Goal: Find specific fact: Find specific fact

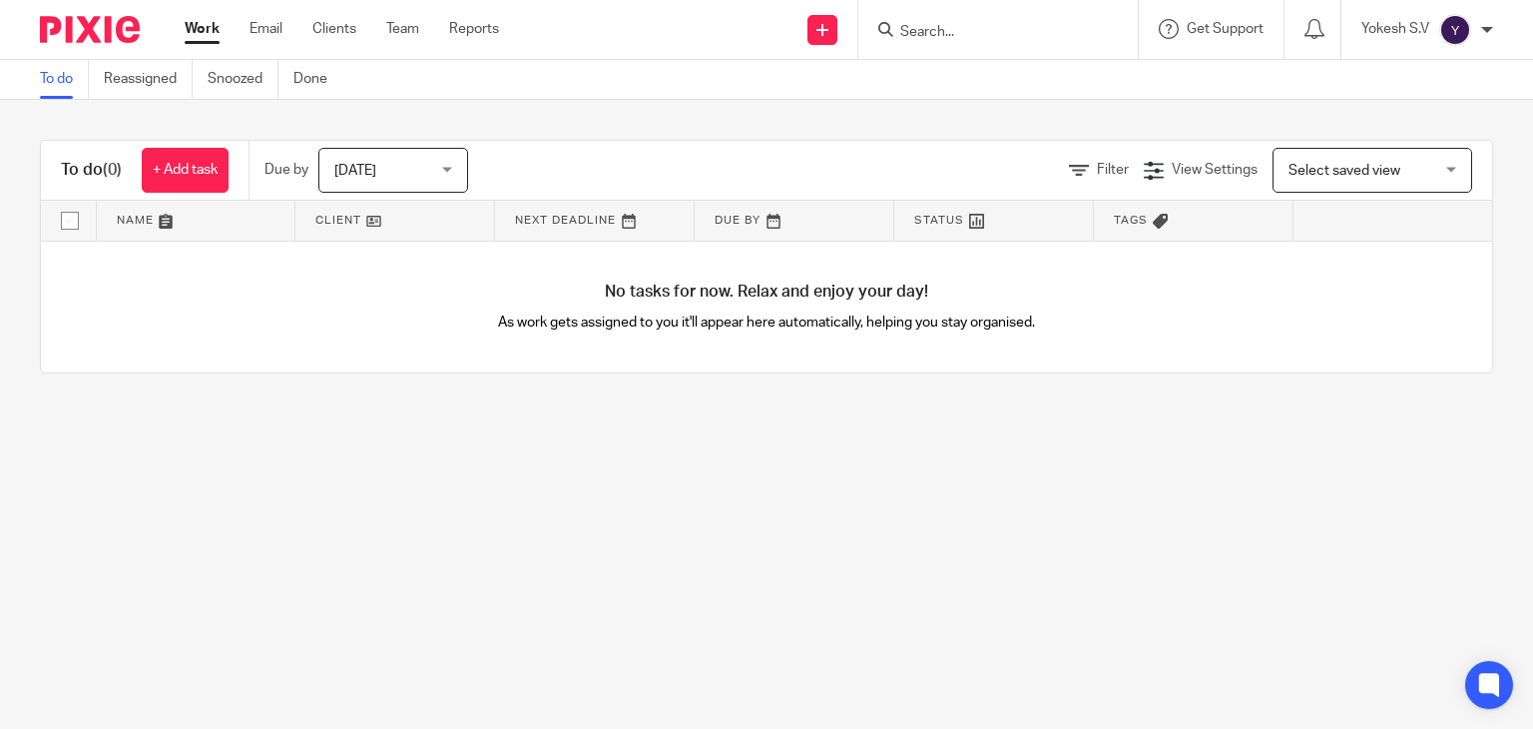
click at [931, 32] on input "Search" at bounding box center [988, 33] width 180 height 18
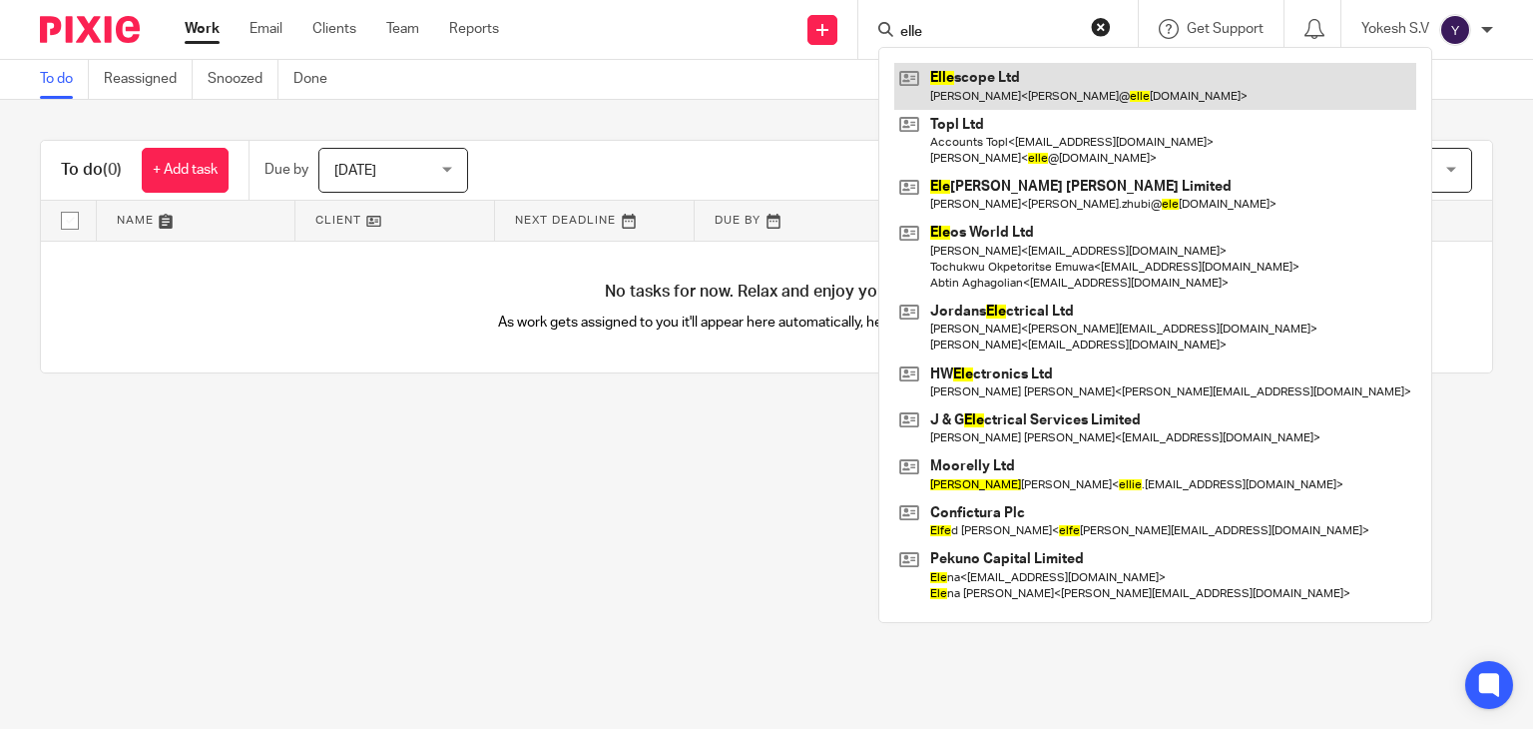
type input "elle"
click at [936, 72] on link at bounding box center [1155, 86] width 522 height 46
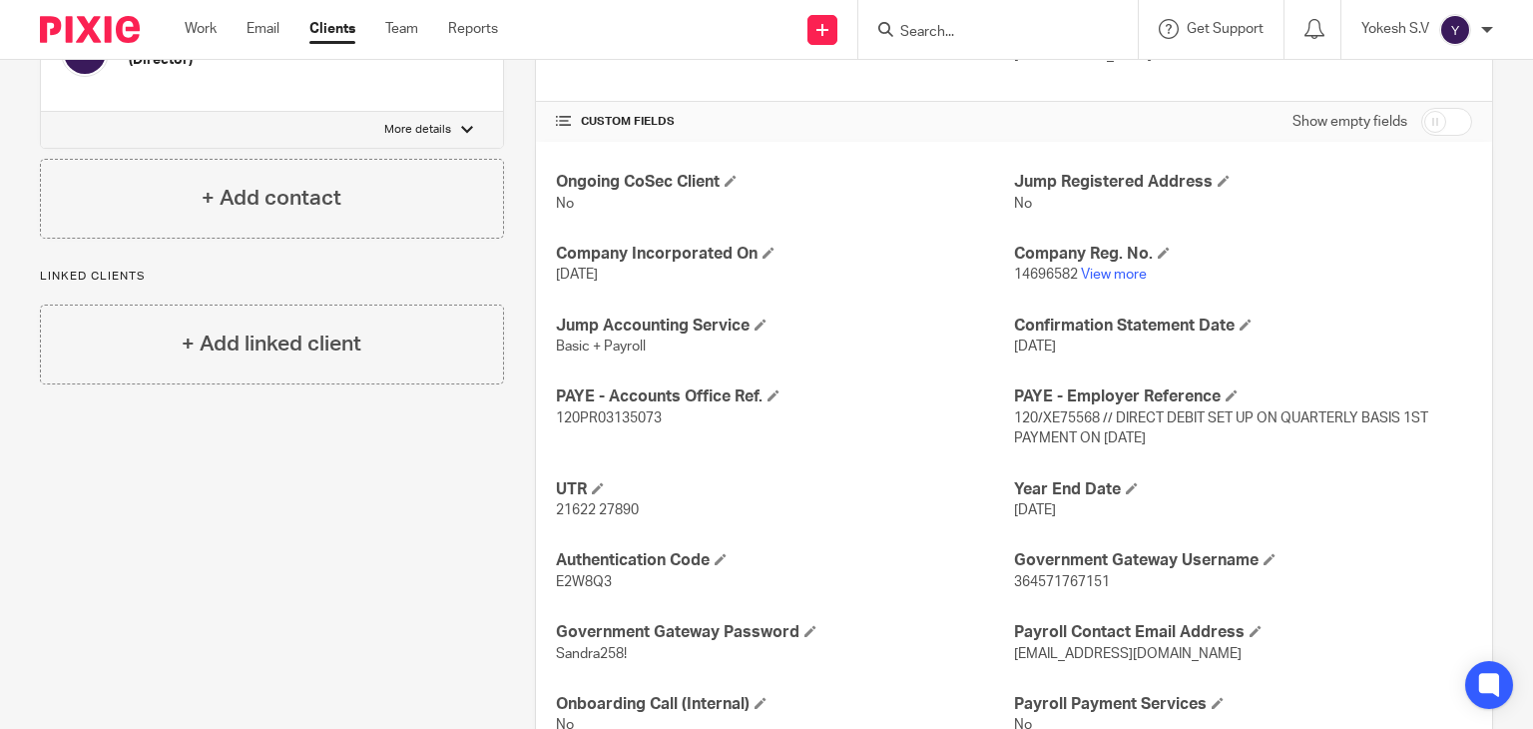
scroll to position [631, 0]
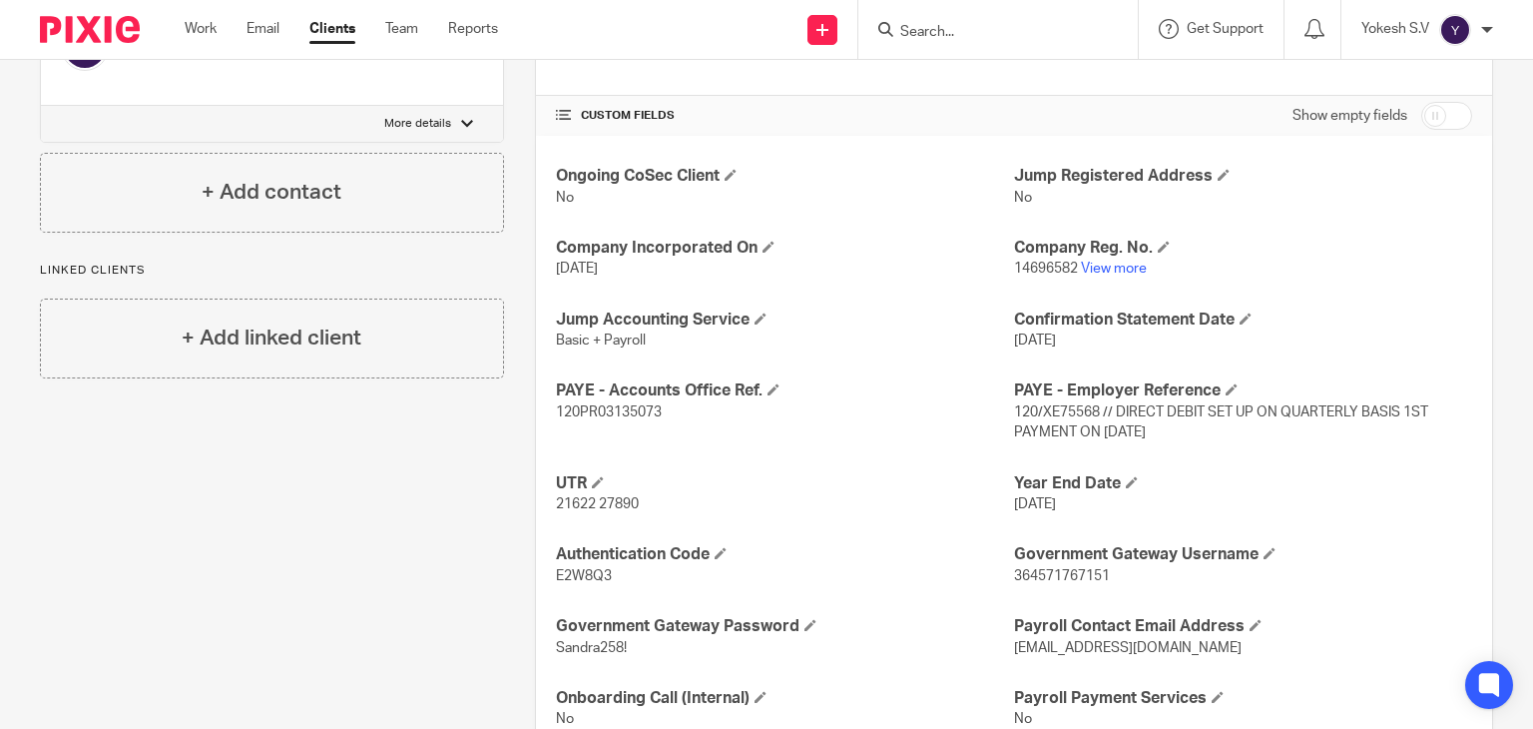
click at [1030, 405] on span "120/XE75568 // DIRECT DEBIT SET UP ON QUARTERLY BASIS 1ST PAYMENT ON [DATE]" at bounding box center [1221, 422] width 414 height 34
click at [1030, 405] on span "120/XE75568 // DIRECT DEBIT SET UP ON QUARTERLY BASIS 1ST PAYMENT ON 22ND JUL'24" at bounding box center [1221, 422] width 414 height 34
click at [1100, 398] on h4 "PAYE - Employer Reference" at bounding box center [1243, 390] width 458 height 21
drag, startPoint x: 1092, startPoint y: 404, endPoint x: 1004, endPoint y: 415, distance: 88.5
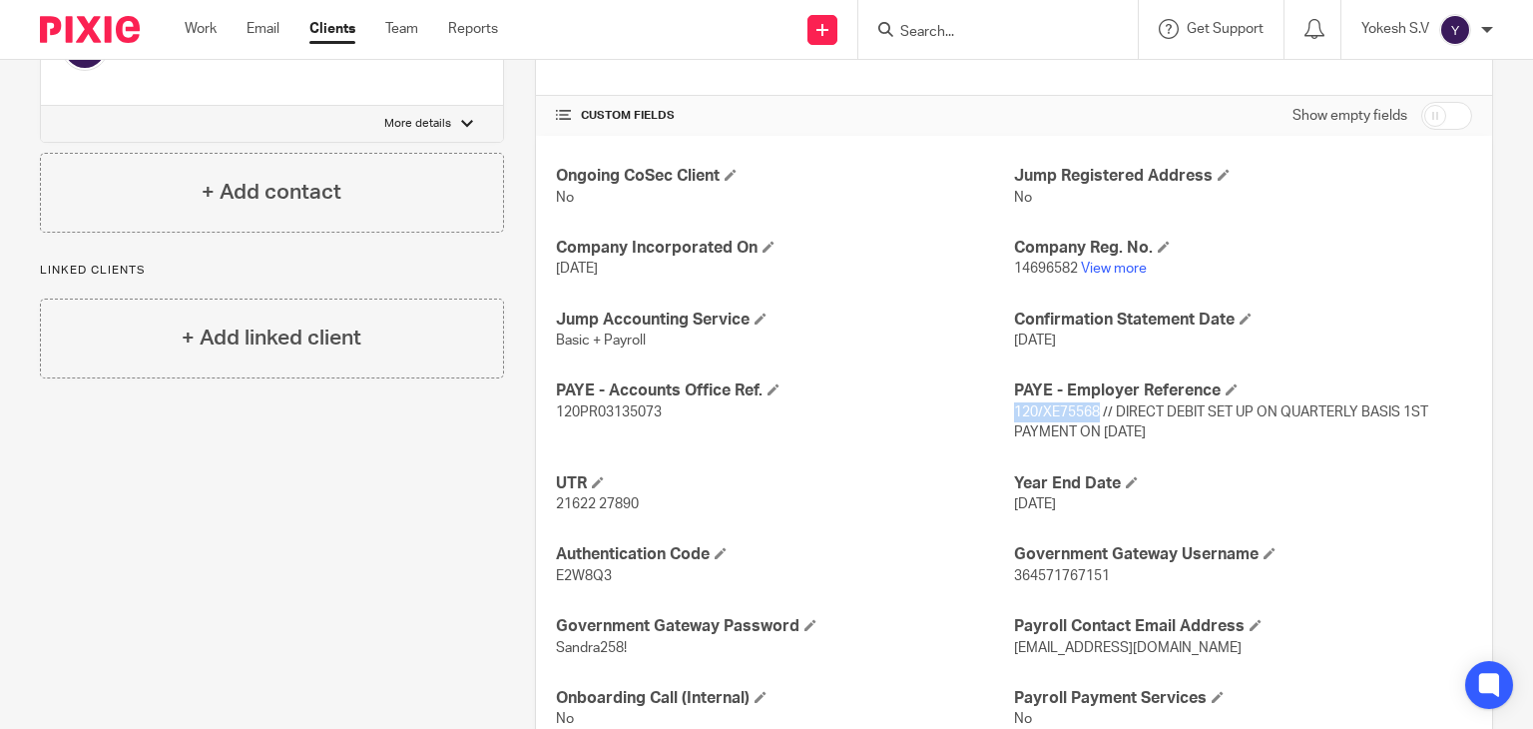
click at [1014, 415] on span "120/XE75568 // DIRECT DEBIT SET UP ON QUARTERLY BASIS 1ST PAYMENT ON 22ND JUL'24" at bounding box center [1221, 422] width 414 height 34
copy span "120/XE75568"
click at [620, 418] on p "120PR03135073" at bounding box center [785, 412] width 458 height 20
copy span "120PR03135073"
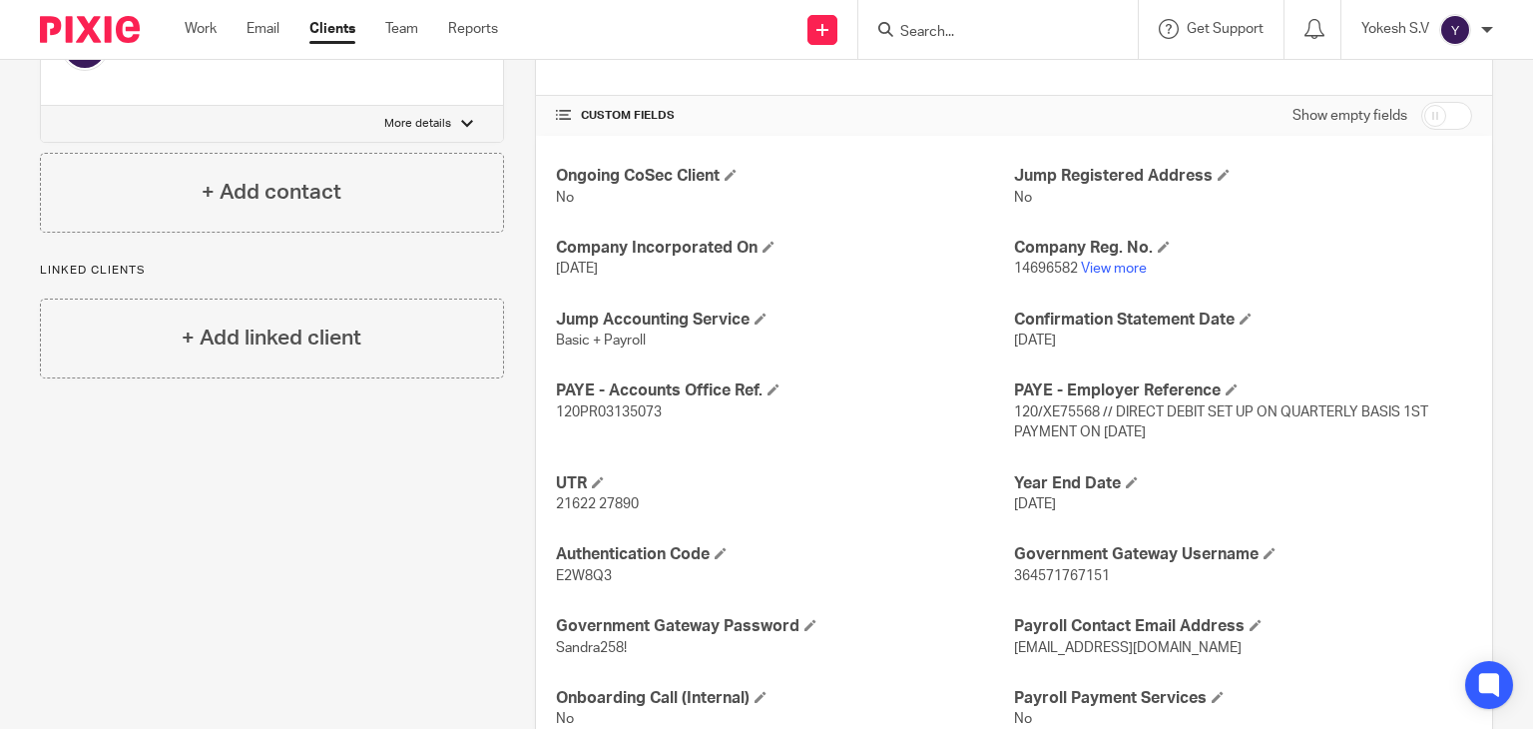
click at [915, 25] on input "Search" at bounding box center [988, 33] width 180 height 18
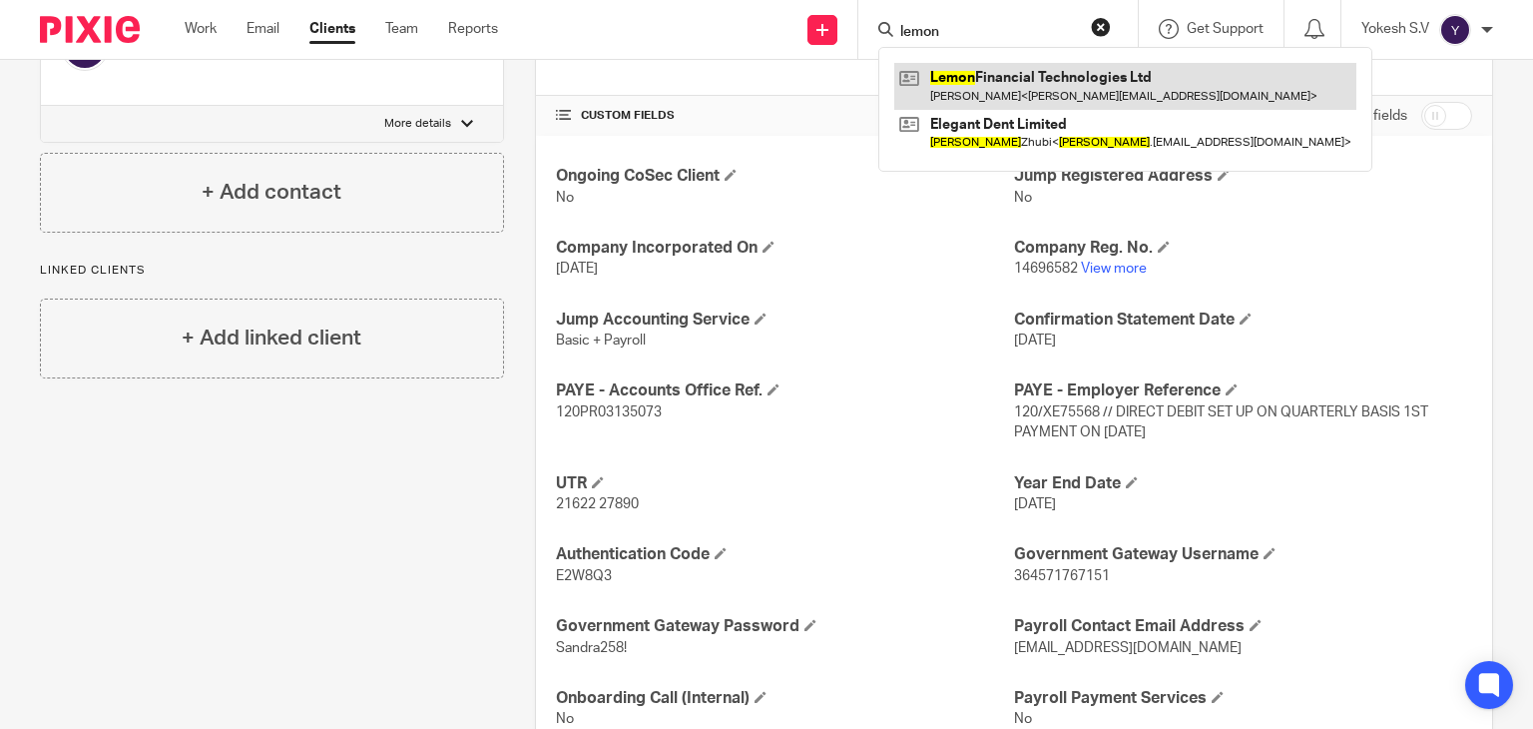
type input "lemon"
click at [1020, 92] on link at bounding box center [1125, 86] width 462 height 46
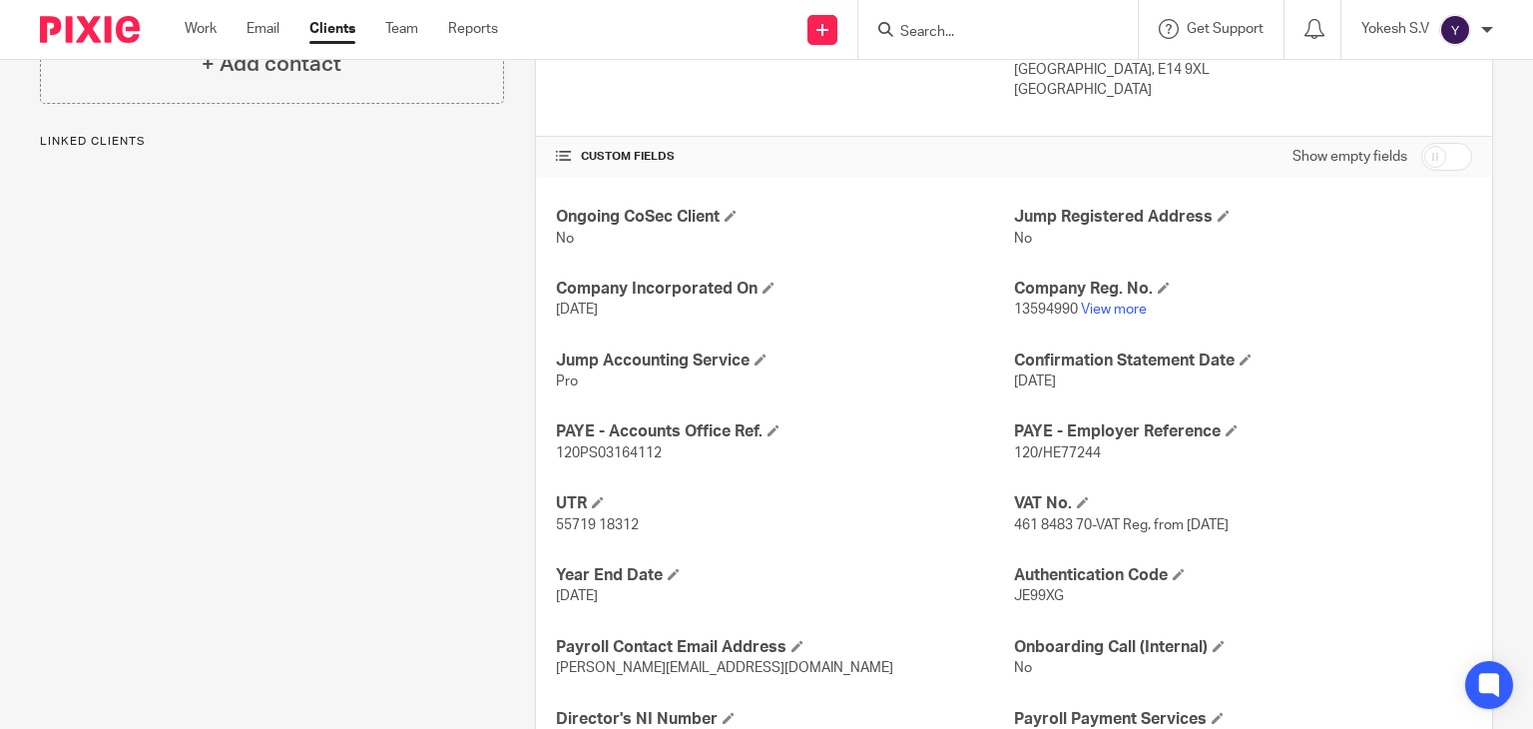
scroll to position [591, 0]
click at [1076, 452] on span "120/HE77244" at bounding box center [1057, 452] width 87 height 14
click at [1074, 452] on span "120/HE77244" at bounding box center [1057, 452] width 87 height 14
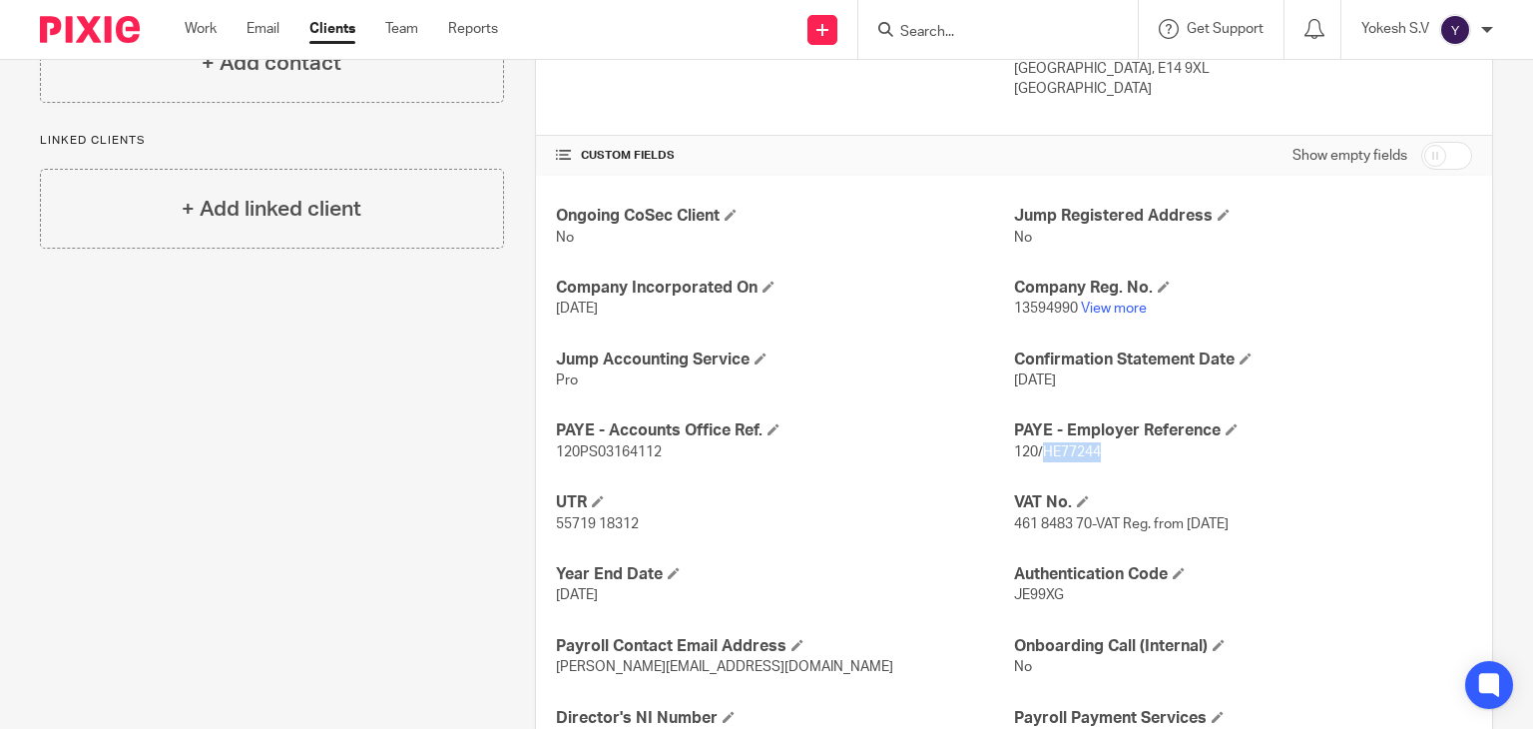
click at [1074, 452] on span "120/HE77244" at bounding box center [1057, 452] width 87 height 14
copy p "120/HE77244"
click at [615, 452] on span "120PS03164112" at bounding box center [609, 452] width 106 height 14
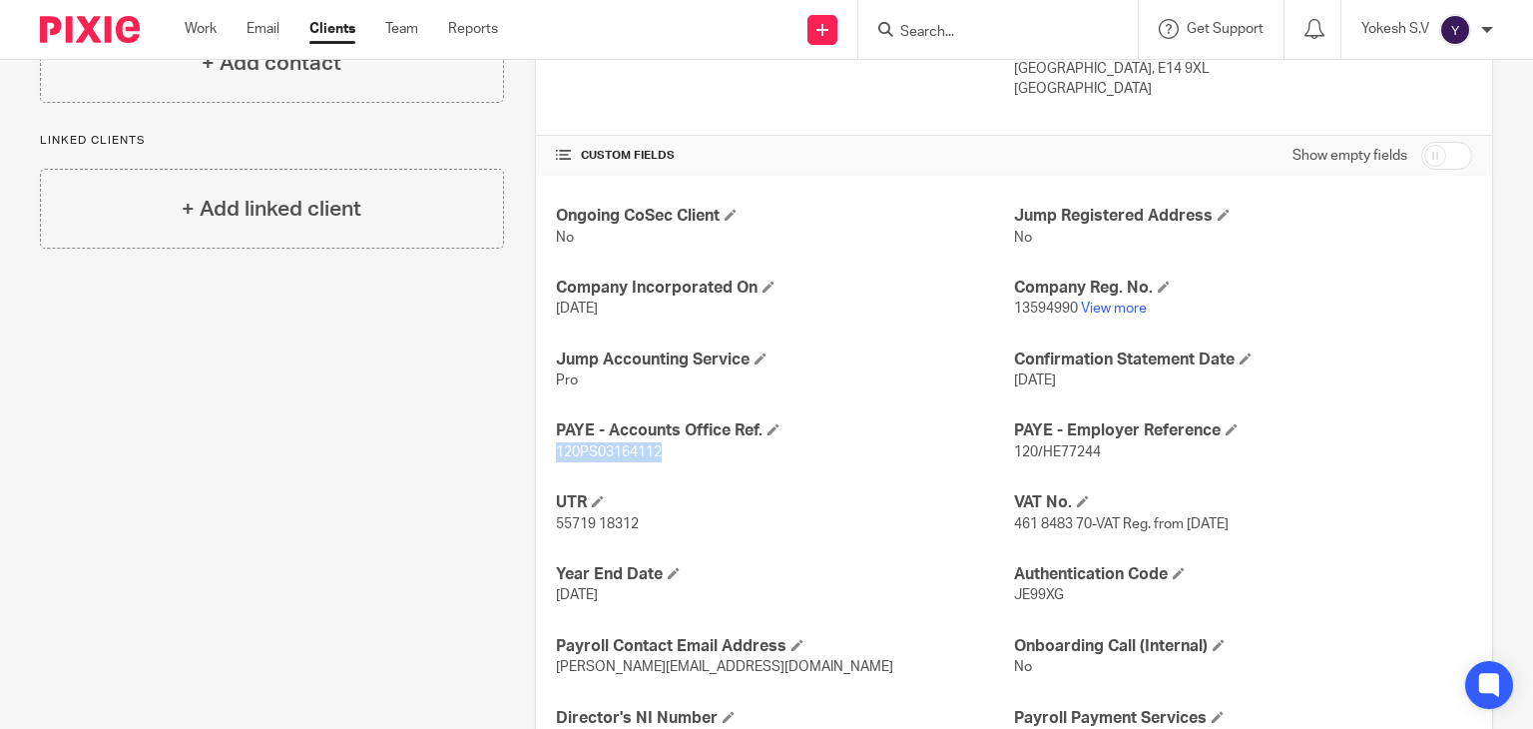
copy span "120PS03164112"
click at [942, 43] on div at bounding box center [997, 29] width 279 height 59
click at [926, 37] on input "Search" at bounding box center [988, 33] width 180 height 18
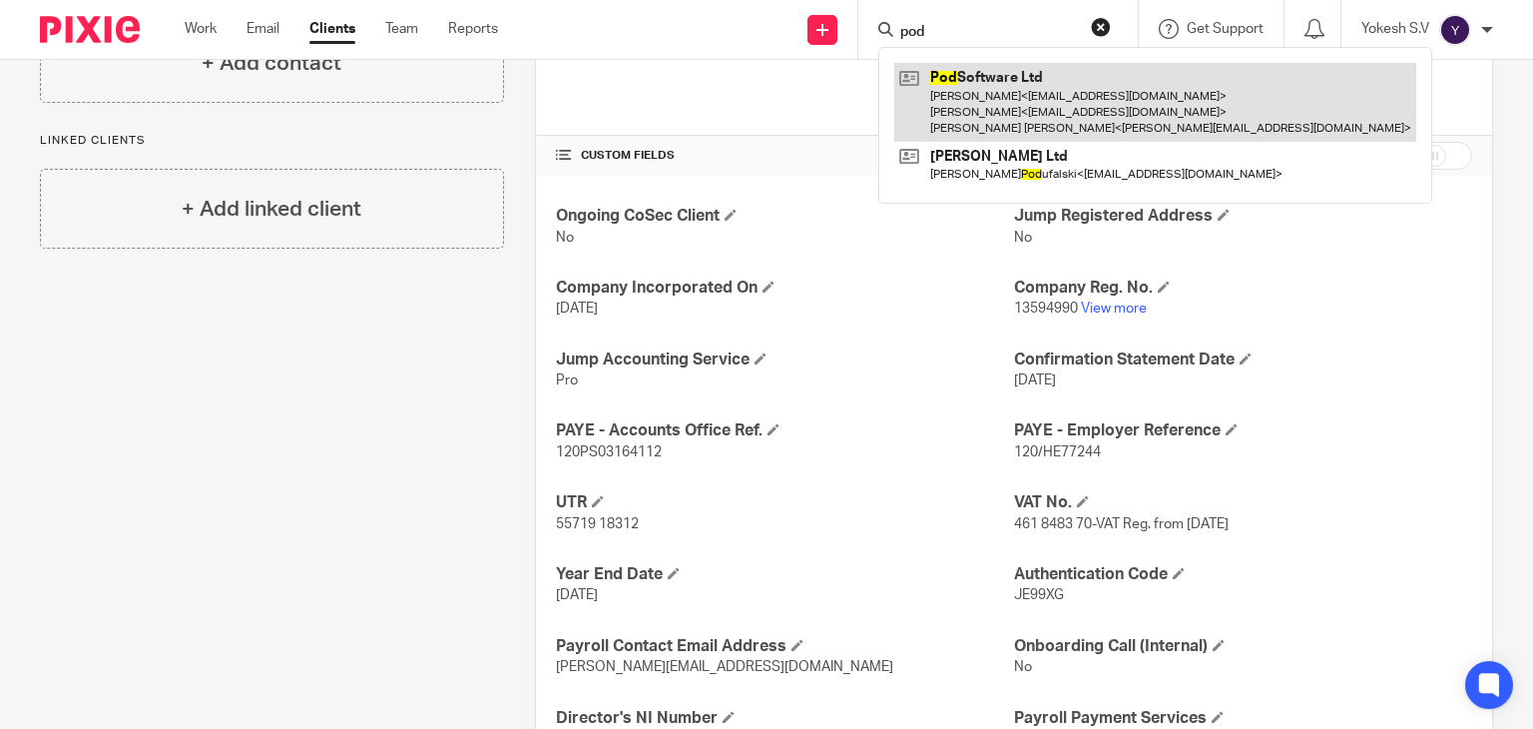
type input "pod"
click at [1017, 93] on link at bounding box center [1155, 102] width 522 height 79
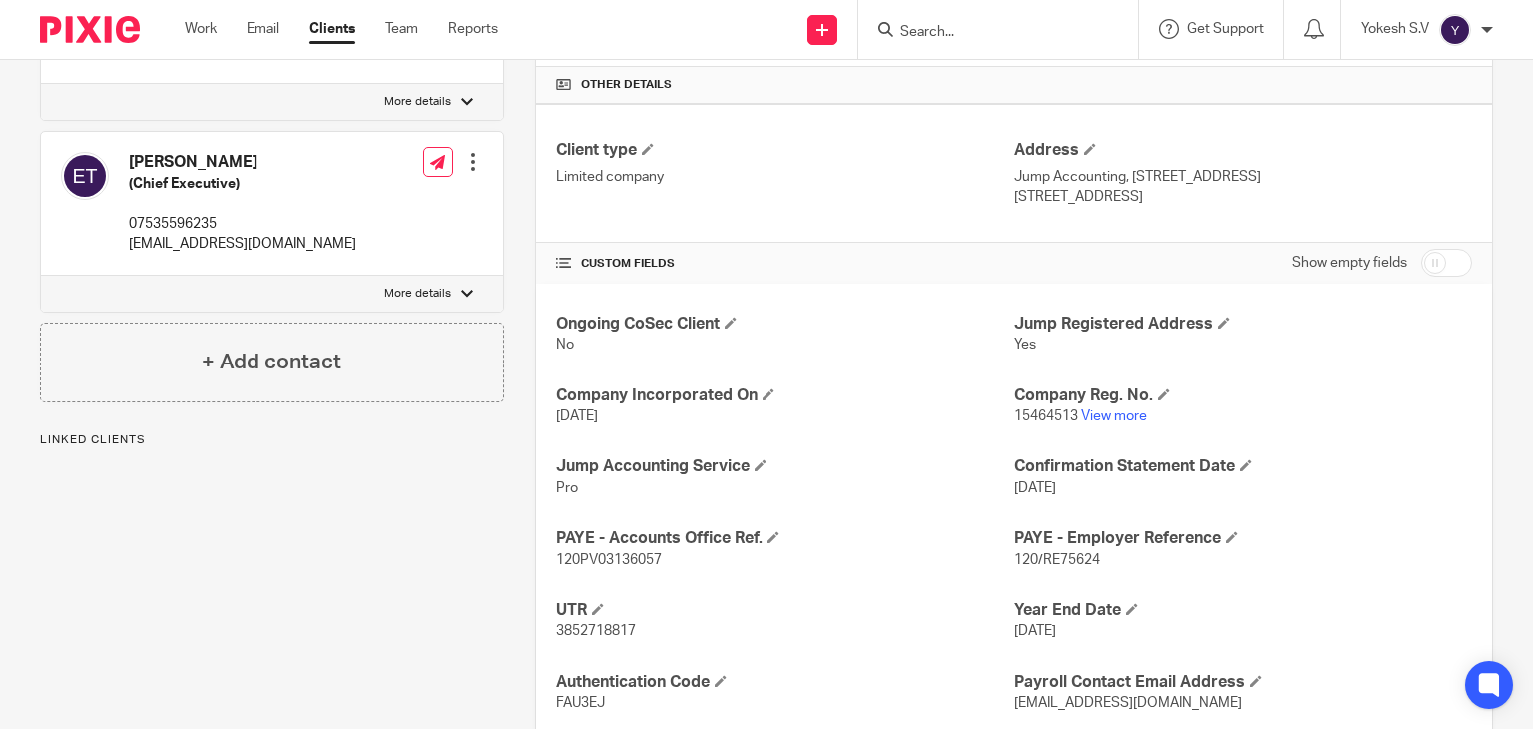
scroll to position [588, 0]
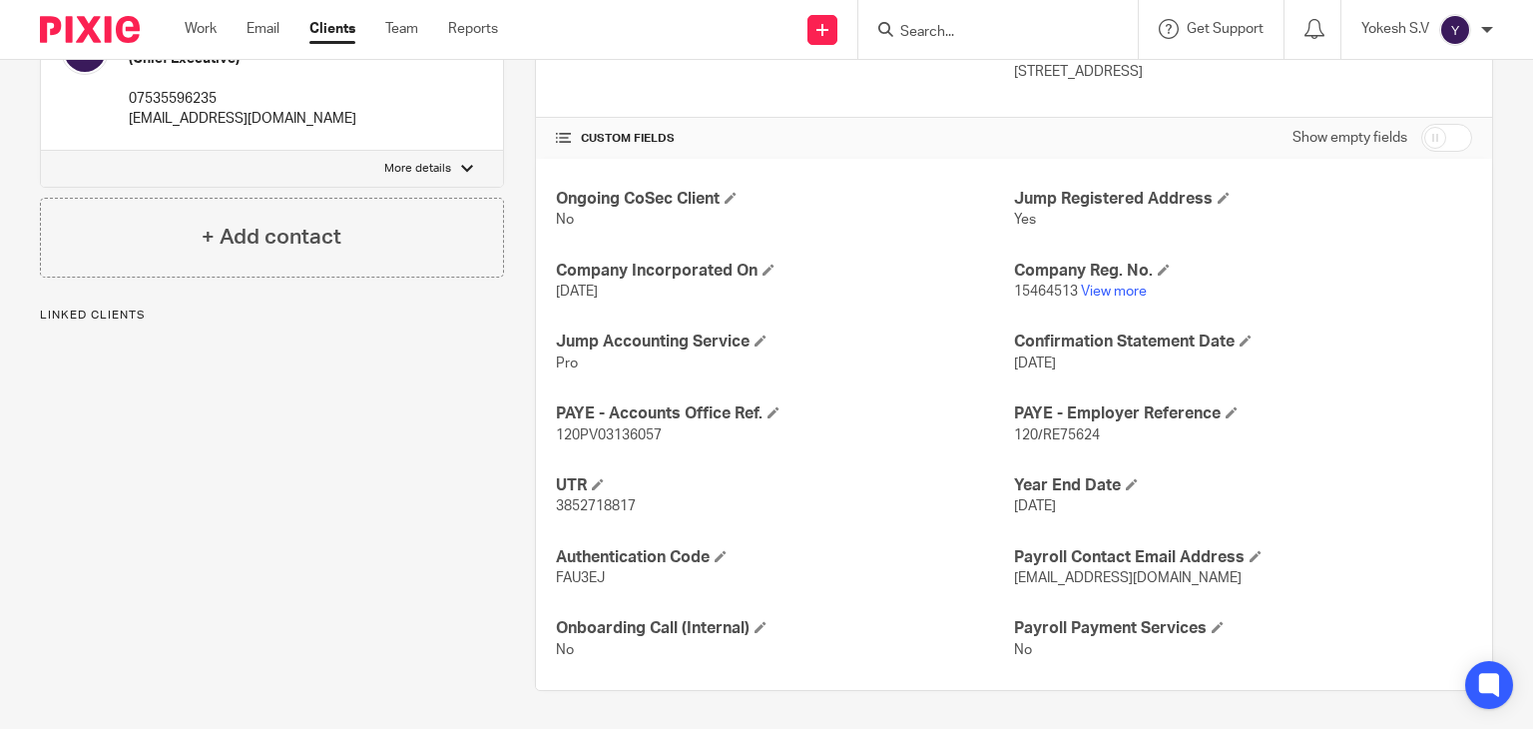
click at [1077, 428] on span "120/RE75624" at bounding box center [1057, 435] width 86 height 14
copy p "120/RE75624"
click at [600, 432] on span "120PV03136057" at bounding box center [609, 435] width 106 height 14
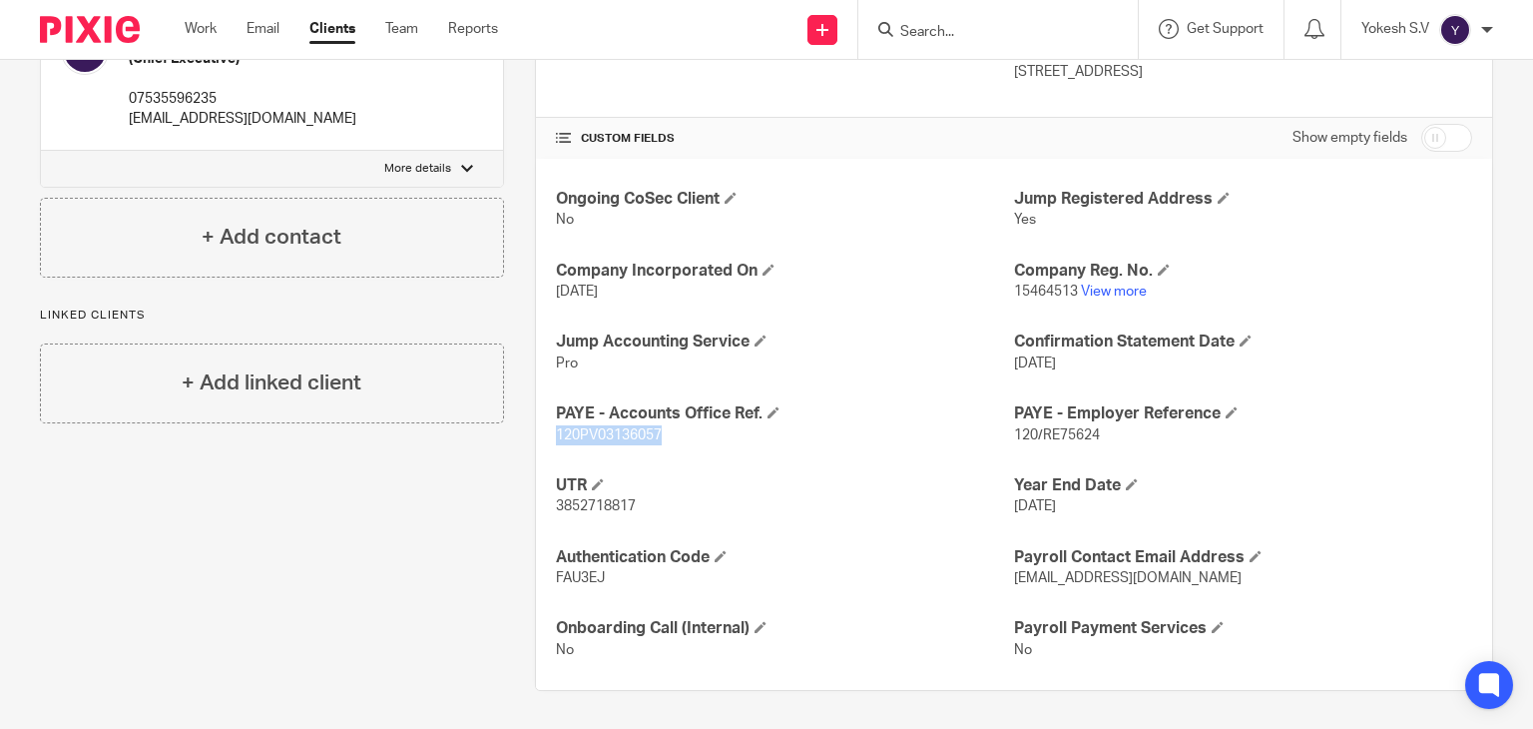
click at [600, 432] on span "120PV03136057" at bounding box center [609, 435] width 106 height 14
copy span "120PV03136057"
click at [908, 37] on input "Search" at bounding box center [988, 33] width 180 height 18
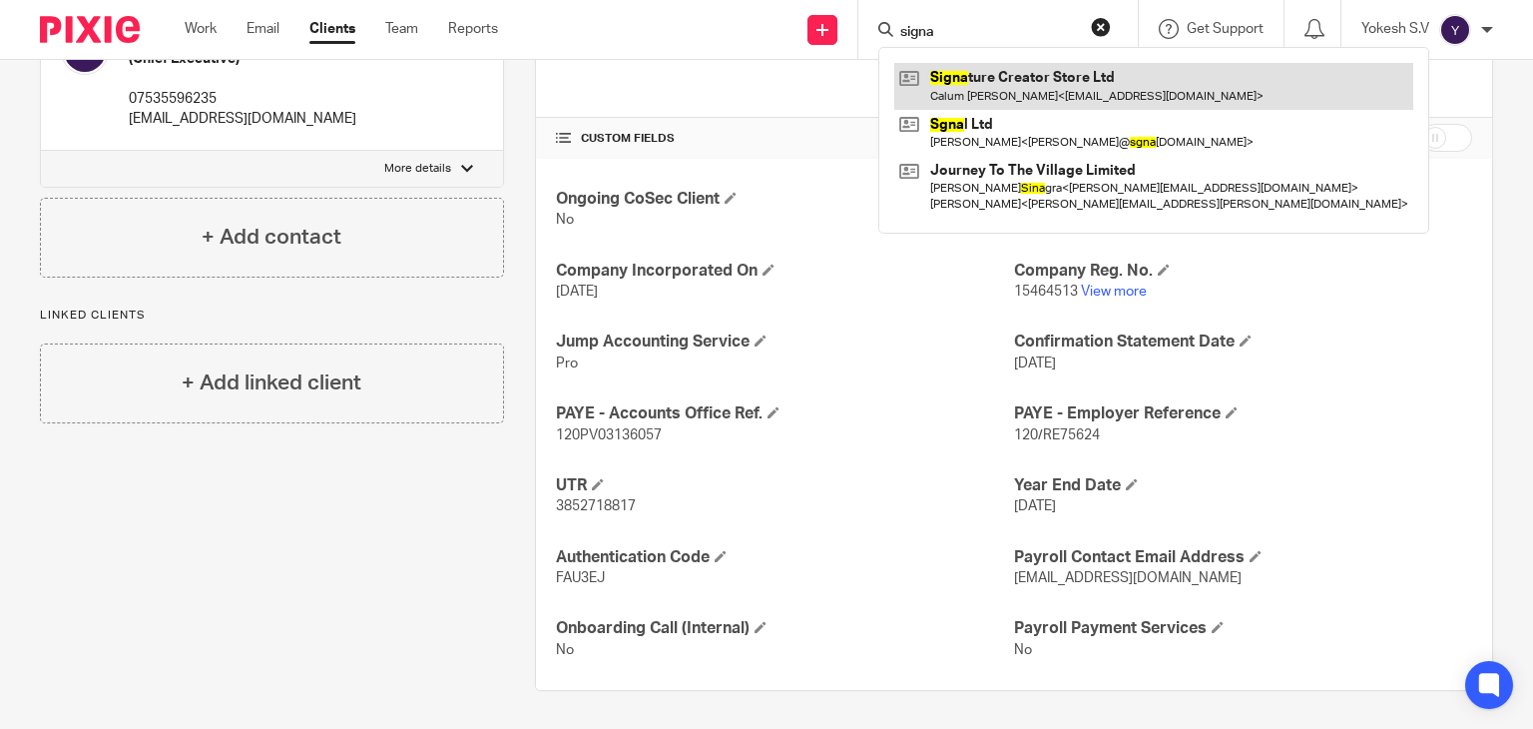
type input "signa"
click at [914, 93] on link at bounding box center [1153, 86] width 519 height 46
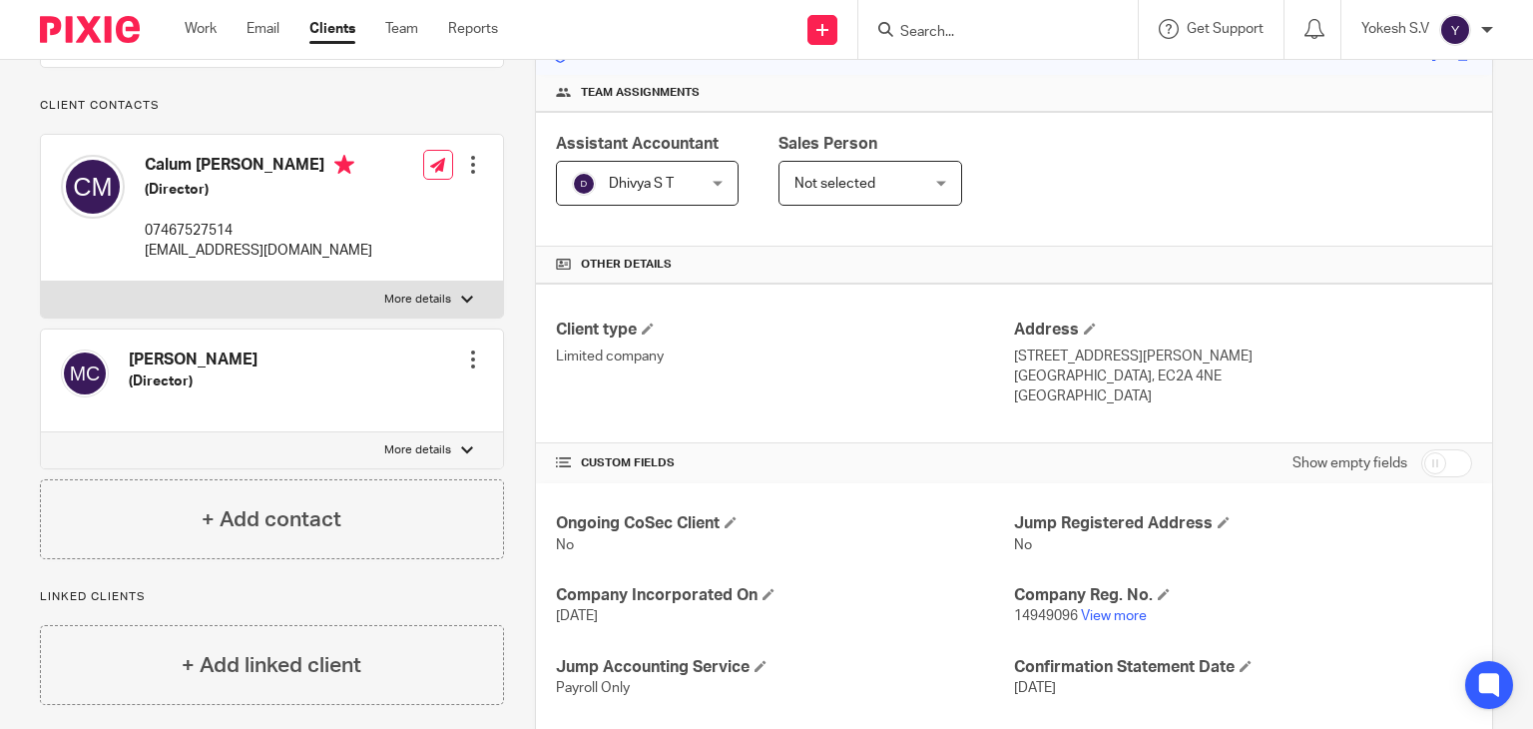
scroll to position [609, 0]
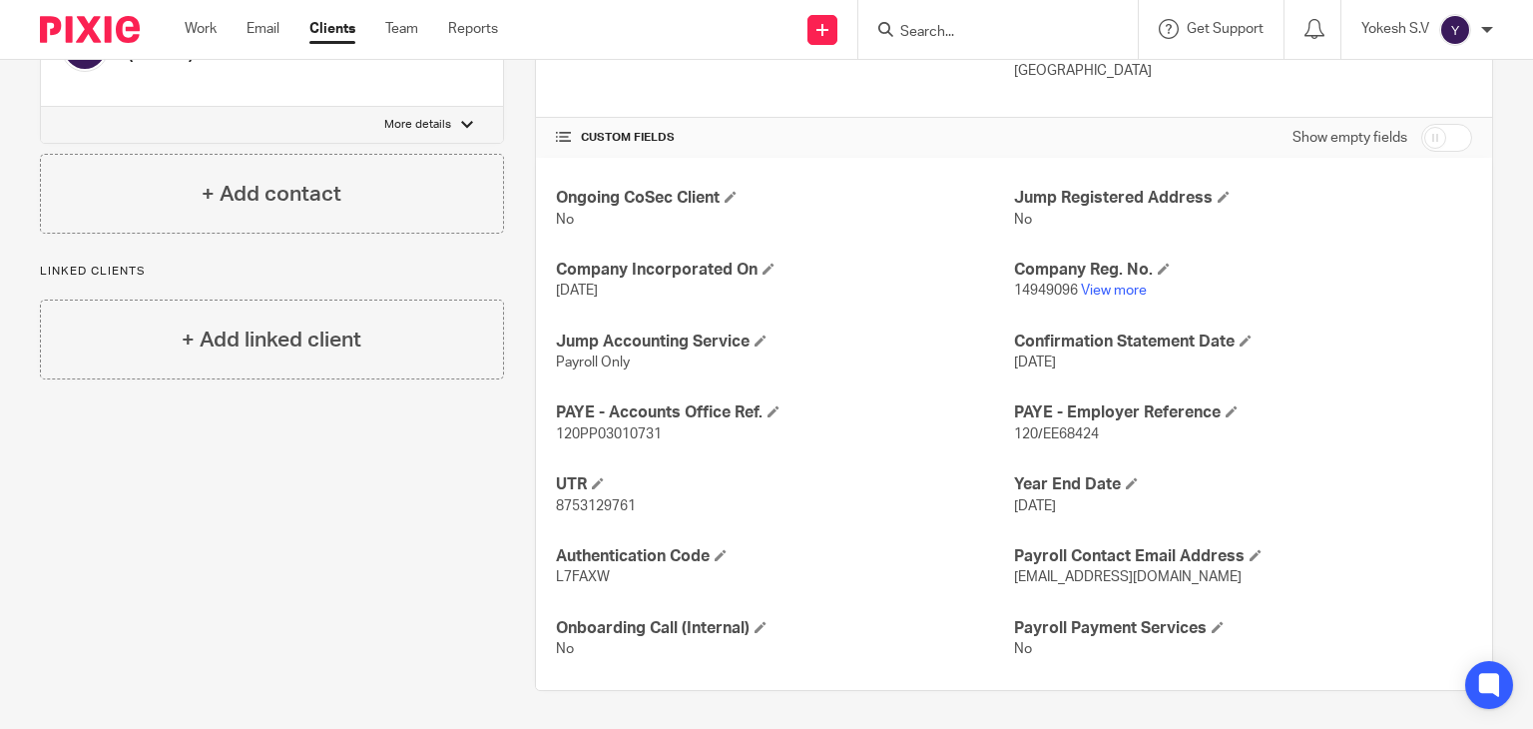
click at [1063, 428] on span "120/EE68424" at bounding box center [1056, 434] width 85 height 14
copy p "120/EE68424"
click at [1063, 428] on span "120/EE68424" at bounding box center [1056, 434] width 85 height 14
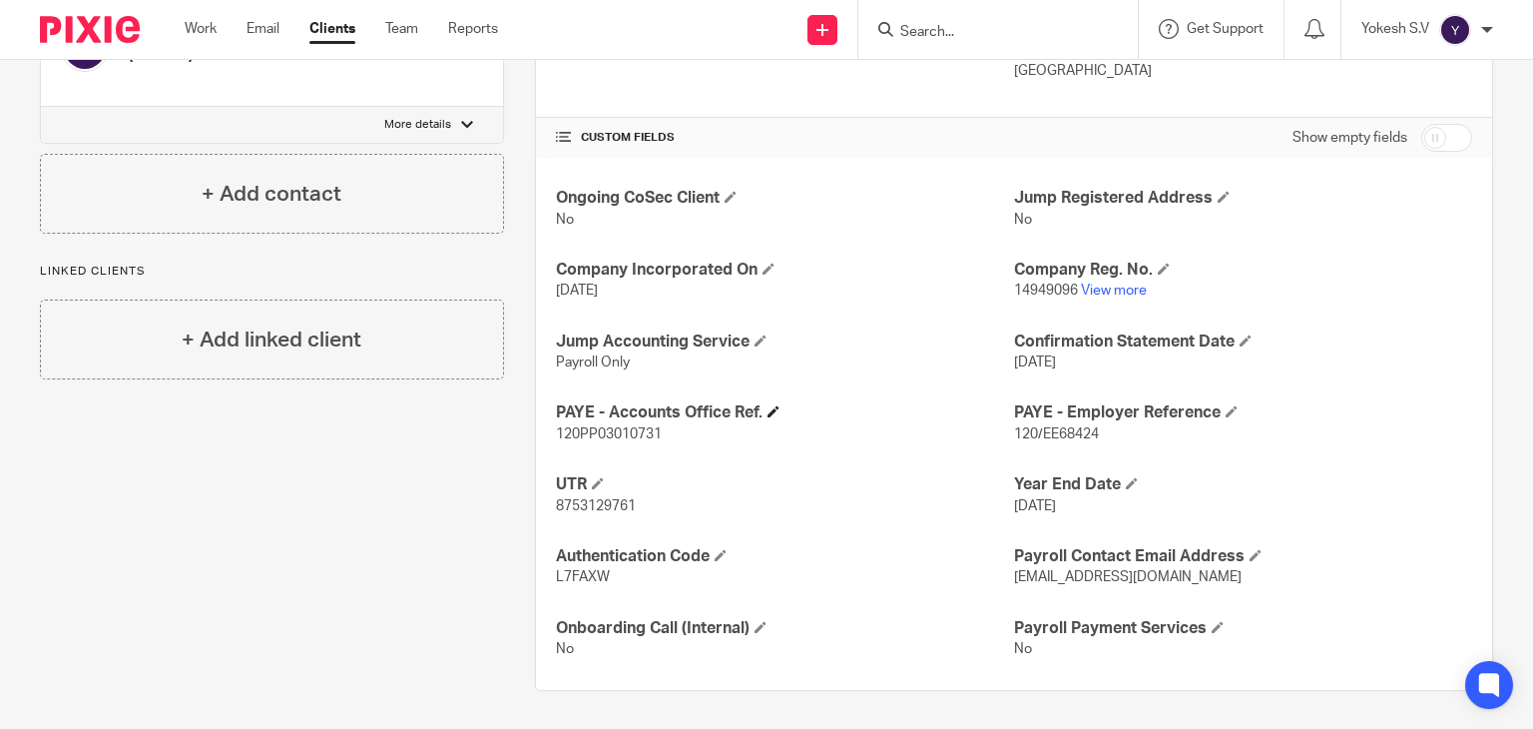
click at [621, 418] on h4 "PAYE - Accounts Office Ref." at bounding box center [785, 412] width 458 height 21
click at [619, 428] on span "120PP03010731" at bounding box center [609, 434] width 106 height 14
copy span "120PP03010731"
click at [908, 30] on input "Search" at bounding box center [988, 33] width 180 height 18
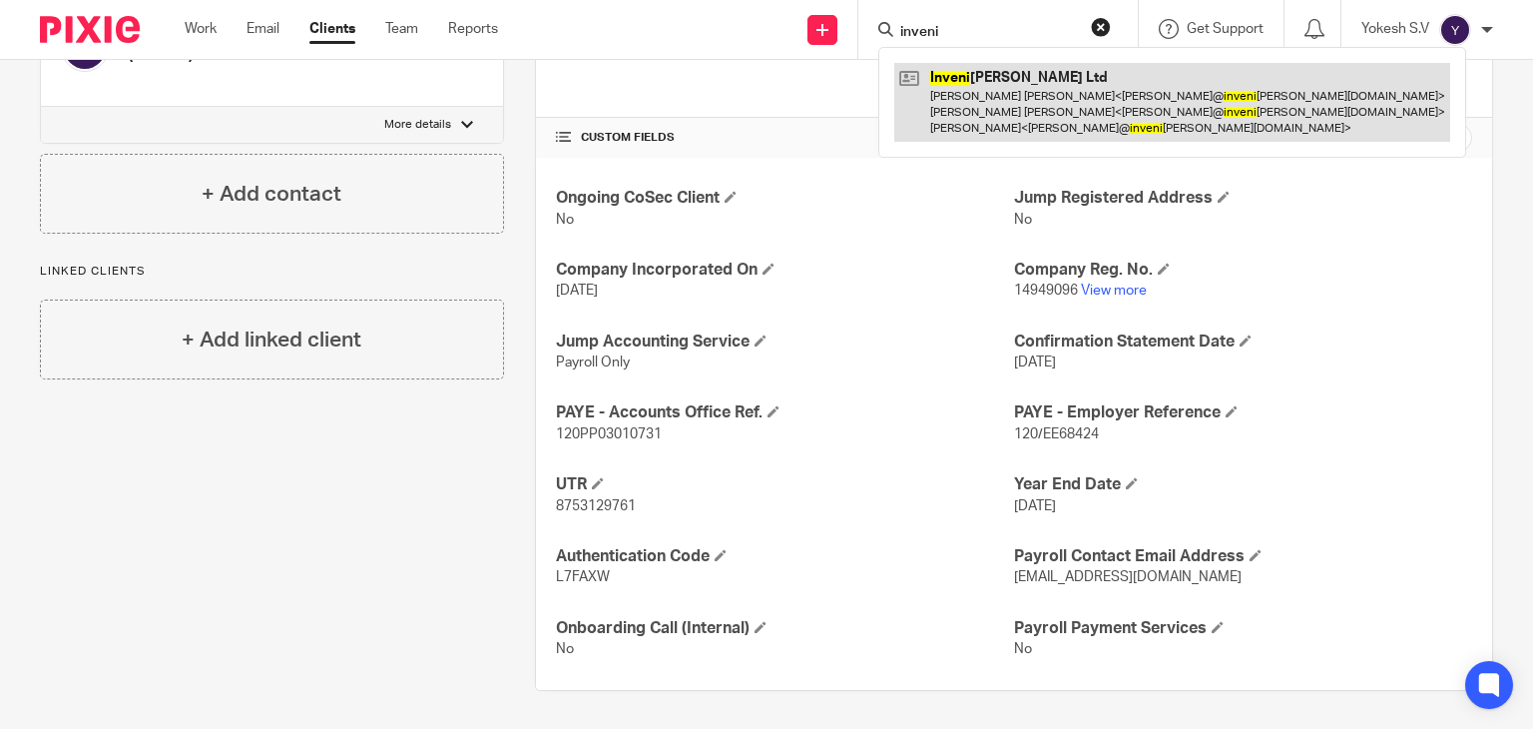
type input "inveni"
click at [1022, 102] on link at bounding box center [1172, 102] width 556 height 79
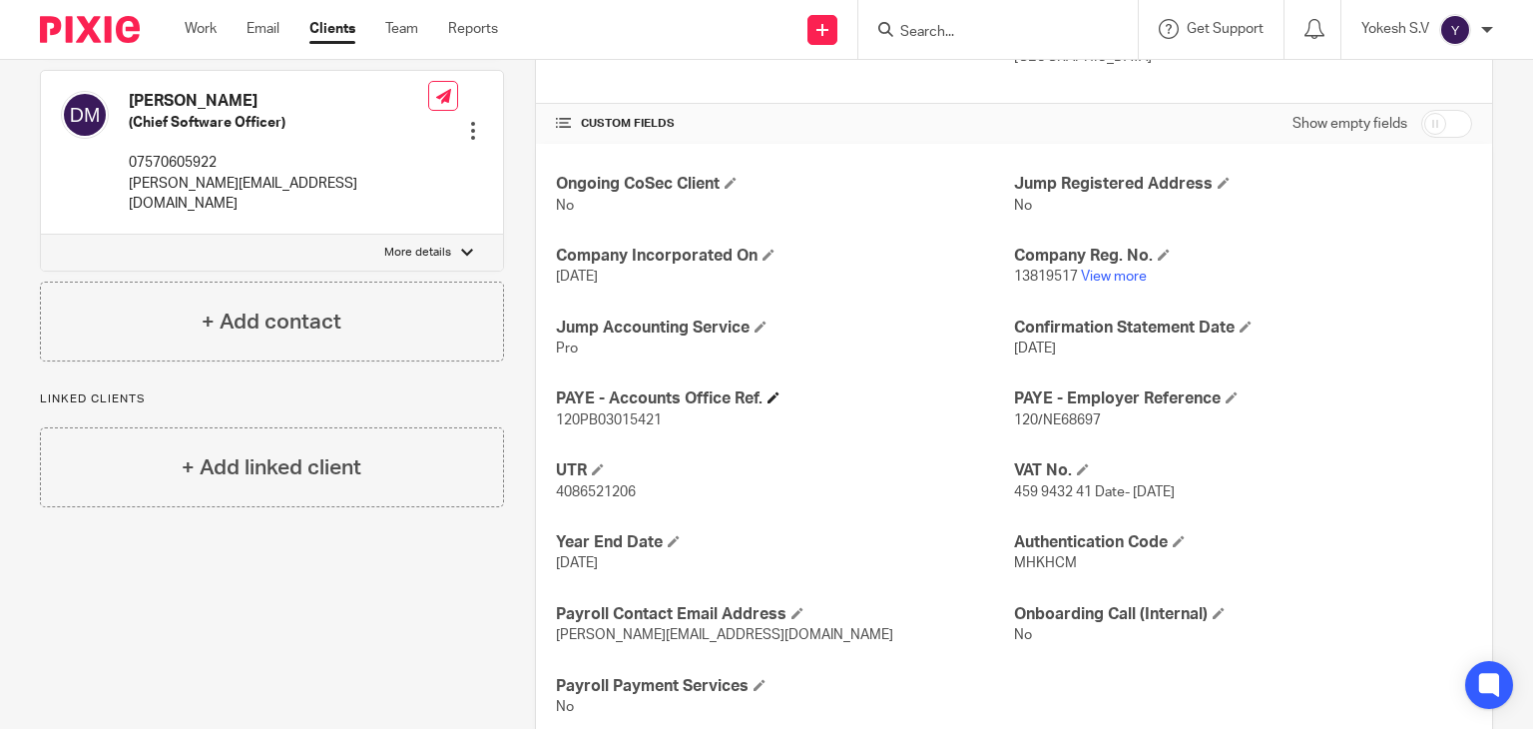
scroll to position [627, 0]
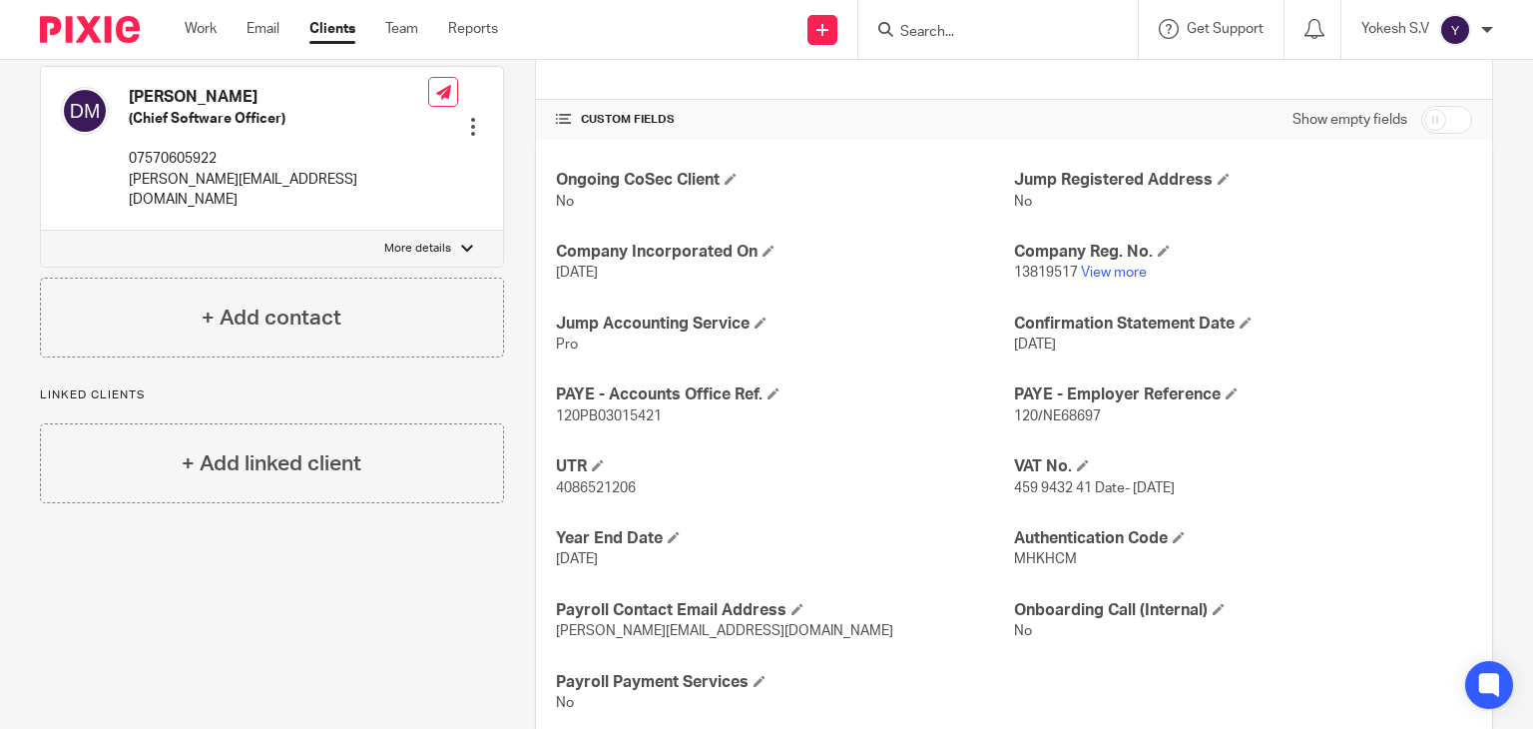
click at [1085, 413] on span "120/NE68697" at bounding box center [1057, 416] width 87 height 14
copy p "120/NE68697"
click at [626, 415] on span "120PB03015421" at bounding box center [609, 416] width 106 height 14
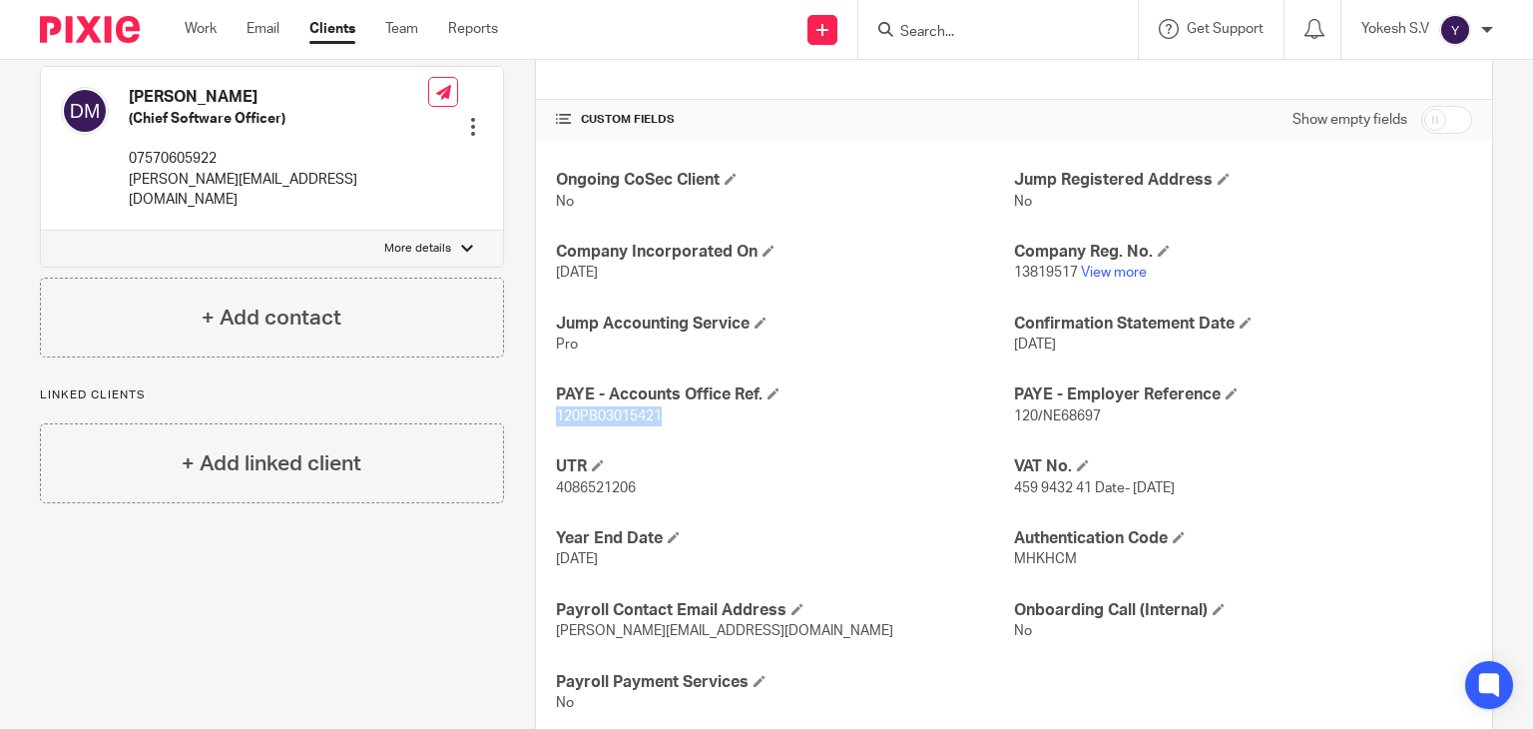
click at [626, 415] on span "120PB03015421" at bounding box center [609, 416] width 106 height 14
copy span "120PB03015421"
click at [935, 21] on form at bounding box center [1004, 29] width 213 height 25
click at [922, 29] on input "Search" at bounding box center [988, 33] width 180 height 18
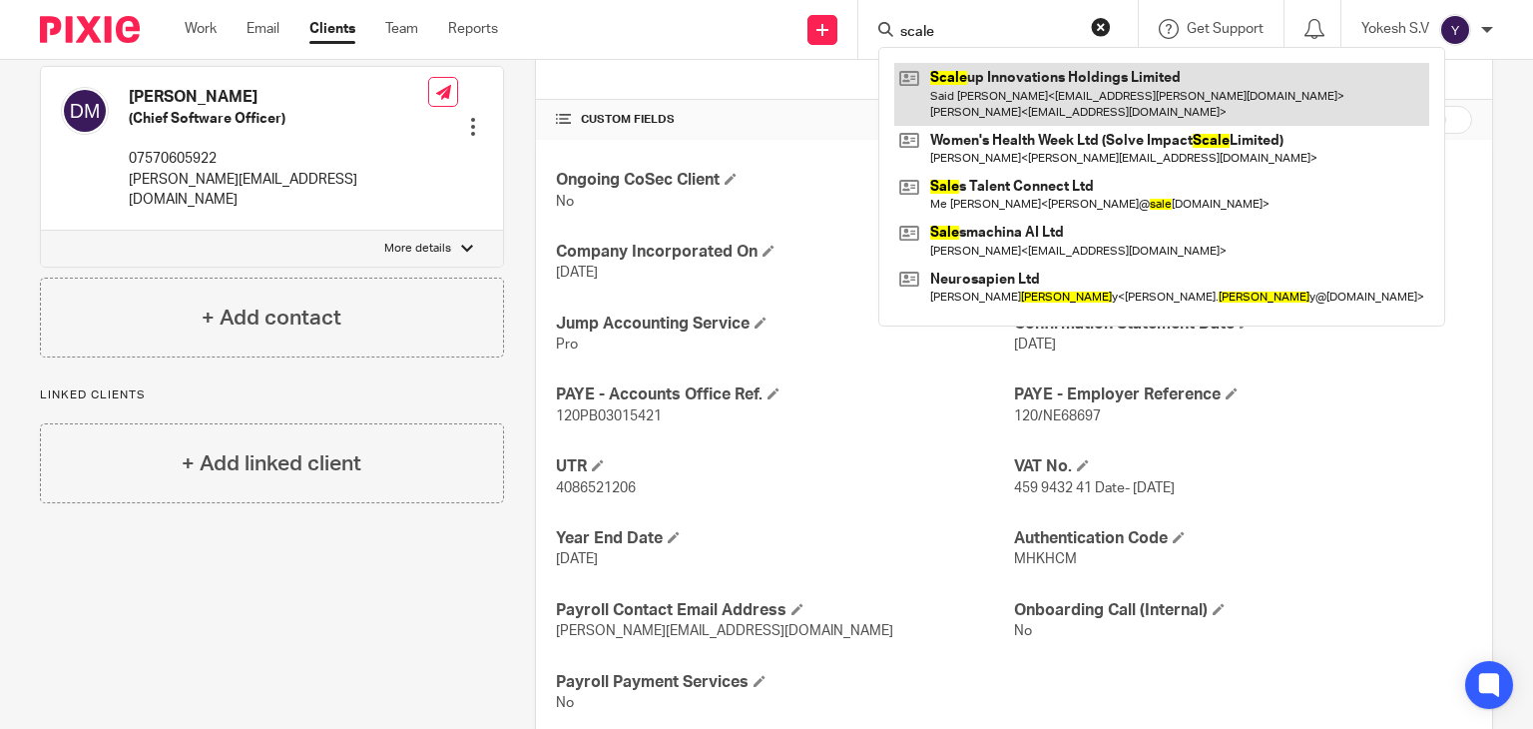
type input "scale"
click at [985, 72] on link at bounding box center [1161, 94] width 535 height 62
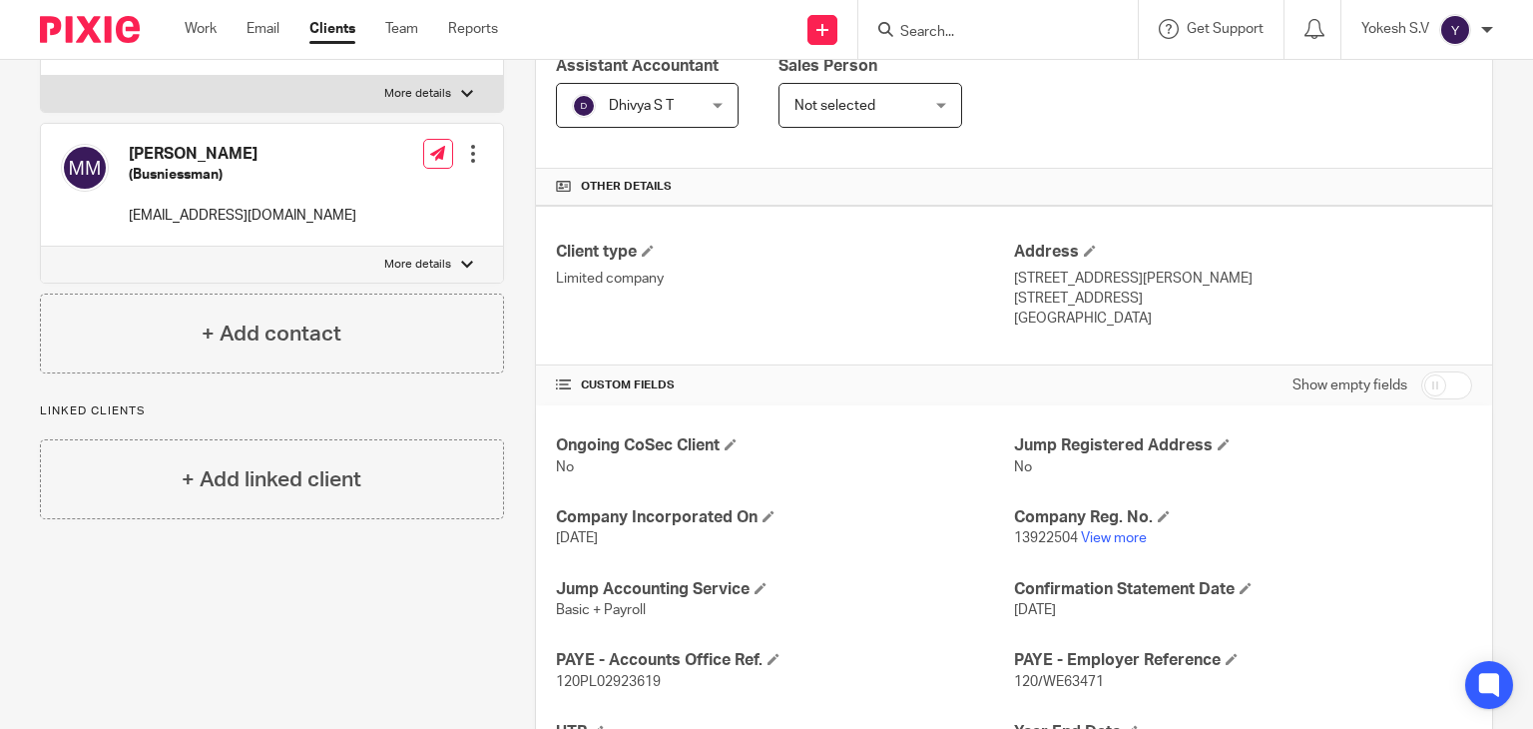
scroll to position [371, 0]
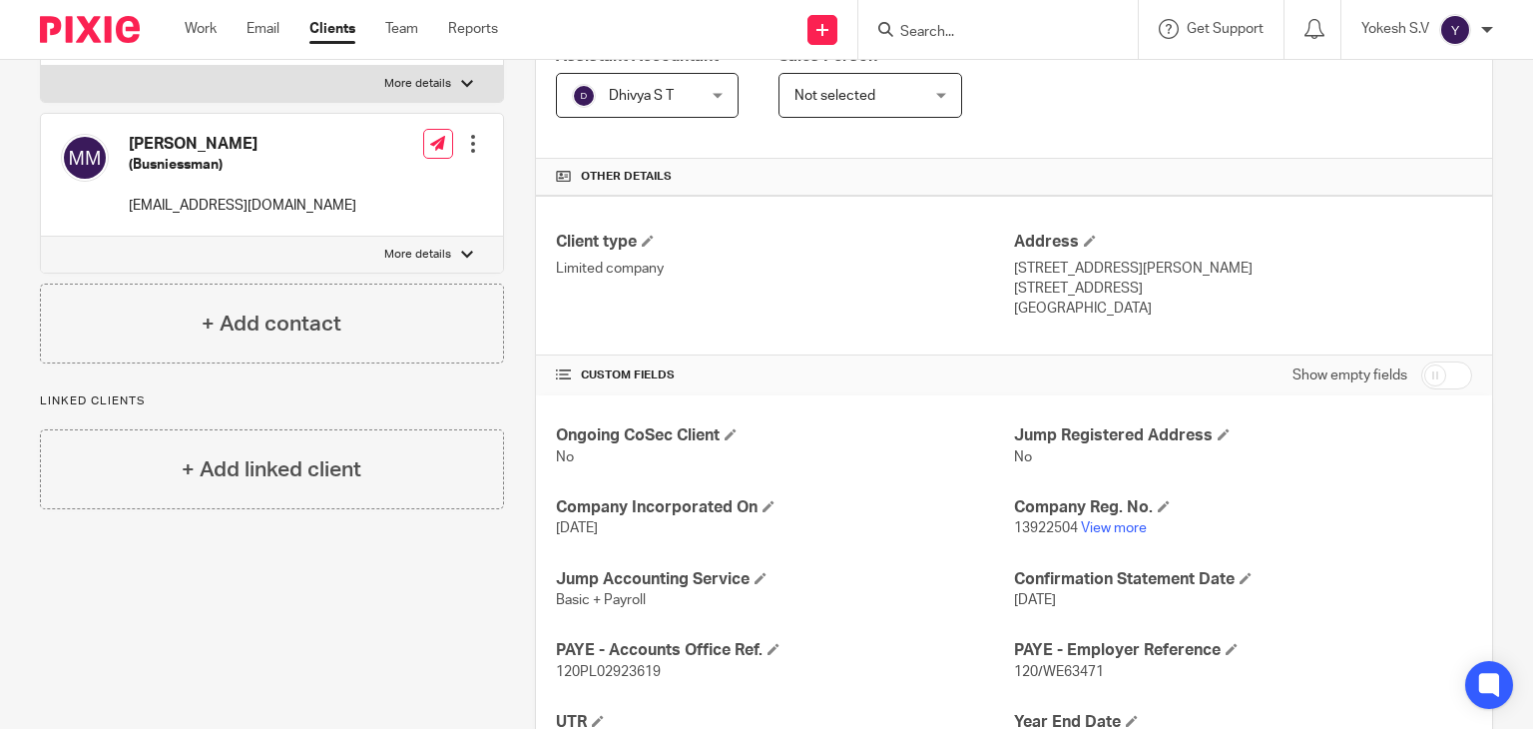
click at [1059, 675] on span "120/WE63471" at bounding box center [1059, 672] width 90 height 14
copy p "120/WE63471"
click at [576, 676] on span "120PL02923619" at bounding box center [608, 672] width 105 height 14
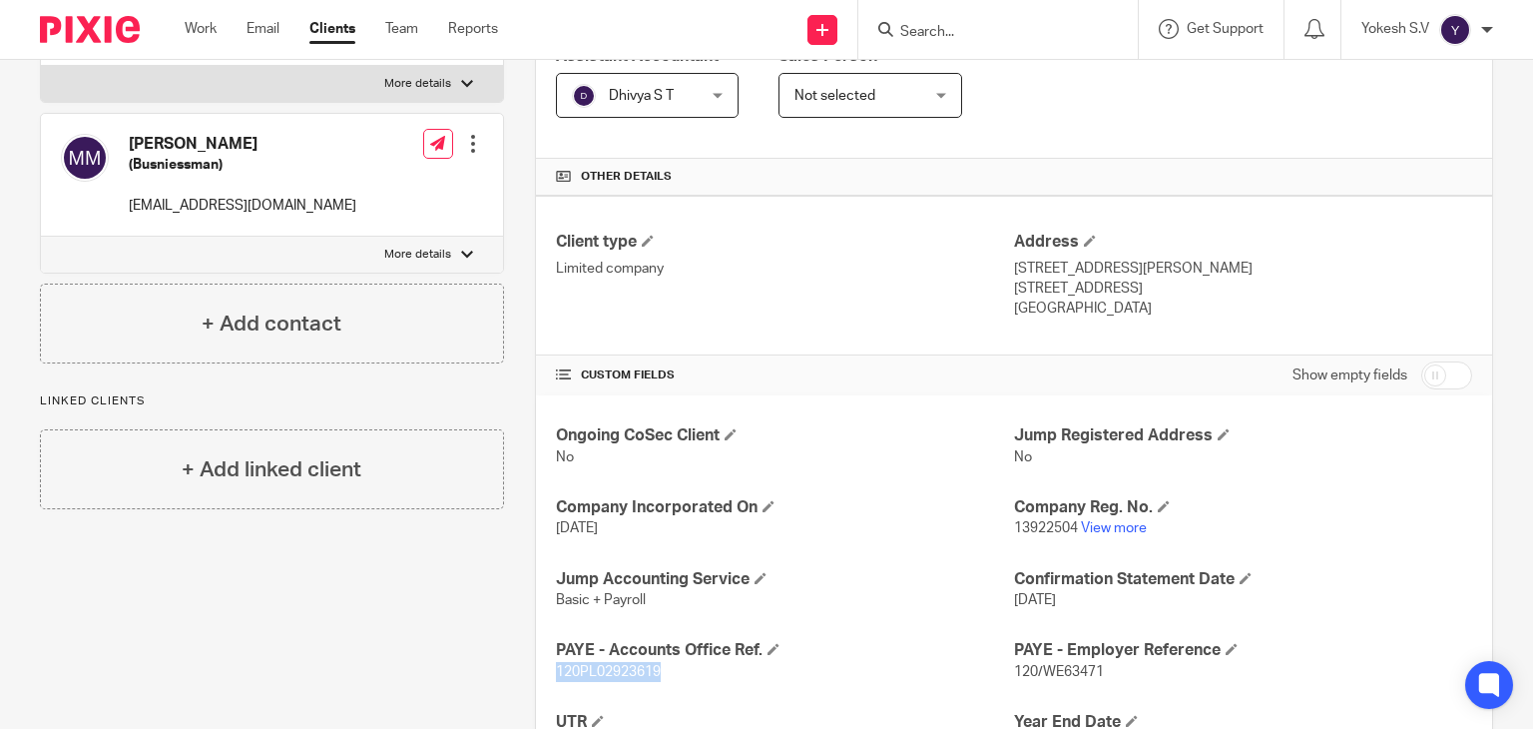
click at [576, 676] on span "120PL02923619" at bounding box center [608, 672] width 105 height 14
copy span "120PL02923619"
click at [930, 47] on div at bounding box center [997, 29] width 279 height 59
click at [927, 28] on input "Search" at bounding box center [988, 33] width 180 height 18
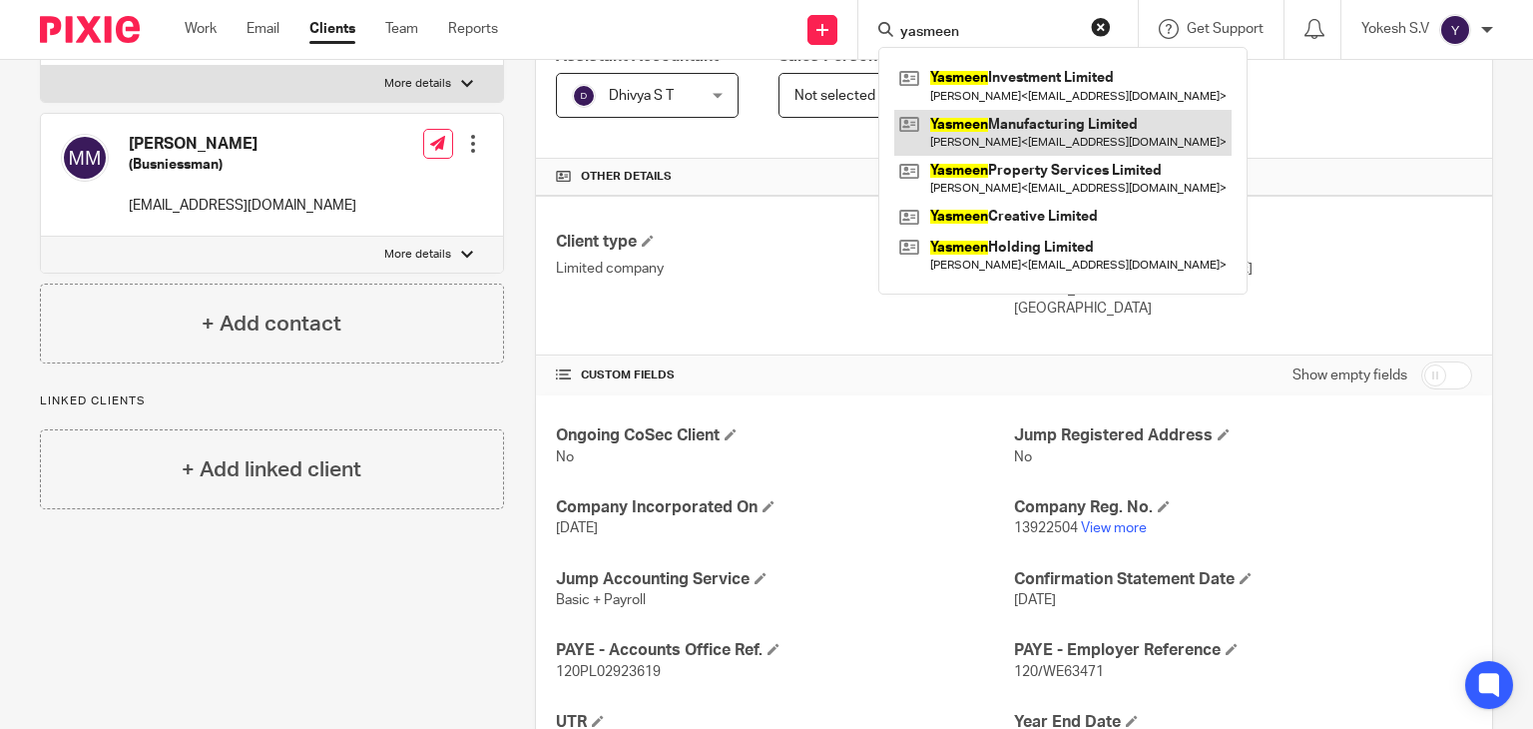
type input "yasmeen"
click at [1063, 117] on link at bounding box center [1062, 133] width 337 height 46
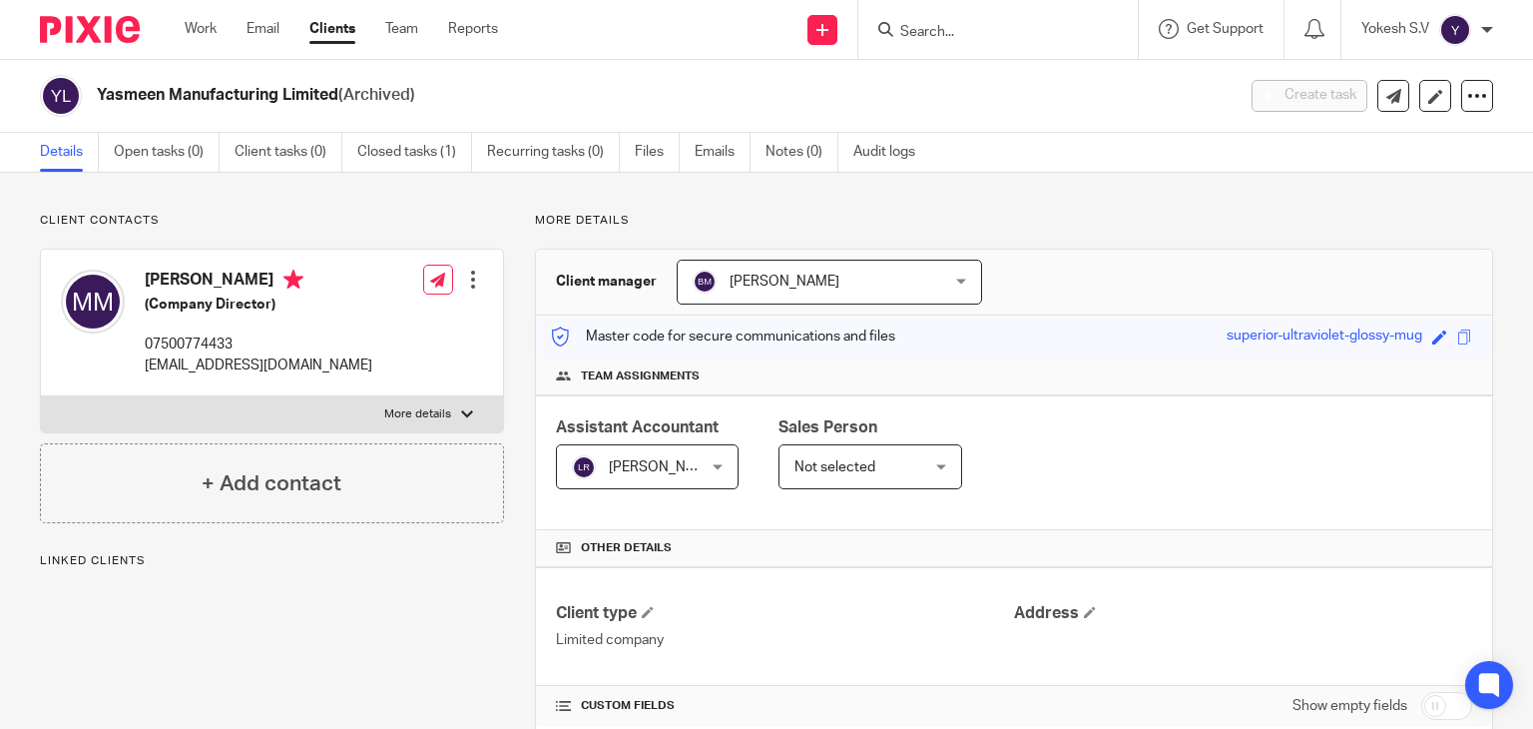
click at [948, 21] on form at bounding box center [1004, 29] width 213 height 25
click at [918, 34] on input "Search" at bounding box center [988, 33] width 180 height 18
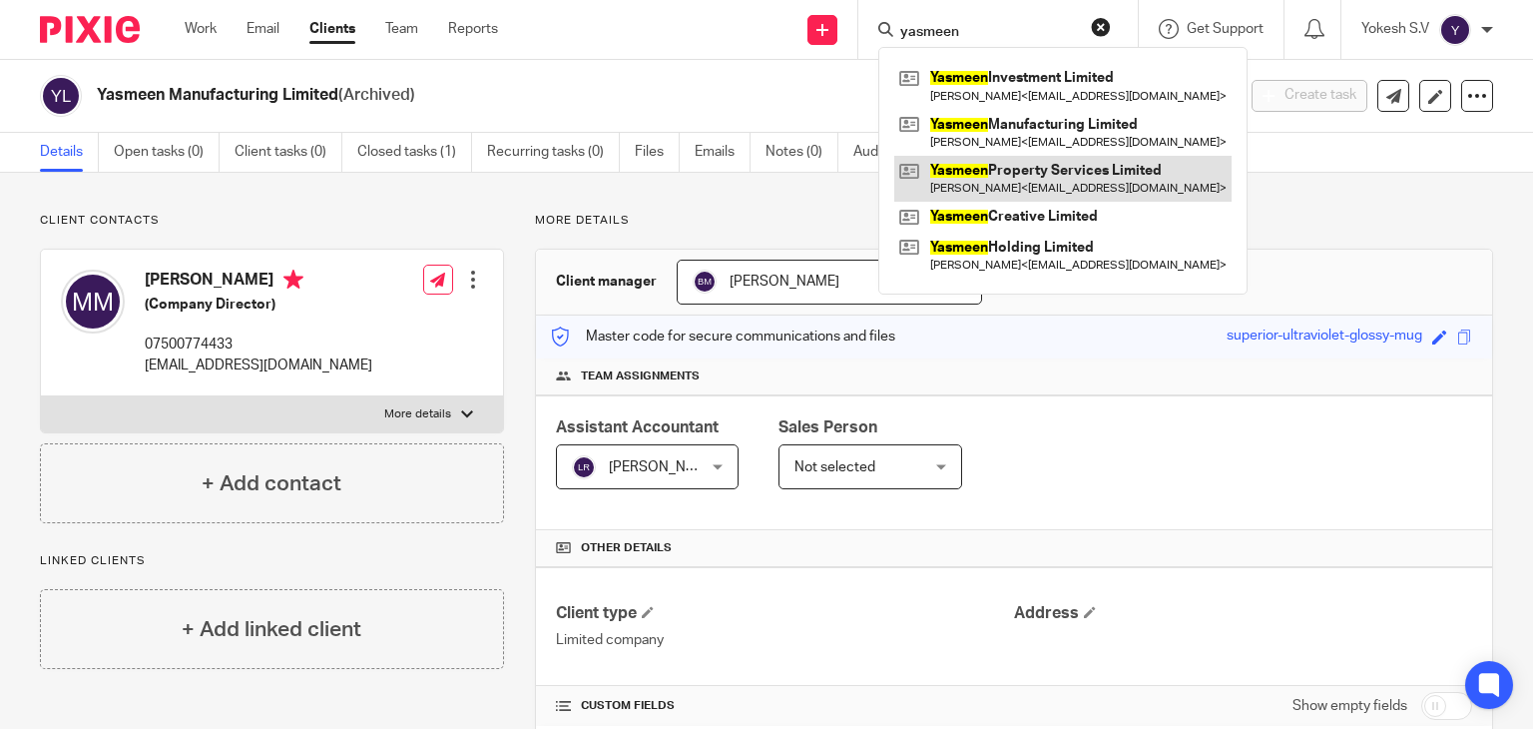
type input "yasmeen"
click at [1030, 195] on link at bounding box center [1062, 179] width 337 height 46
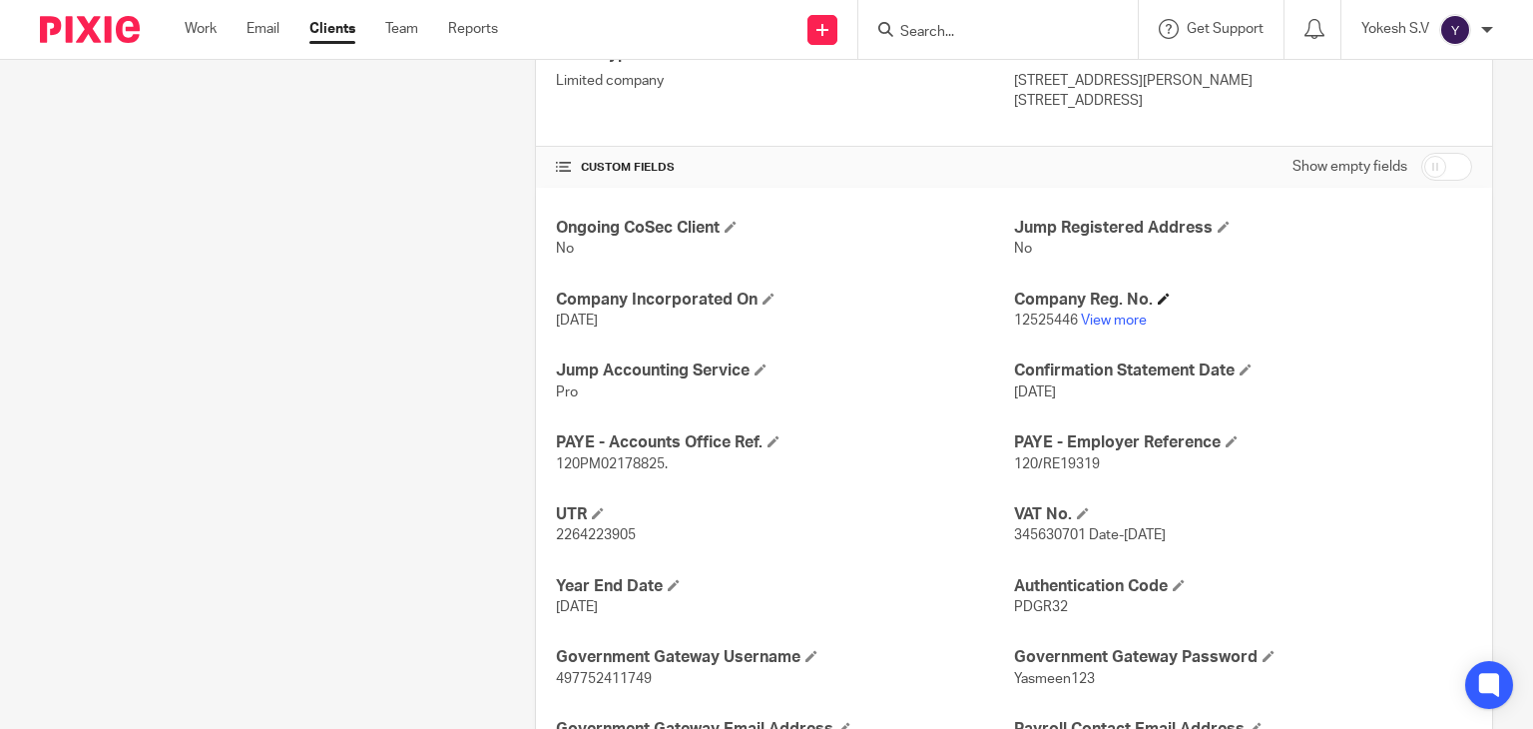
scroll to position [578, 0]
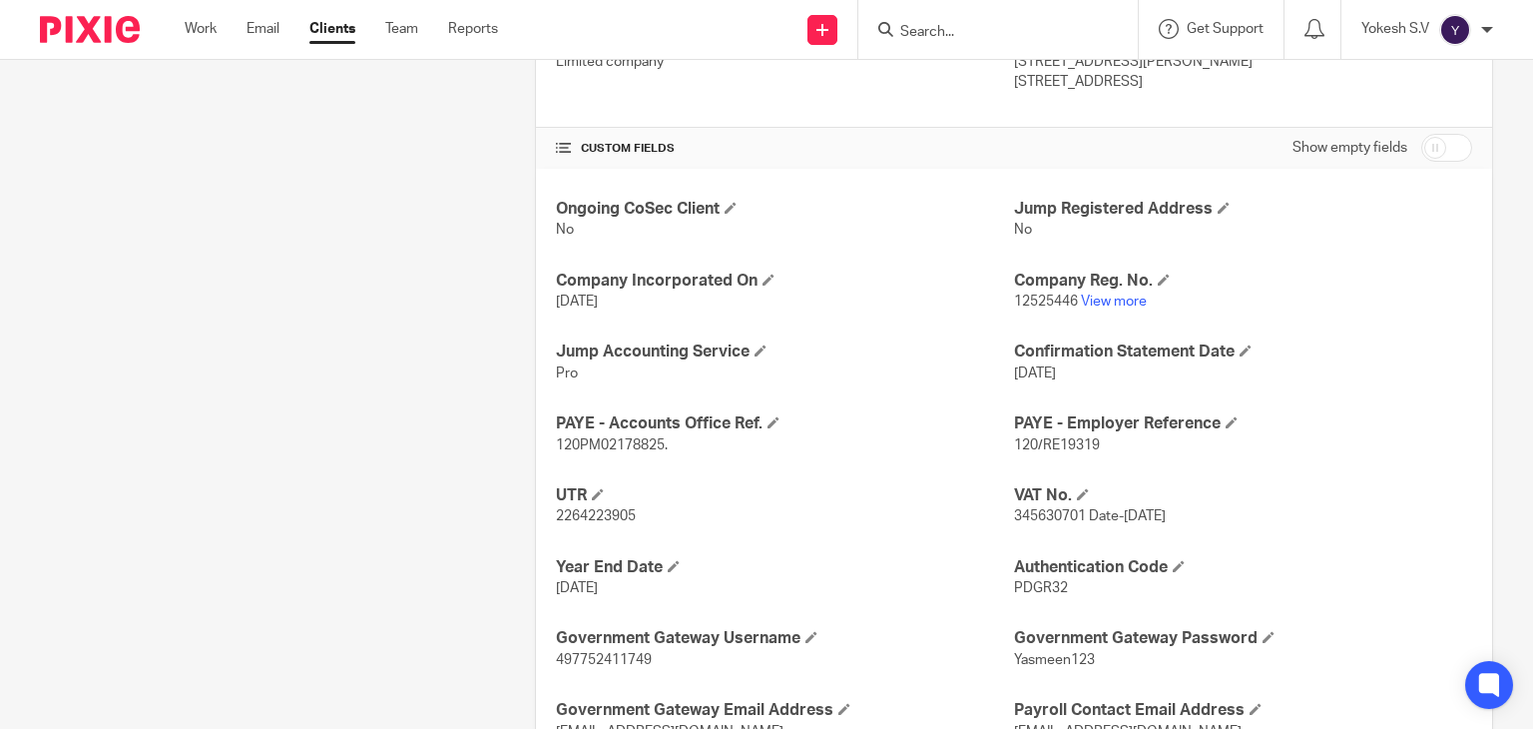
click at [1088, 446] on span "120/RE19319" at bounding box center [1057, 445] width 86 height 14
copy p "120/RE19319"
click at [617, 435] on p "120PM02178825." at bounding box center [785, 445] width 458 height 20
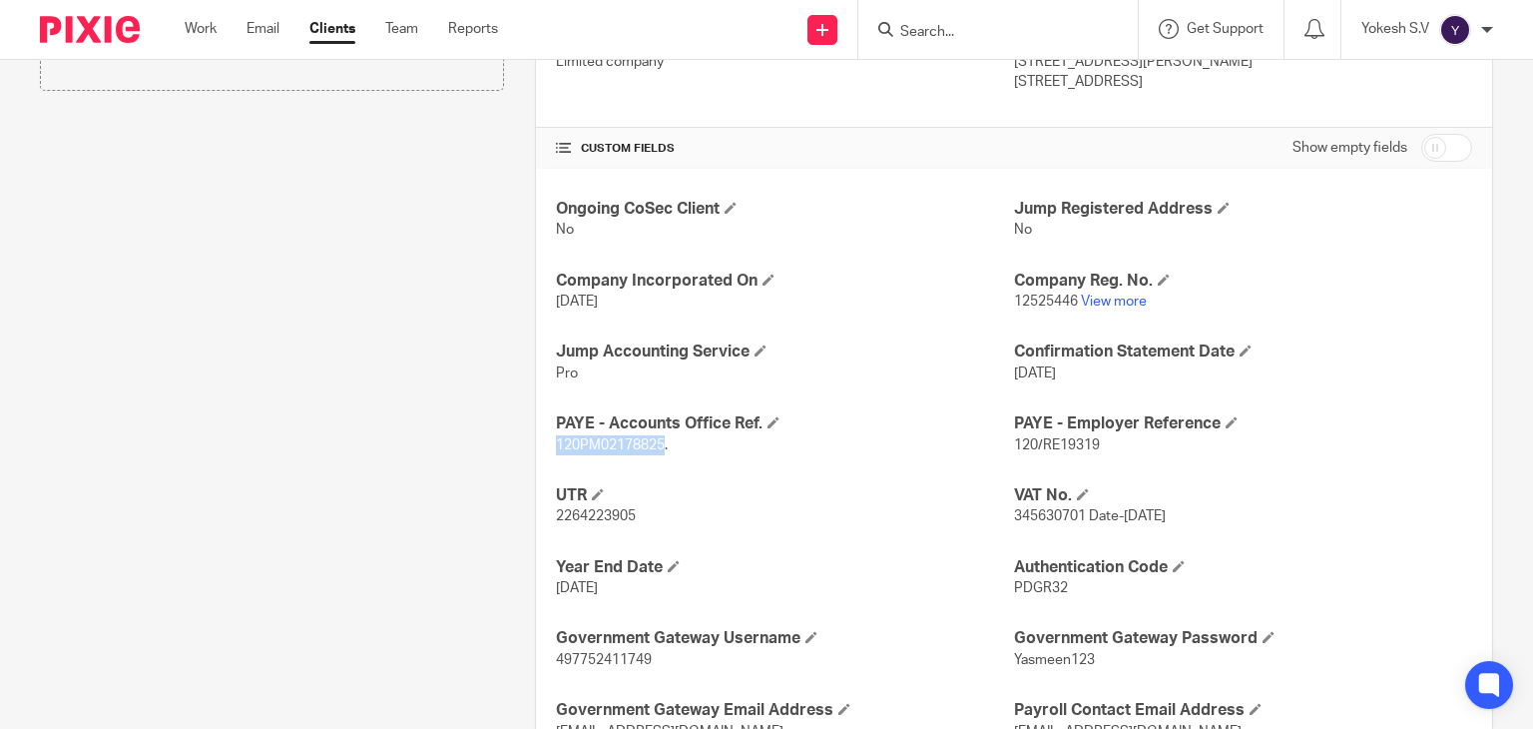
click at [617, 435] on p "120PM02178825." at bounding box center [785, 445] width 458 height 20
copy span "120PM02178825"
click at [920, 38] on input "Search" at bounding box center [988, 33] width 180 height 18
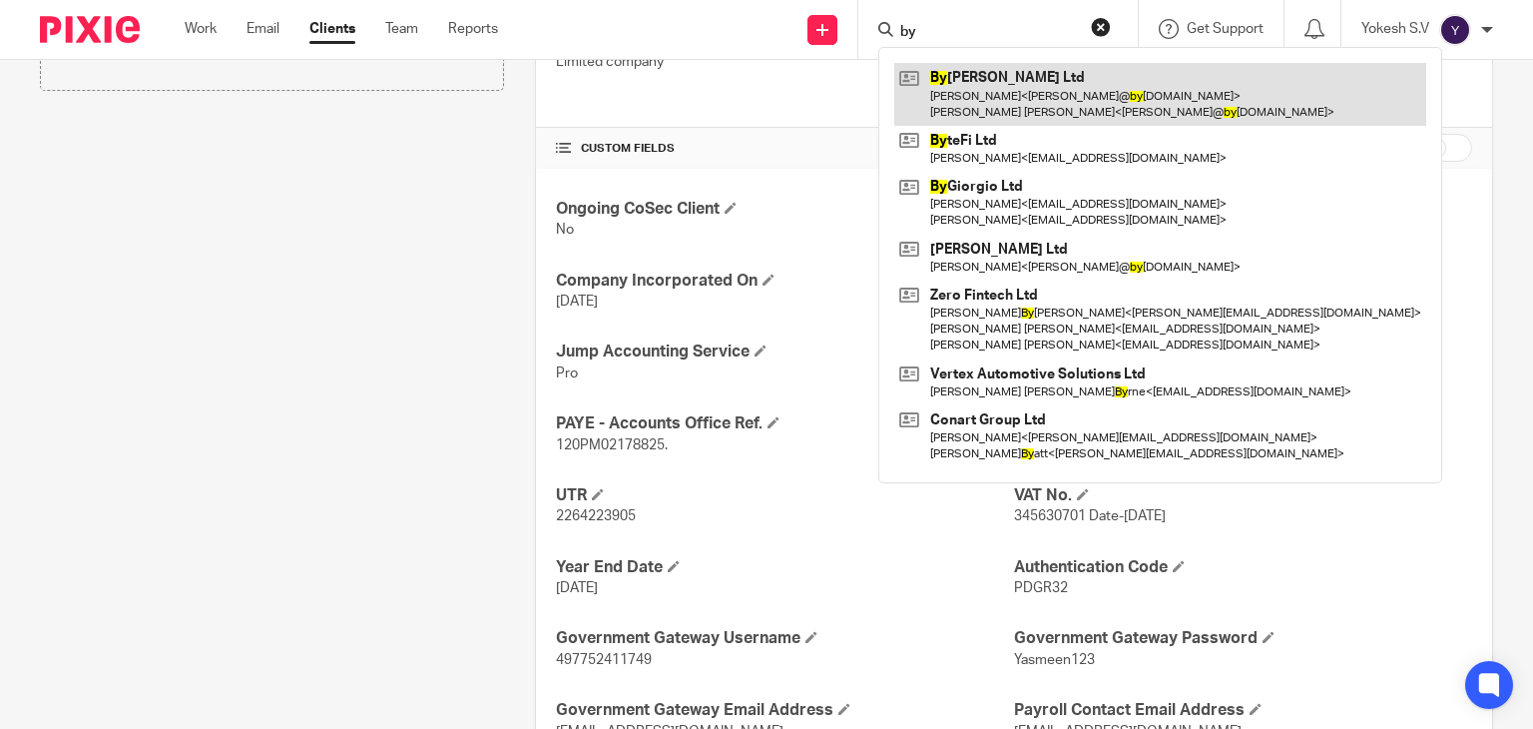
type input "by"
click at [999, 86] on link at bounding box center [1160, 94] width 532 height 62
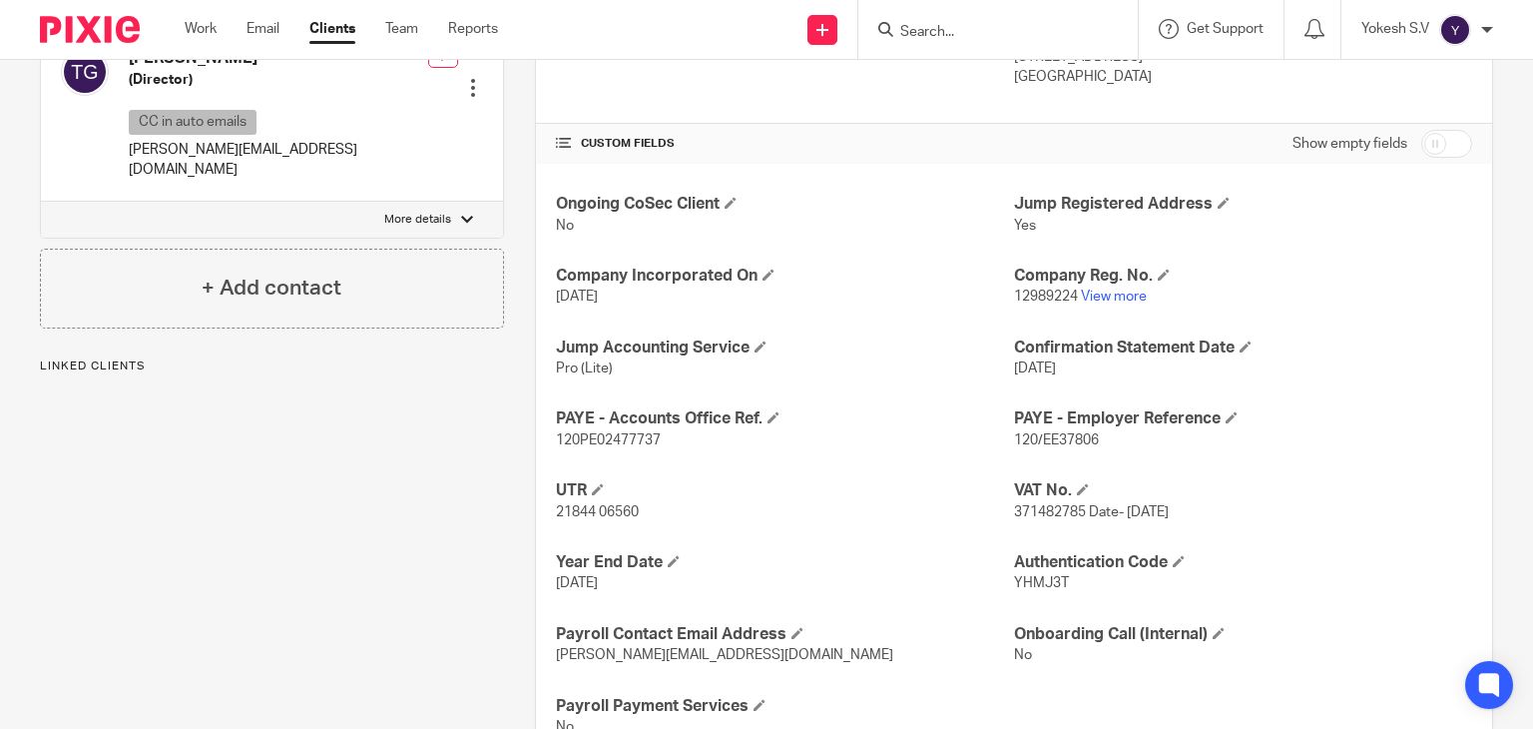
scroll to position [655, 0]
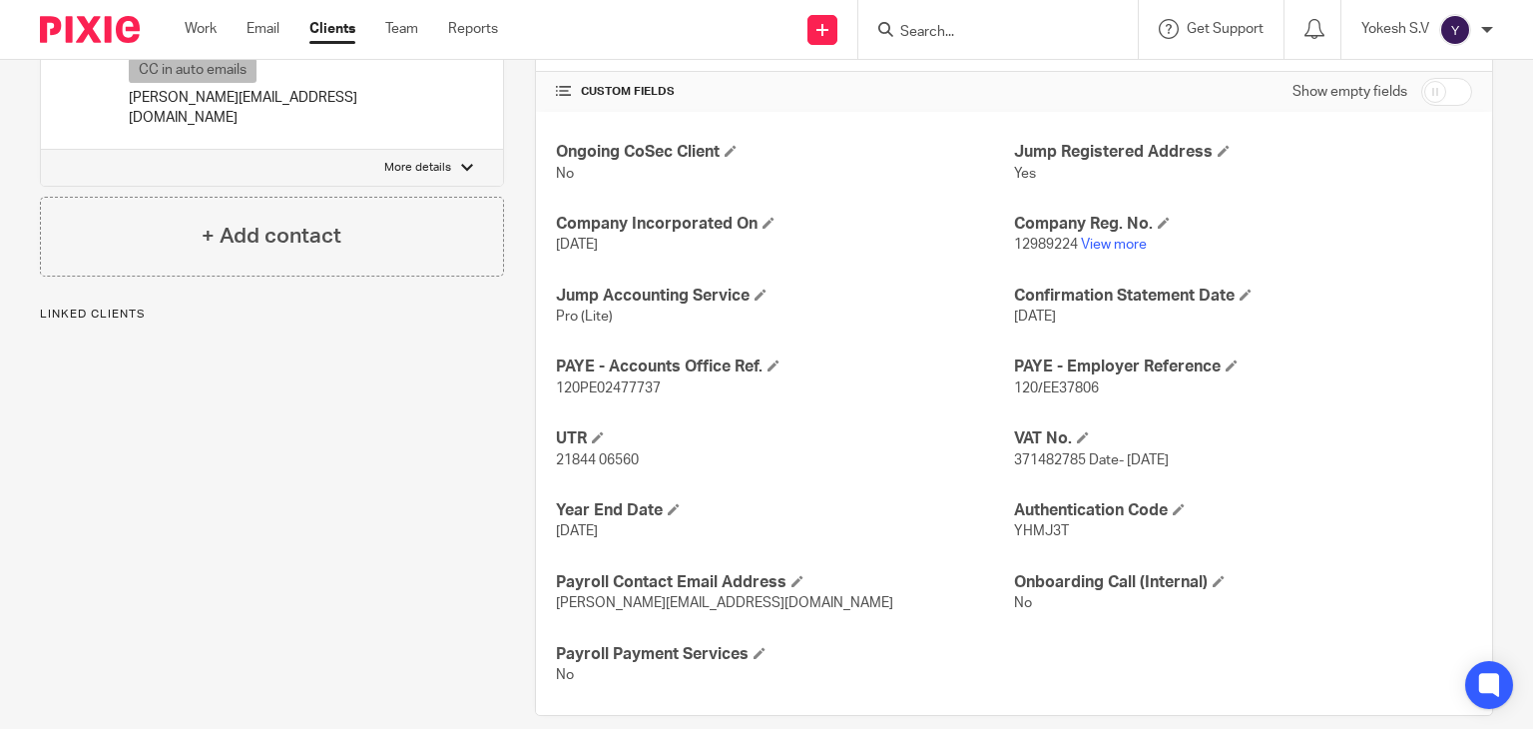
click at [1024, 385] on span "120/EE37806" at bounding box center [1056, 388] width 85 height 14
copy p "120/EE37806"
click at [617, 396] on div "Ongoing CoSec Client No Jump Registered Address Yes Company Incorporated On [DA…" at bounding box center [1014, 413] width 956 height 603
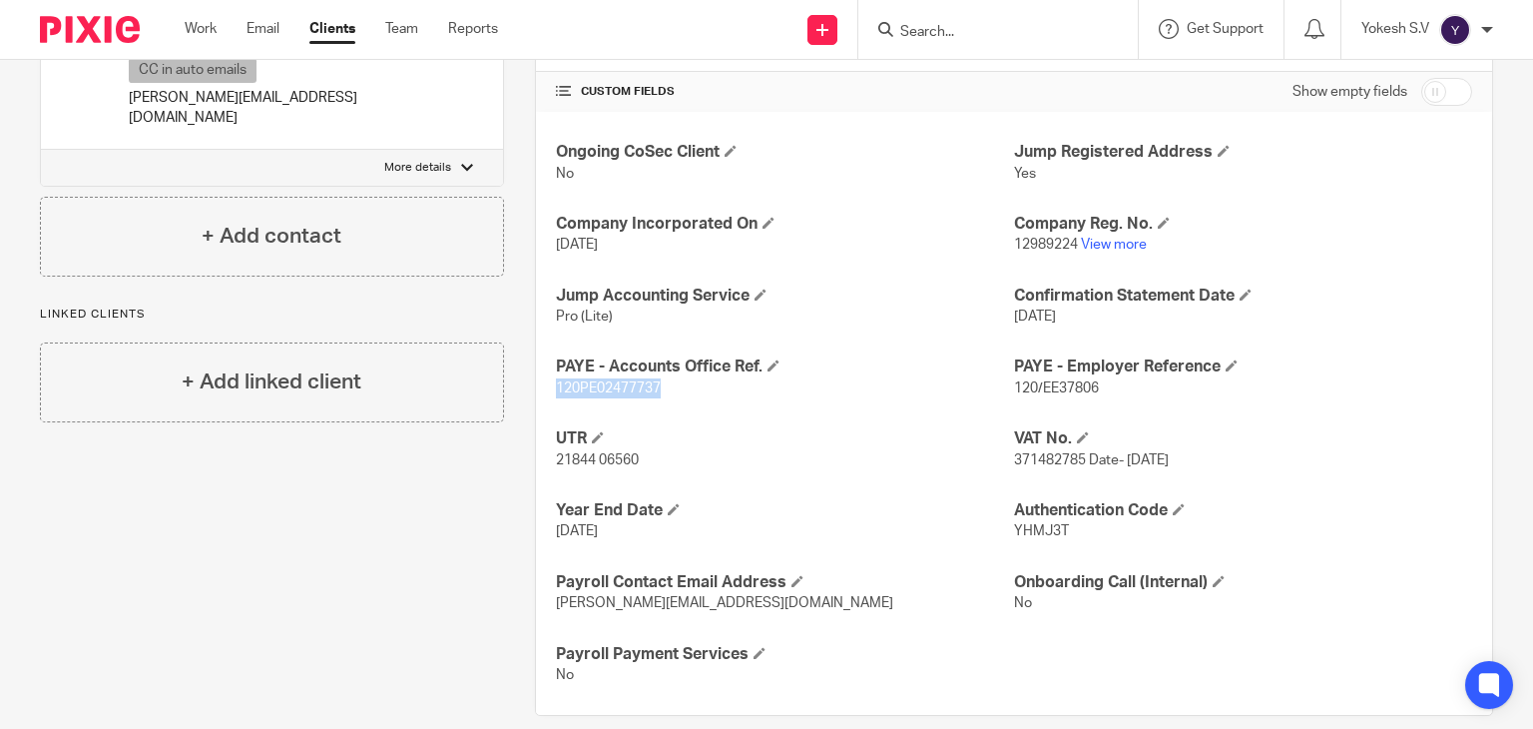
click at [617, 396] on p "120PE02477737" at bounding box center [785, 388] width 458 height 20
copy span "120PE02477737"
click at [957, 36] on input "Search" at bounding box center [988, 33] width 180 height 18
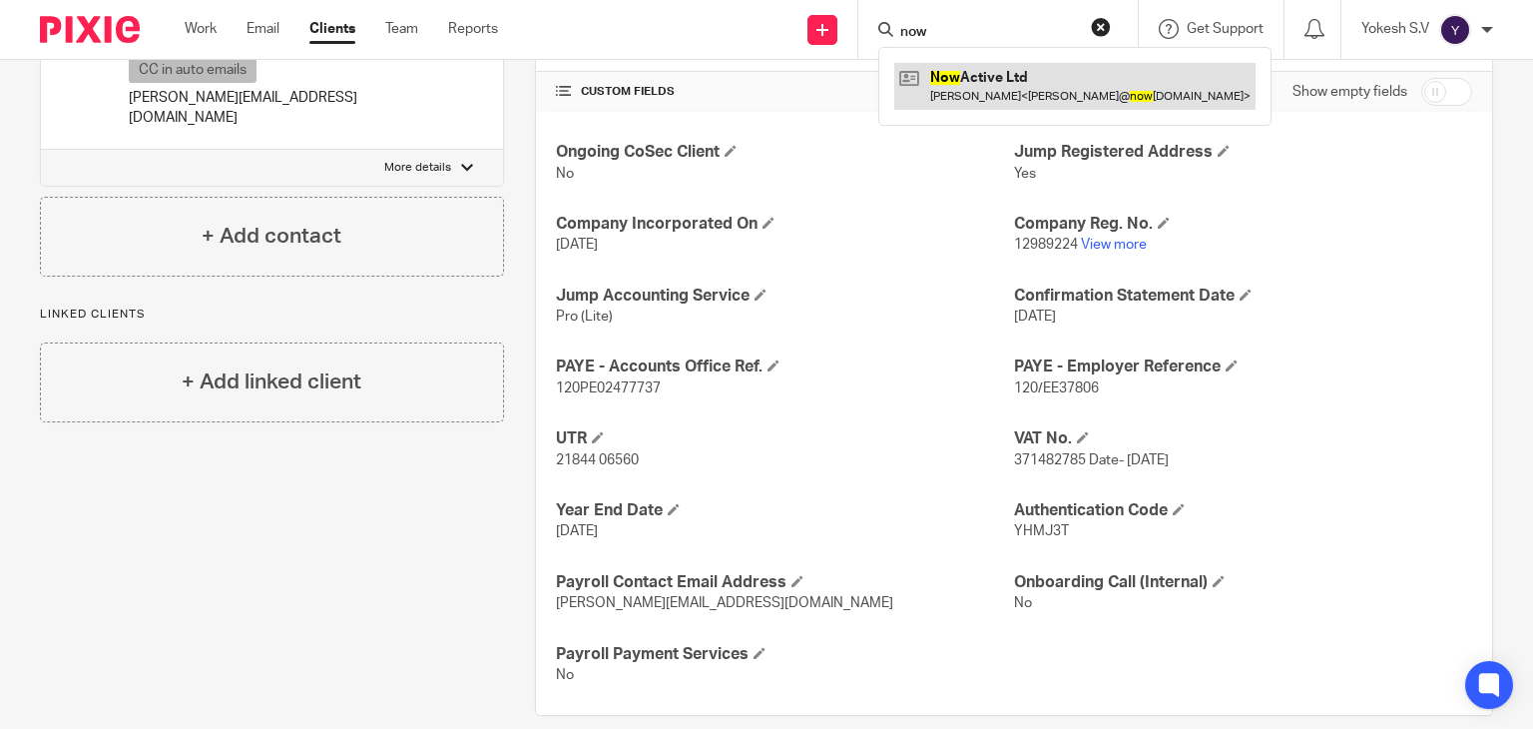
type input "now"
click at [974, 63] on link at bounding box center [1074, 86] width 361 height 46
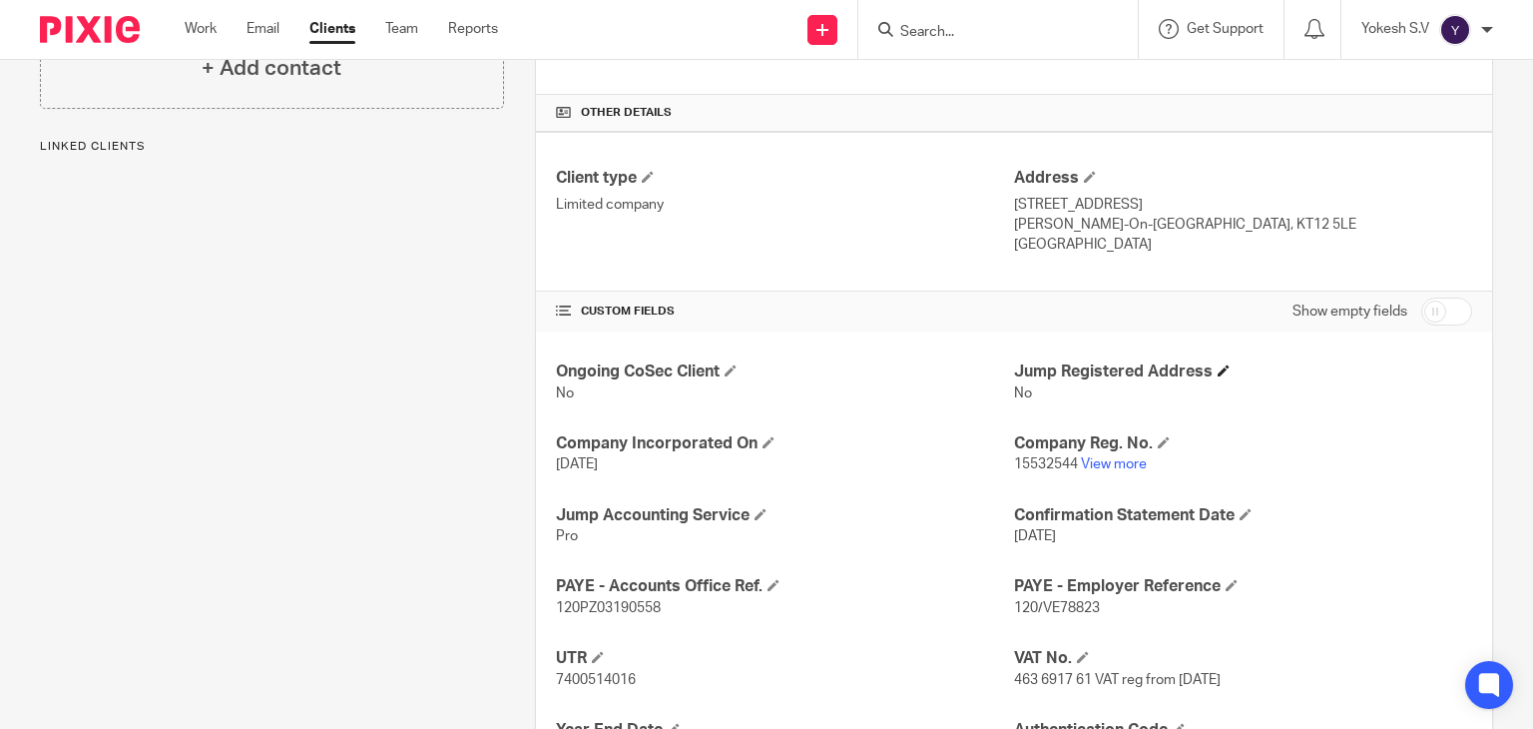
scroll to position [451, 0]
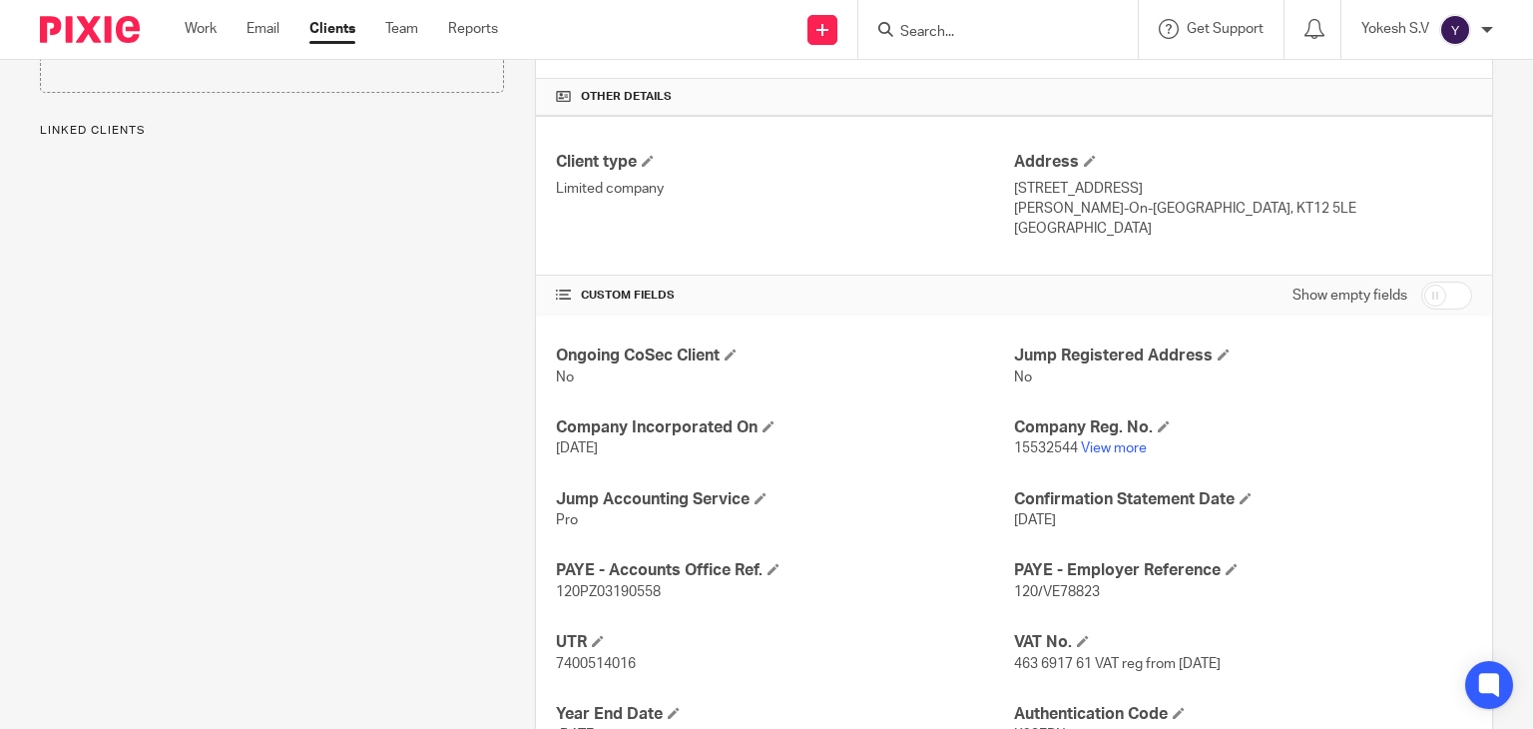
click at [1074, 597] on p "120/VE78823" at bounding box center [1243, 592] width 458 height 20
copy p "120/VE78823"
click at [607, 592] on span "120PZ03190558" at bounding box center [608, 592] width 105 height 14
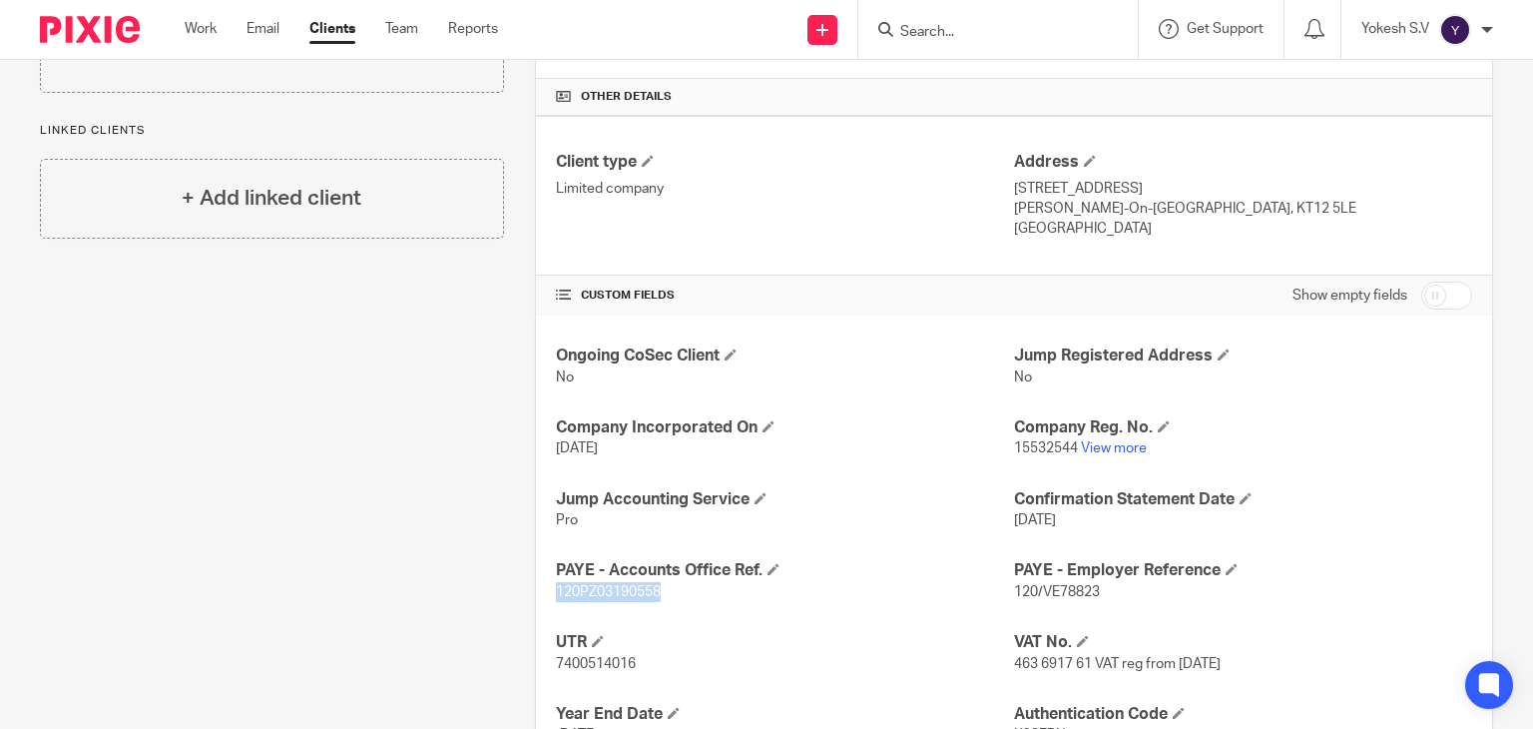
click at [607, 592] on span "120PZ03190558" at bounding box center [608, 592] width 105 height 14
copy span "120PZ03190558"
click at [930, 40] on input "Search" at bounding box center [988, 33] width 180 height 18
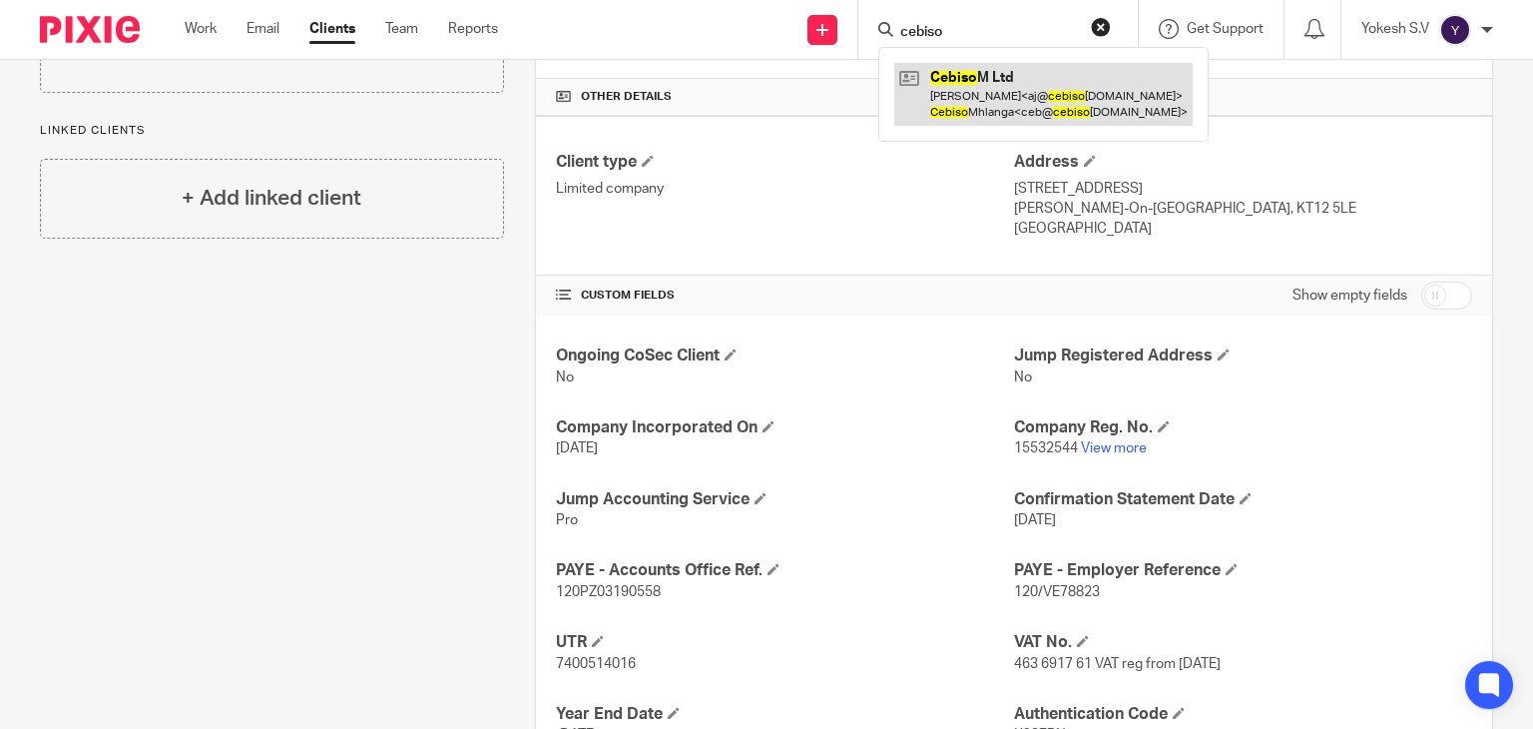
type input "cebiso"
click at [1071, 93] on link at bounding box center [1043, 94] width 298 height 62
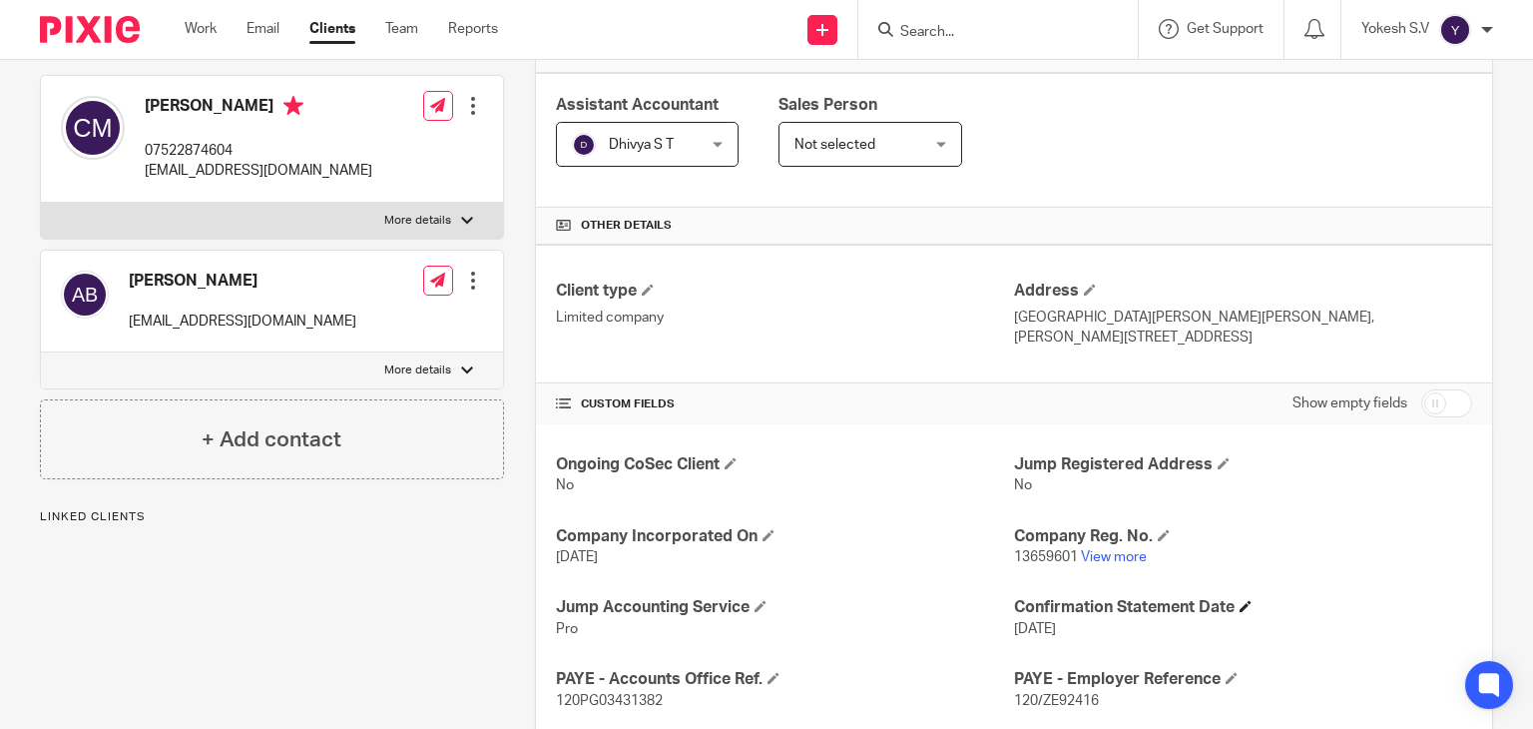
scroll to position [367, 0]
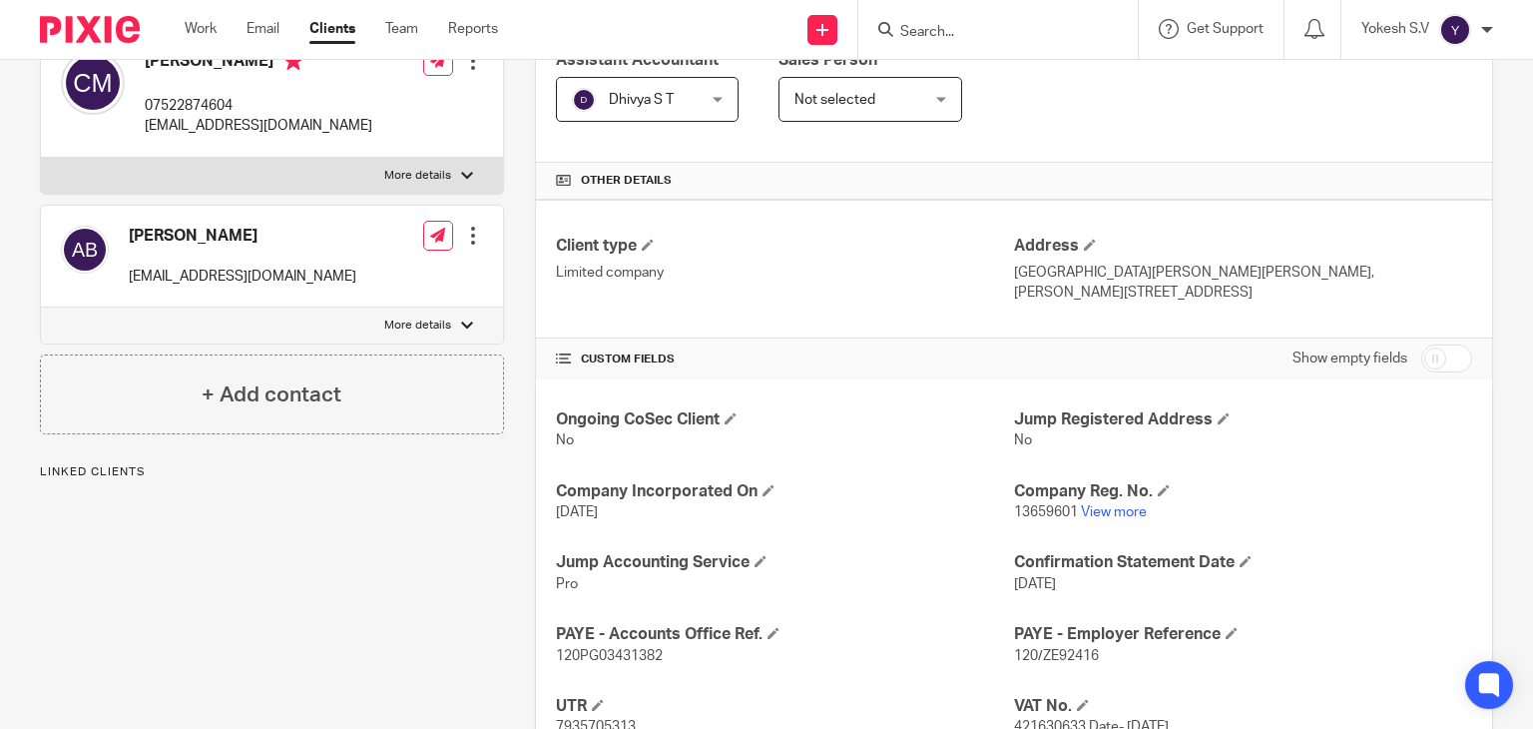
click at [1047, 669] on div "Ongoing CoSec Client No Jump Registered Address No Company Incorporated On [DAT…" at bounding box center [1014, 680] width 956 height 603
click at [1053, 653] on span "120/ZE92416" at bounding box center [1056, 656] width 85 height 14
copy p "120/ZE92416"
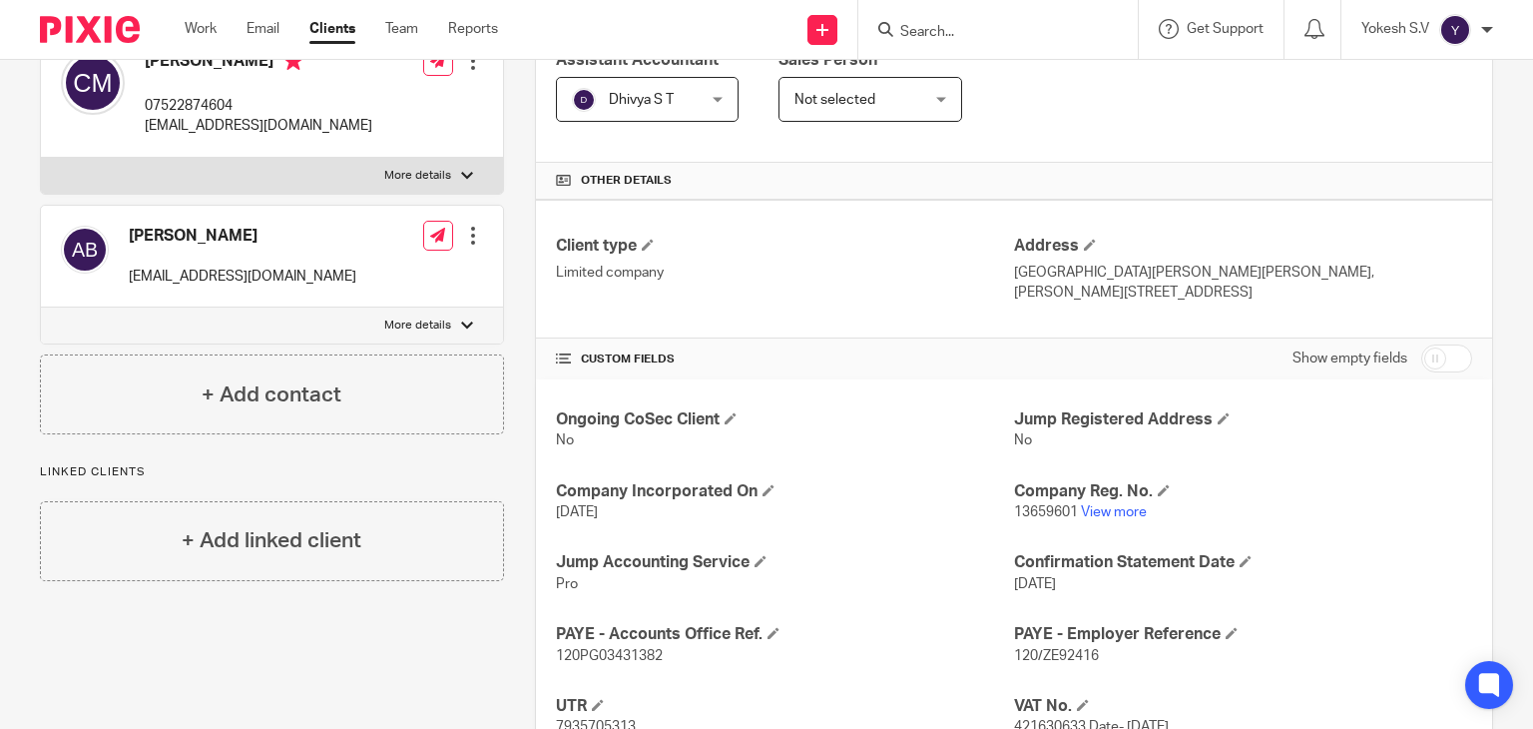
click at [635, 649] on span "120PG03431382" at bounding box center [609, 656] width 107 height 14
copy span "120PG03431382"
click at [934, 24] on input "Search" at bounding box center [988, 33] width 180 height 18
type input "briink"
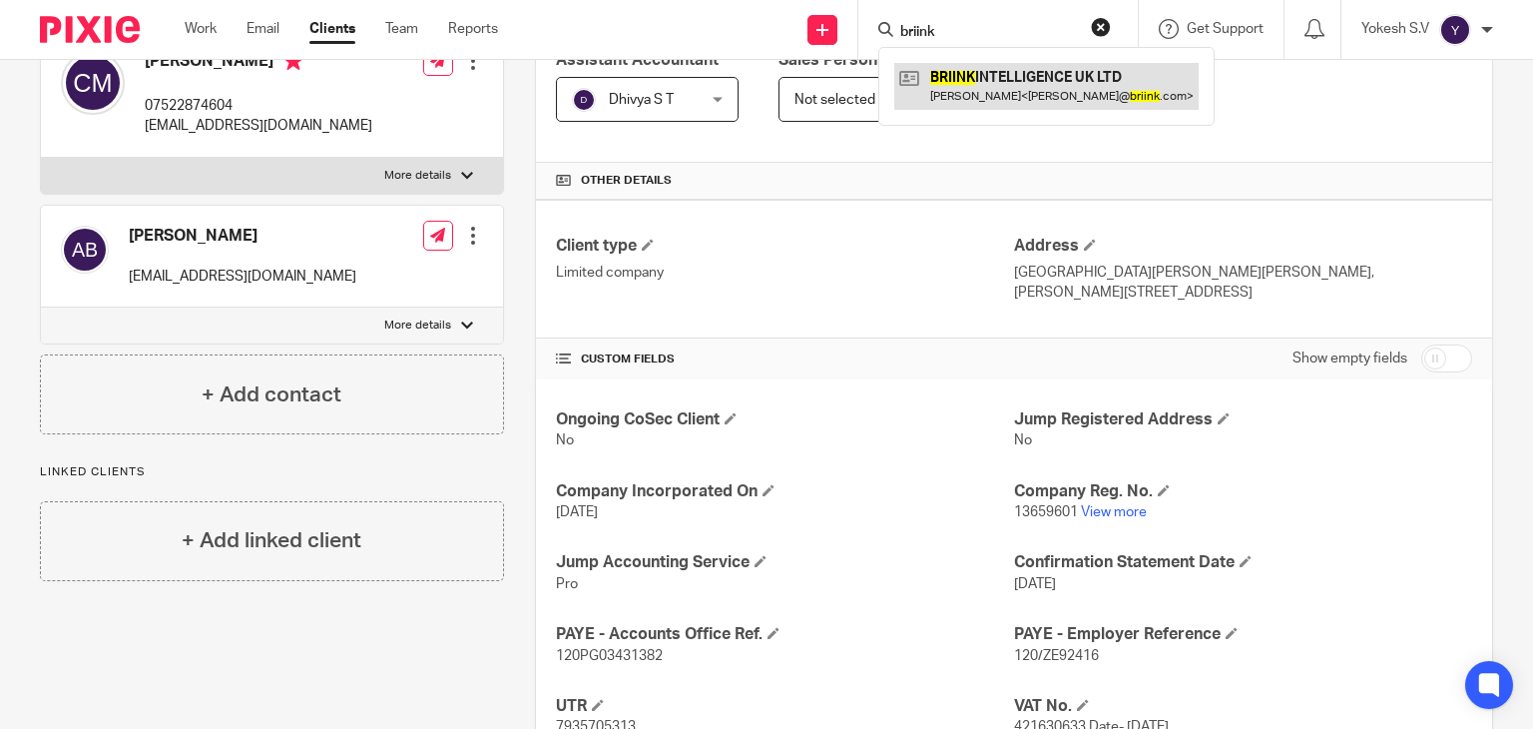
click at [988, 77] on link at bounding box center [1046, 86] width 304 height 46
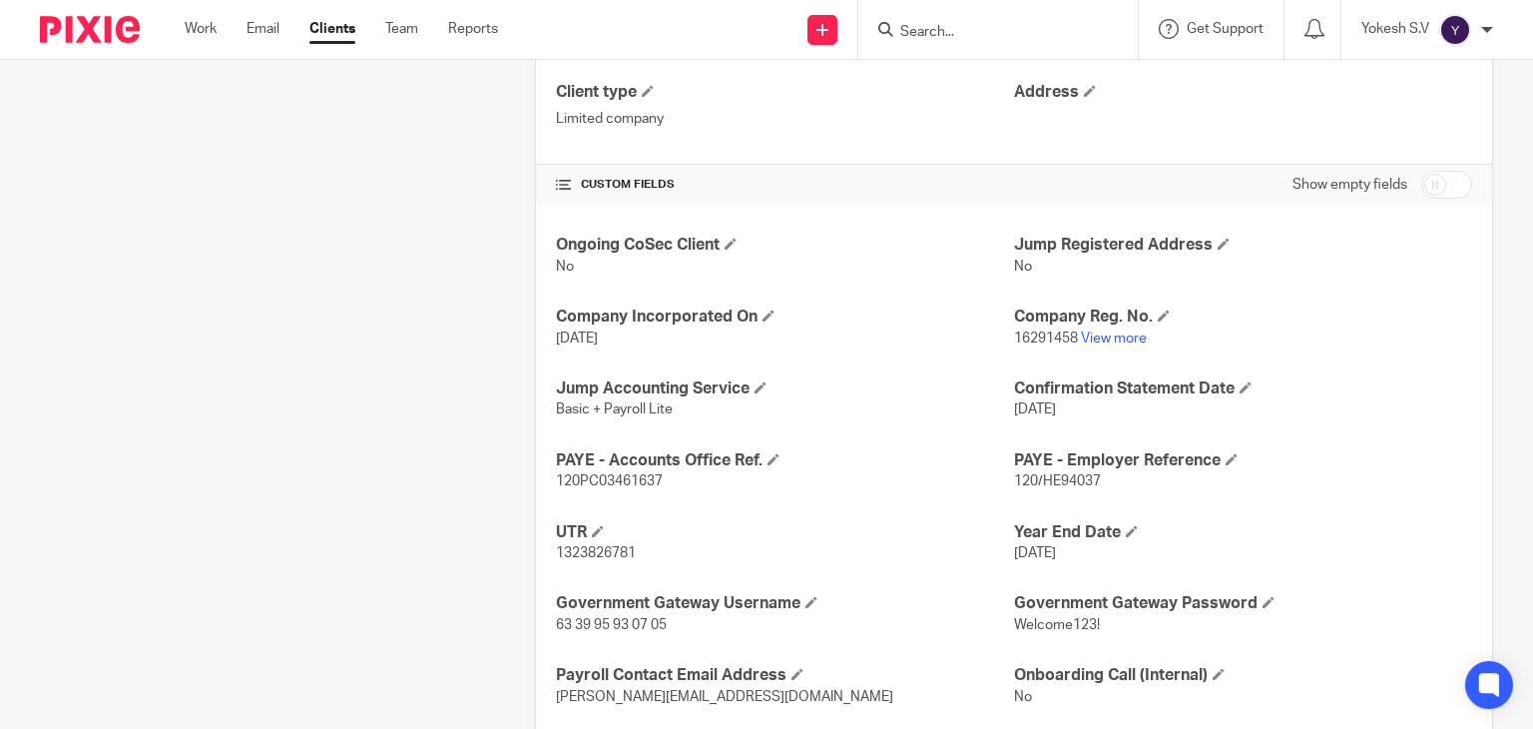
scroll to position [537, 0]
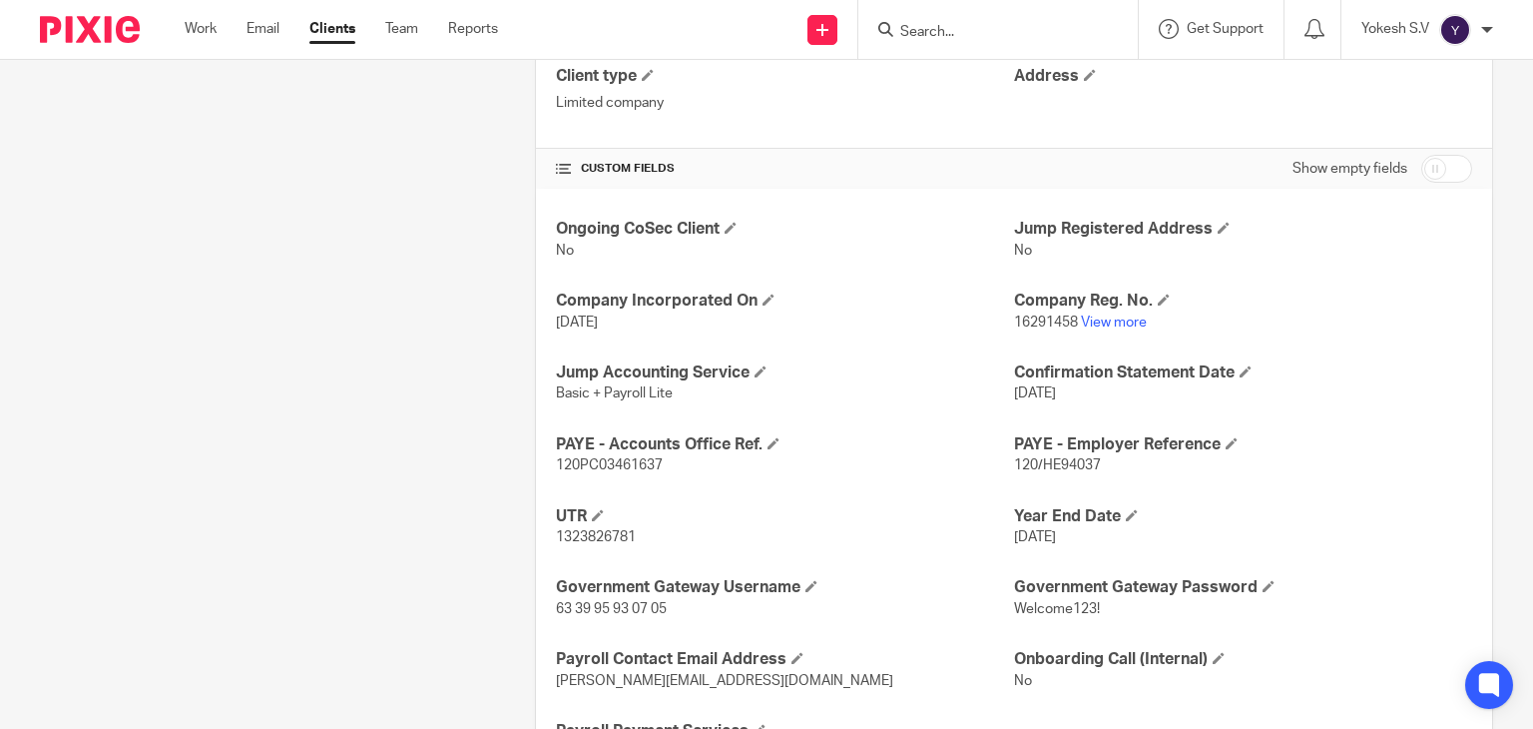
click at [1059, 458] on span "120/HE94037" at bounding box center [1057, 465] width 87 height 14
copy p "120/HE94037"
click at [601, 458] on span "120PC03461637" at bounding box center [609, 465] width 107 height 14
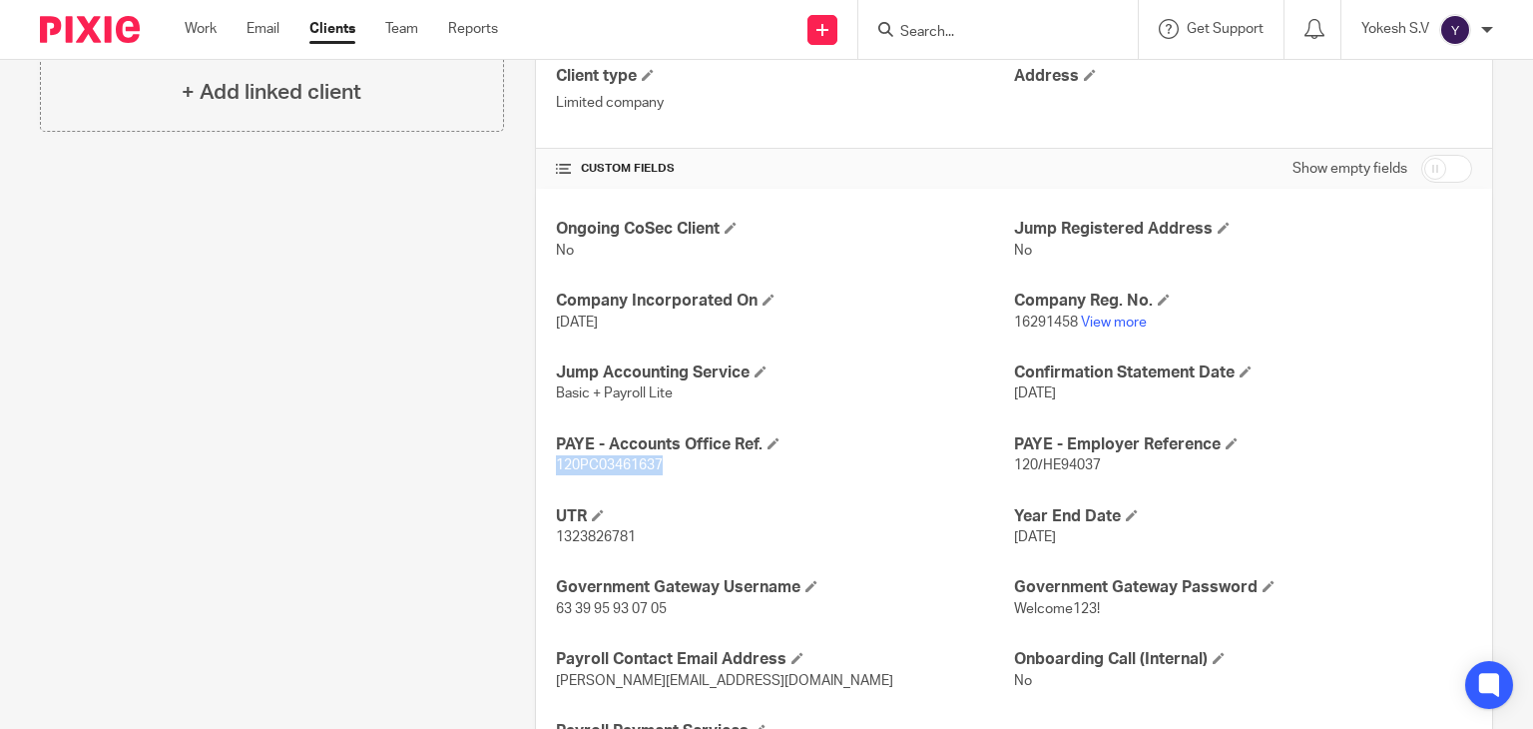
click at [601, 458] on span "120PC03461637" at bounding box center [609, 465] width 107 height 14
copy span "120PC03461637"
click at [916, 37] on input "Search" at bounding box center [988, 33] width 180 height 18
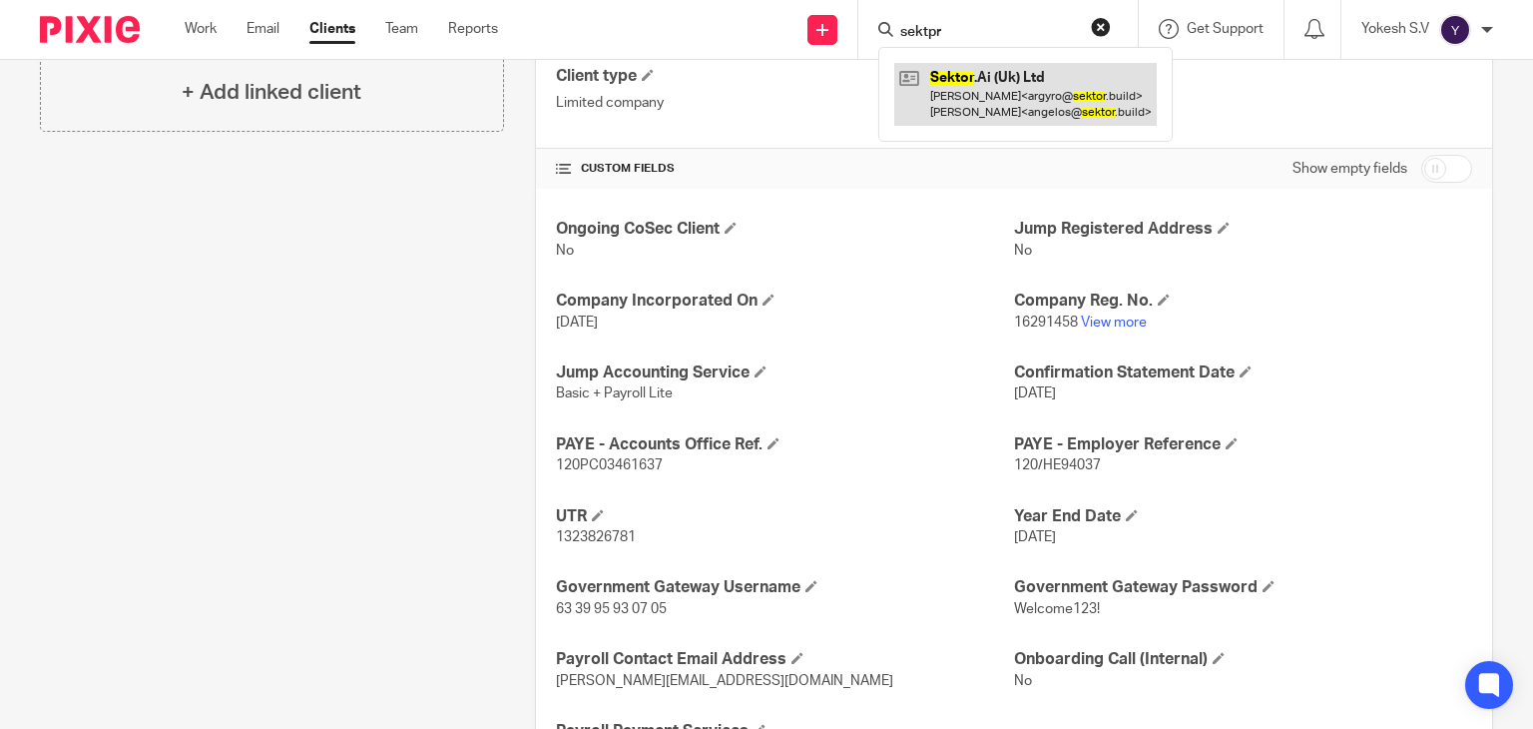
type input "sektpr"
click at [1021, 95] on link at bounding box center [1025, 94] width 263 height 62
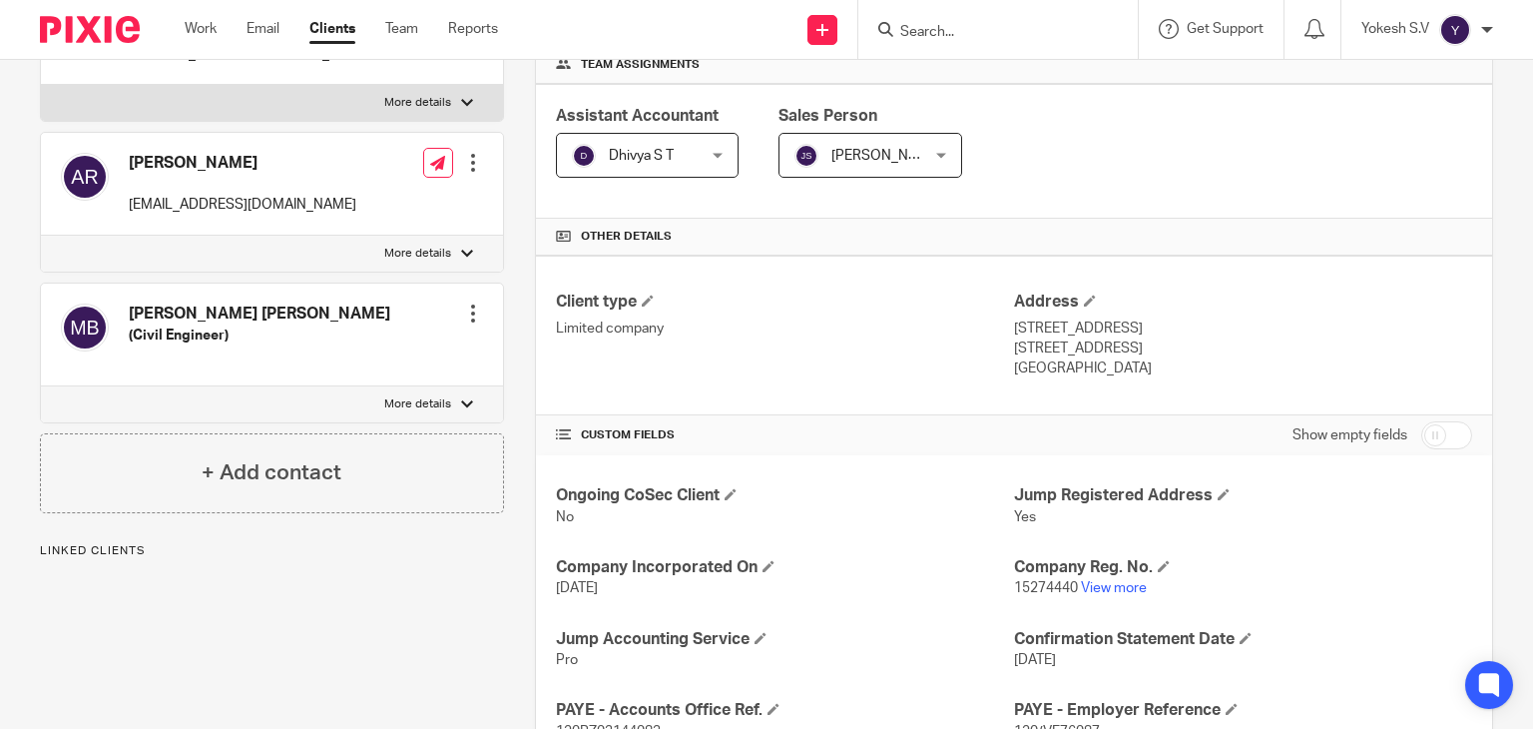
scroll to position [389, 0]
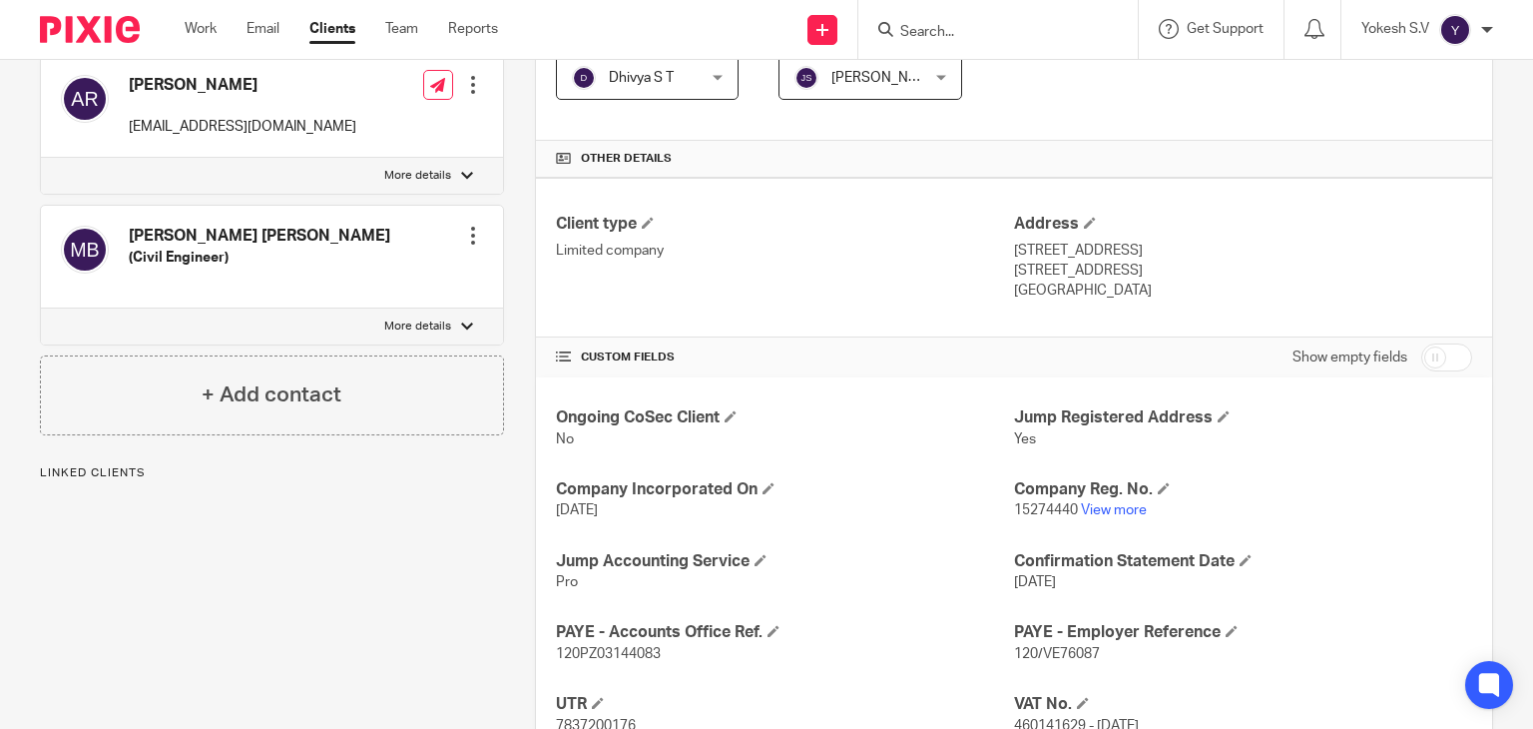
click at [1057, 653] on span "120/VE76087" at bounding box center [1057, 654] width 86 height 14
copy p "120/VE76087"
click at [599, 640] on h4 "PAYE - Accounts Office Ref." at bounding box center [785, 632] width 458 height 21
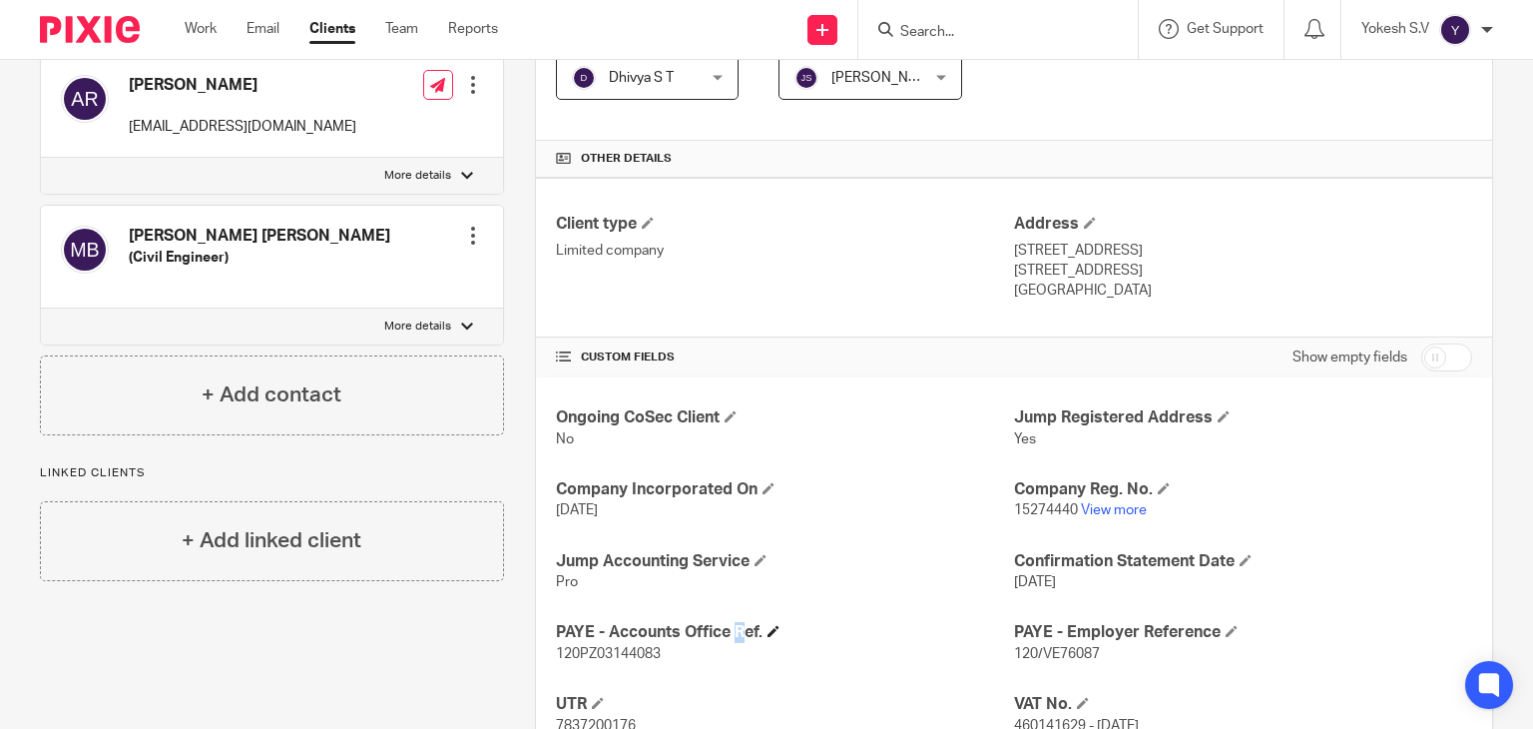
click at [599, 640] on h4 "PAYE - Accounts Office Ref." at bounding box center [785, 632] width 458 height 21
click at [600, 656] on span "120PZ03144083" at bounding box center [608, 654] width 105 height 14
copy span "120PZ03144083"
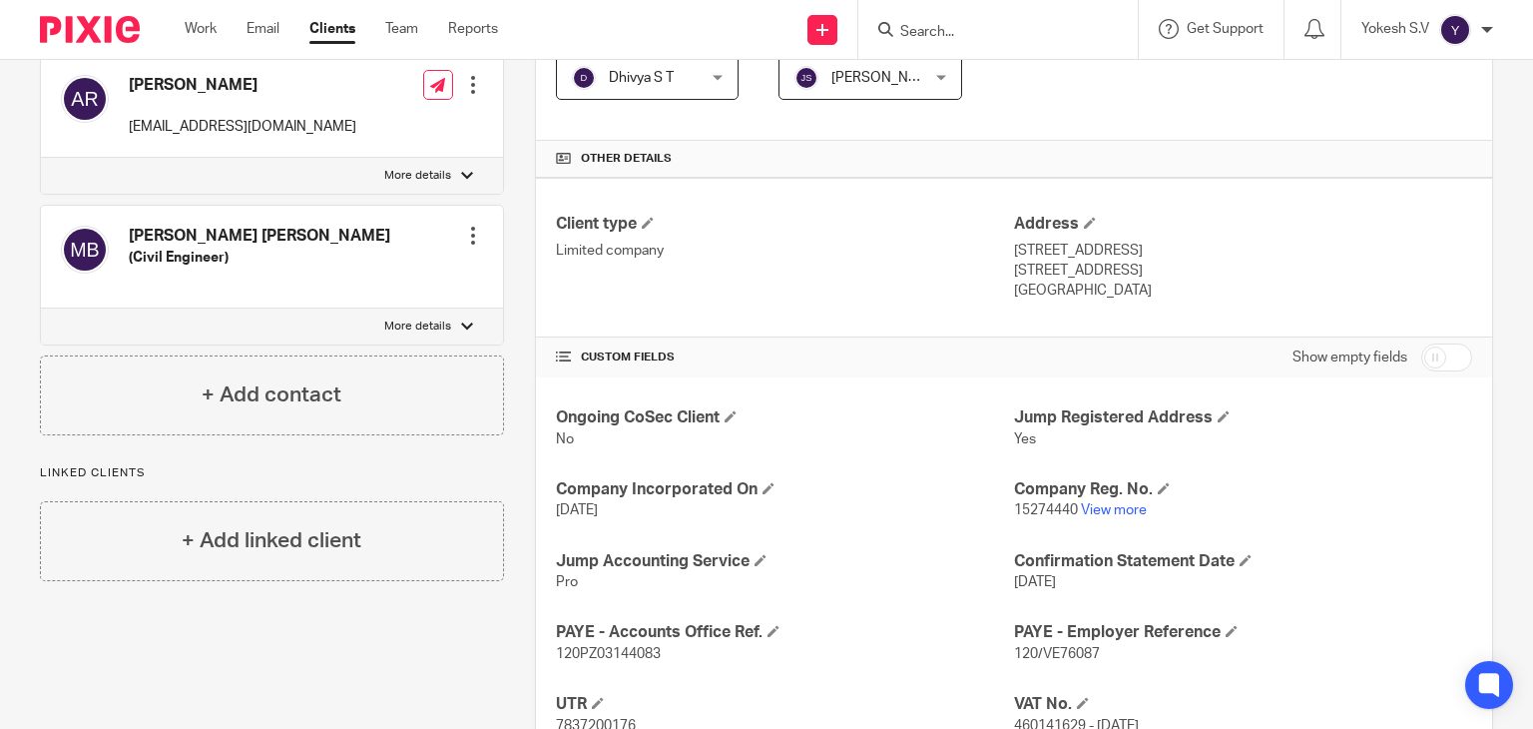
click at [934, 30] on input "Search" at bounding box center [988, 33] width 180 height 18
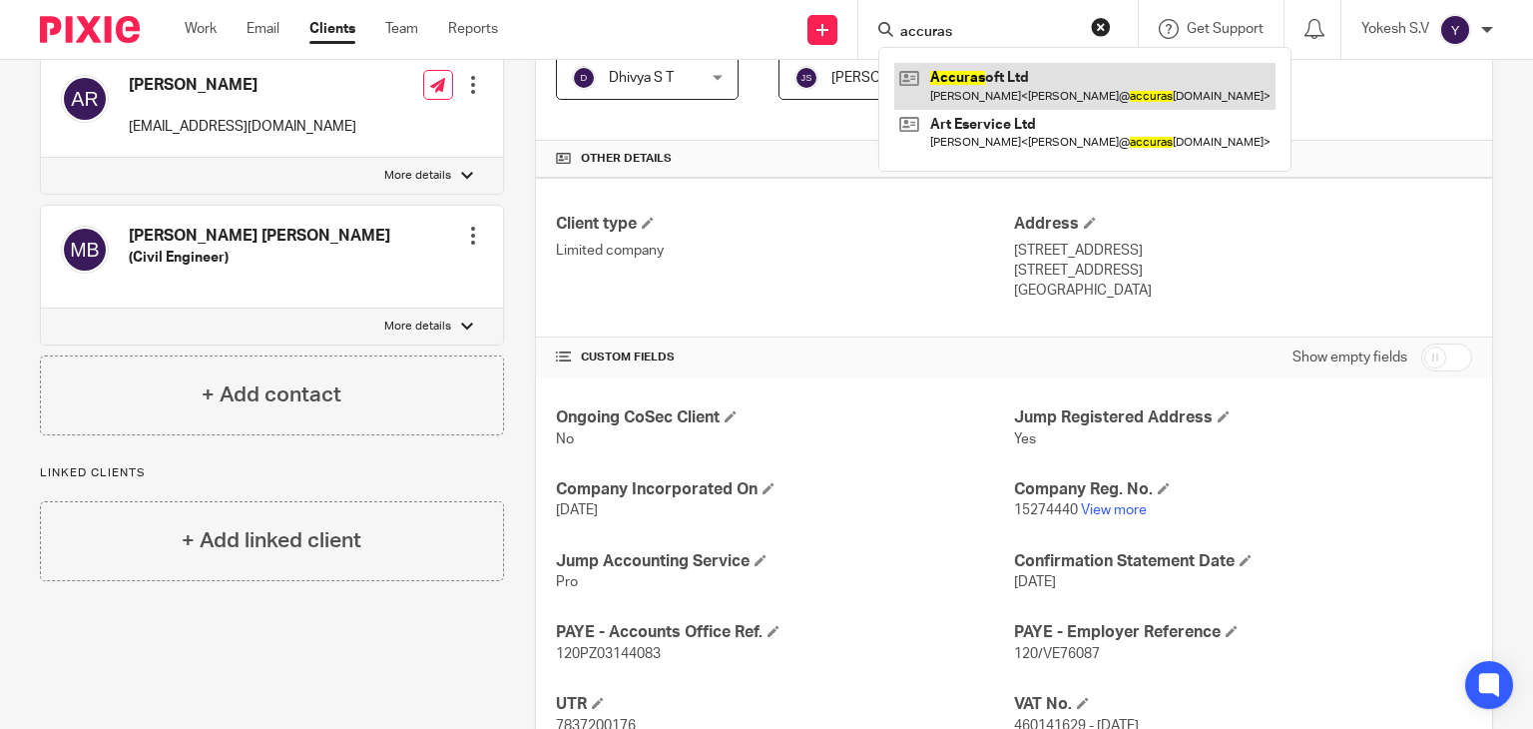
type input "accuras"
click at [1052, 99] on link at bounding box center [1084, 86] width 381 height 46
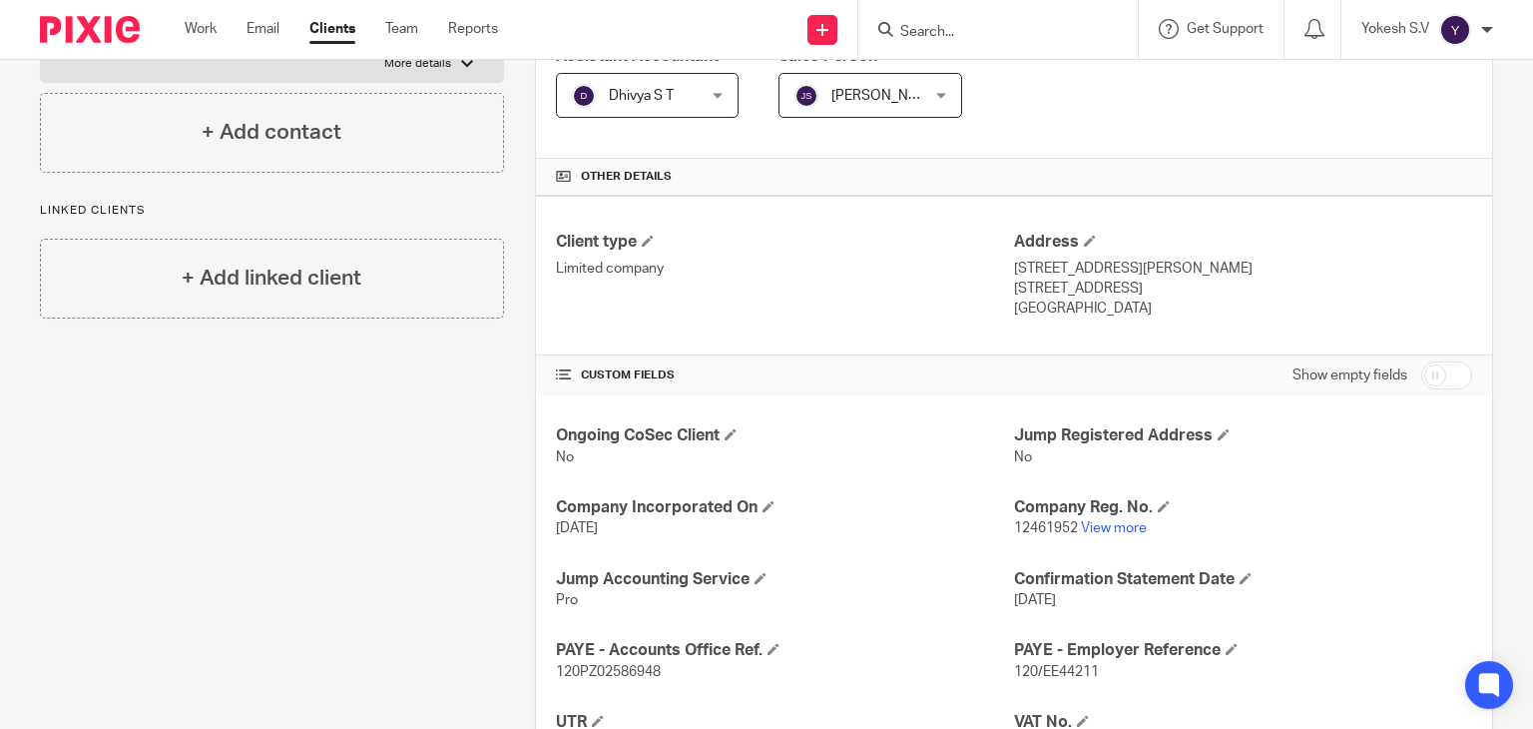
scroll to position [378, 0]
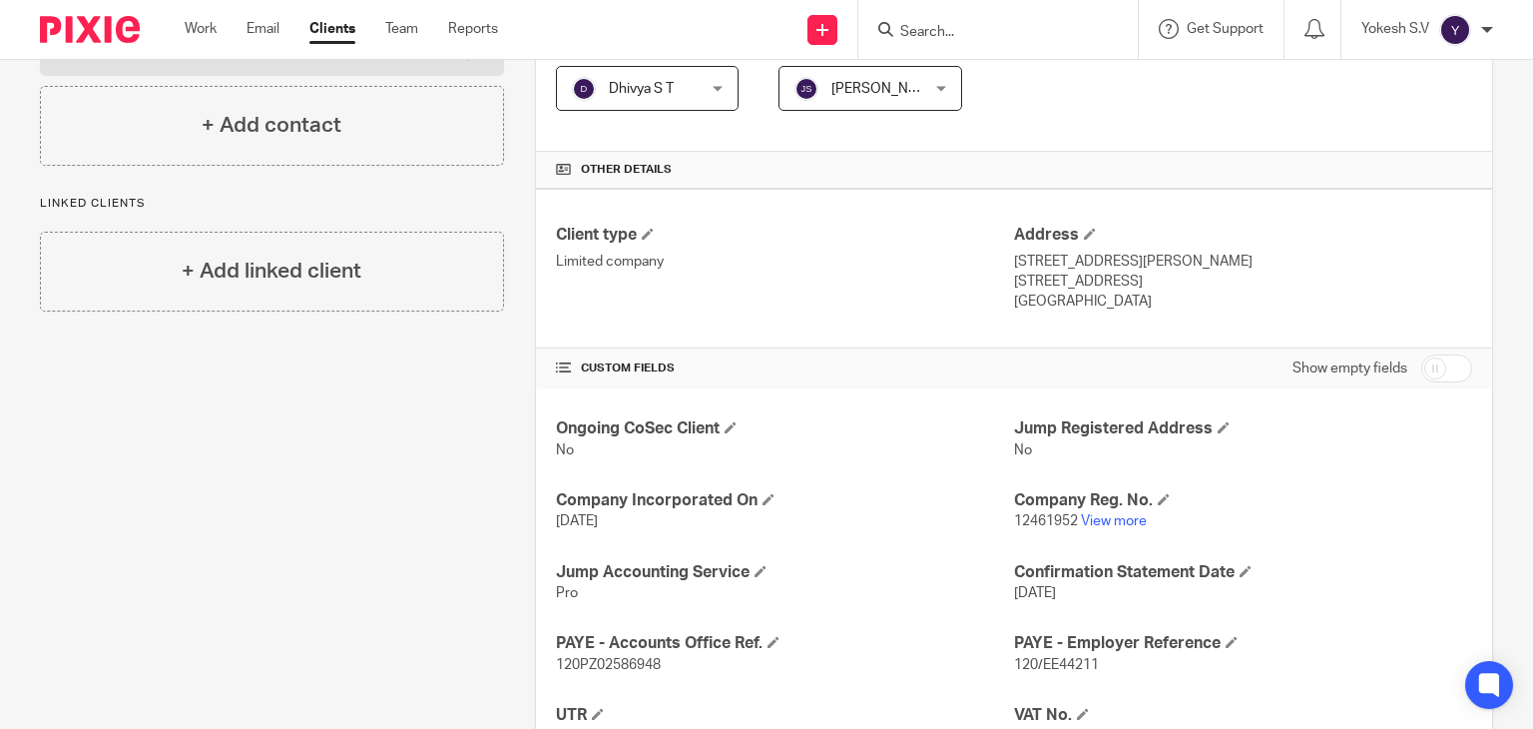
click at [1056, 664] on span "120/EE44211" at bounding box center [1056, 665] width 85 height 14
click at [1058, 663] on span "120/EE44211" at bounding box center [1056, 665] width 85 height 14
copy p "120/EE44211"
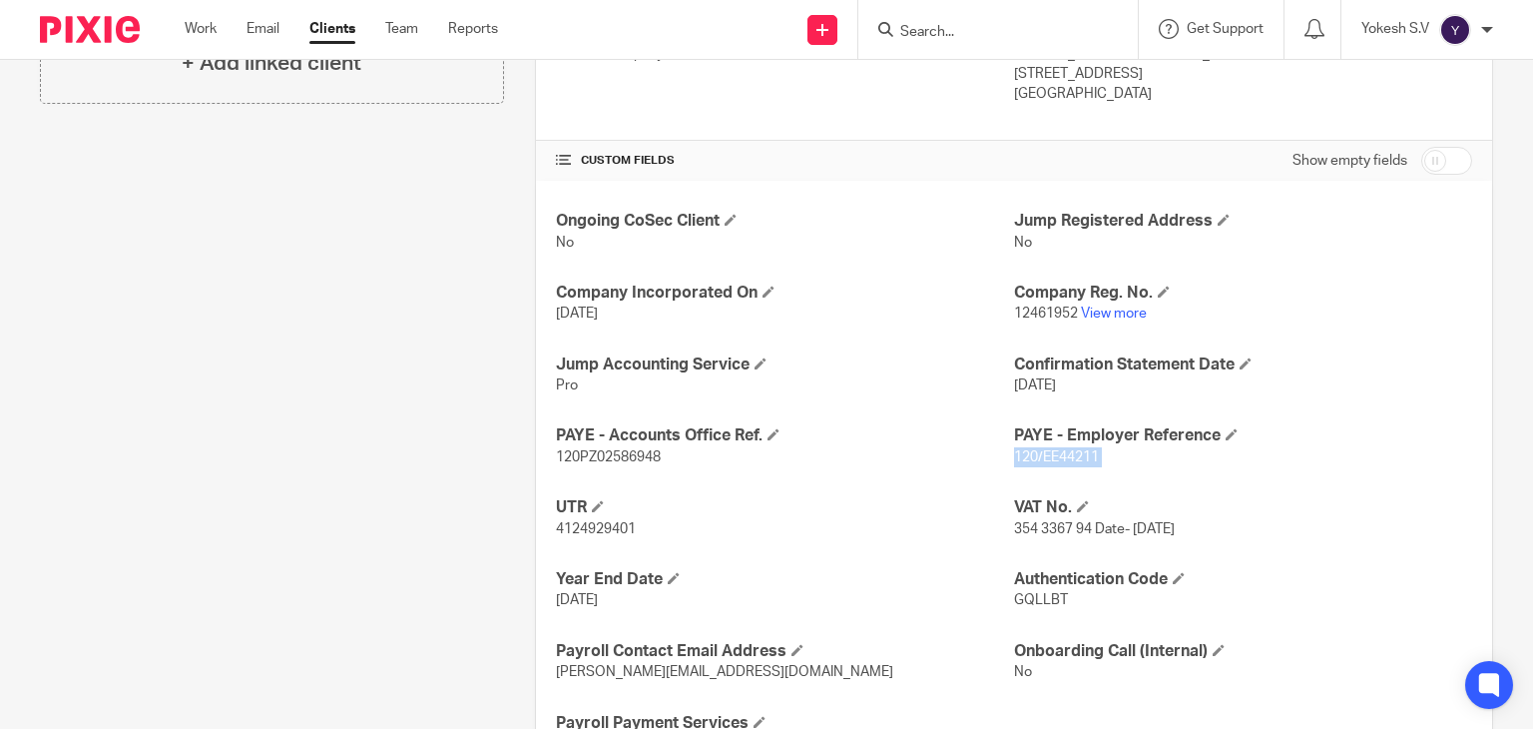
scroll to position [590, 0]
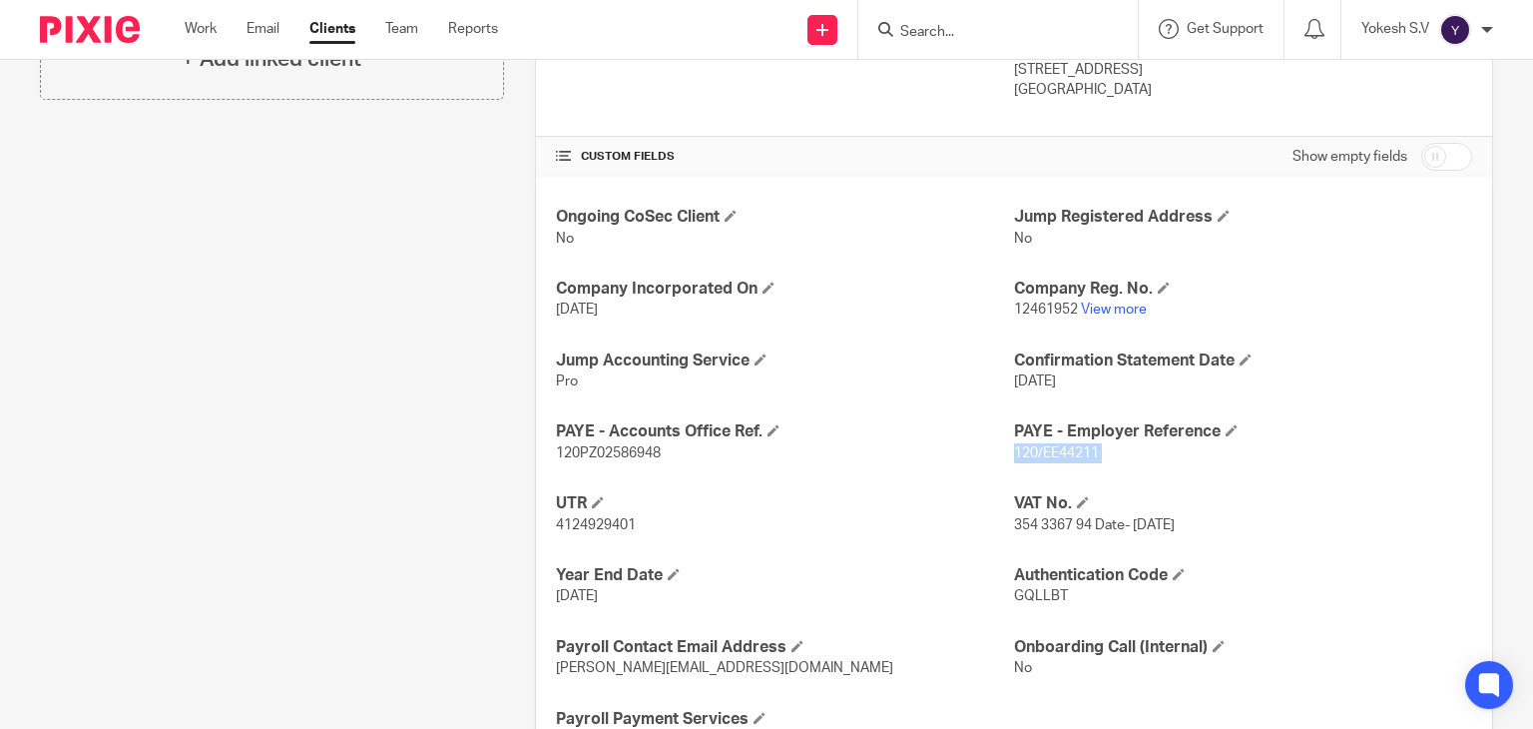
copy p "120/EE44211"
click at [640, 448] on span "120PZ02586948" at bounding box center [608, 453] width 105 height 14
copy span "120PZ02586948"
click at [946, 20] on form at bounding box center [1004, 29] width 213 height 25
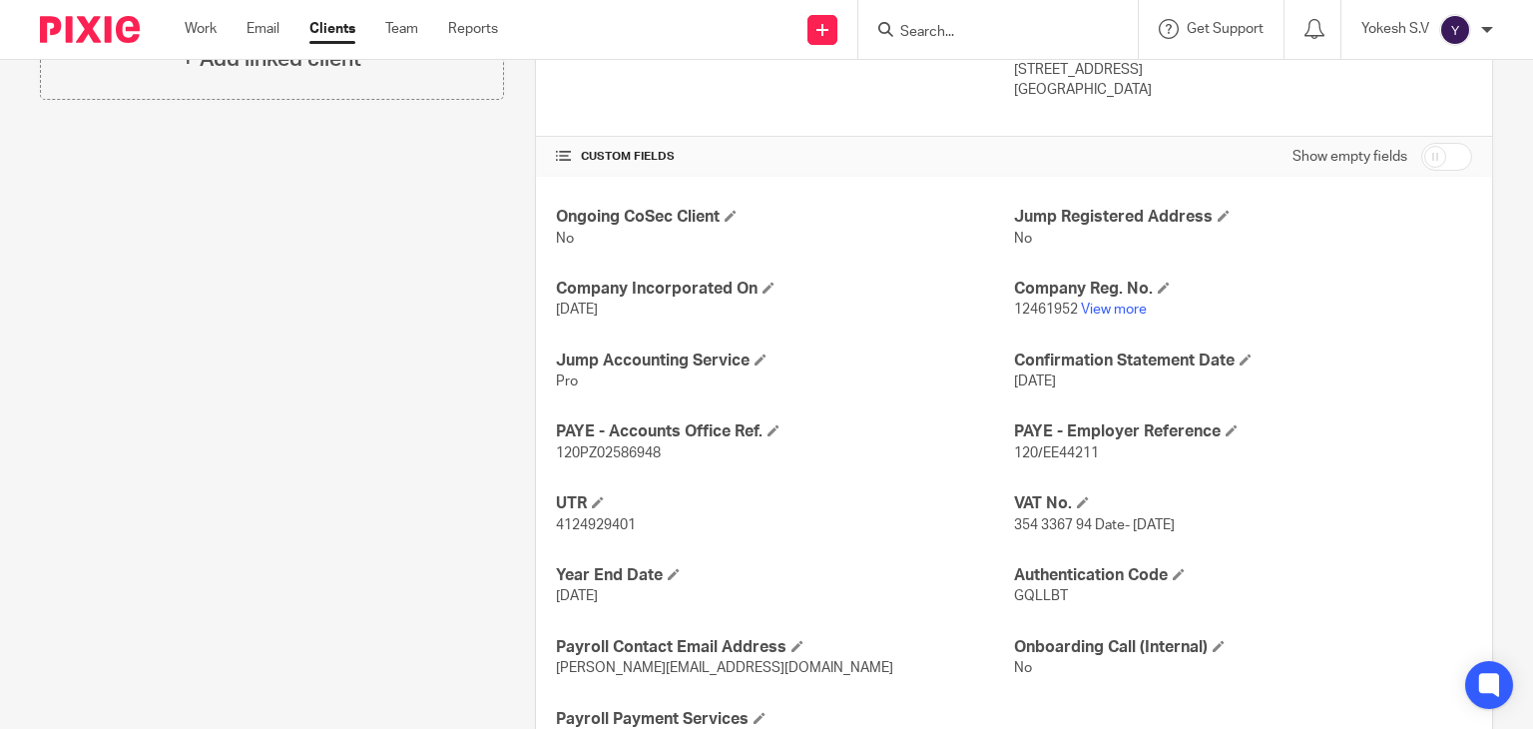
click at [926, 24] on input "Search" at bounding box center [988, 33] width 180 height 18
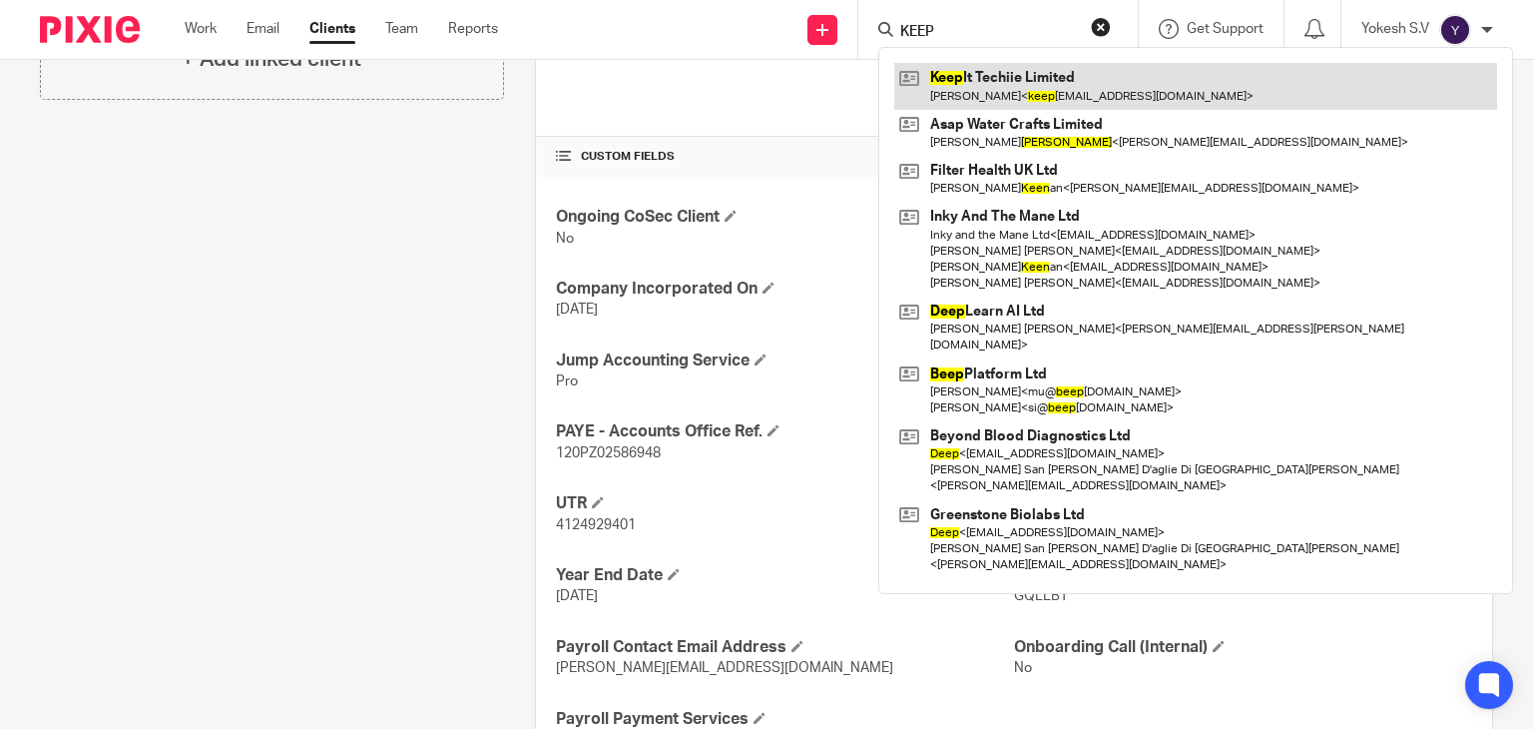
type input "KEEP"
click at [977, 68] on link at bounding box center [1195, 86] width 603 height 46
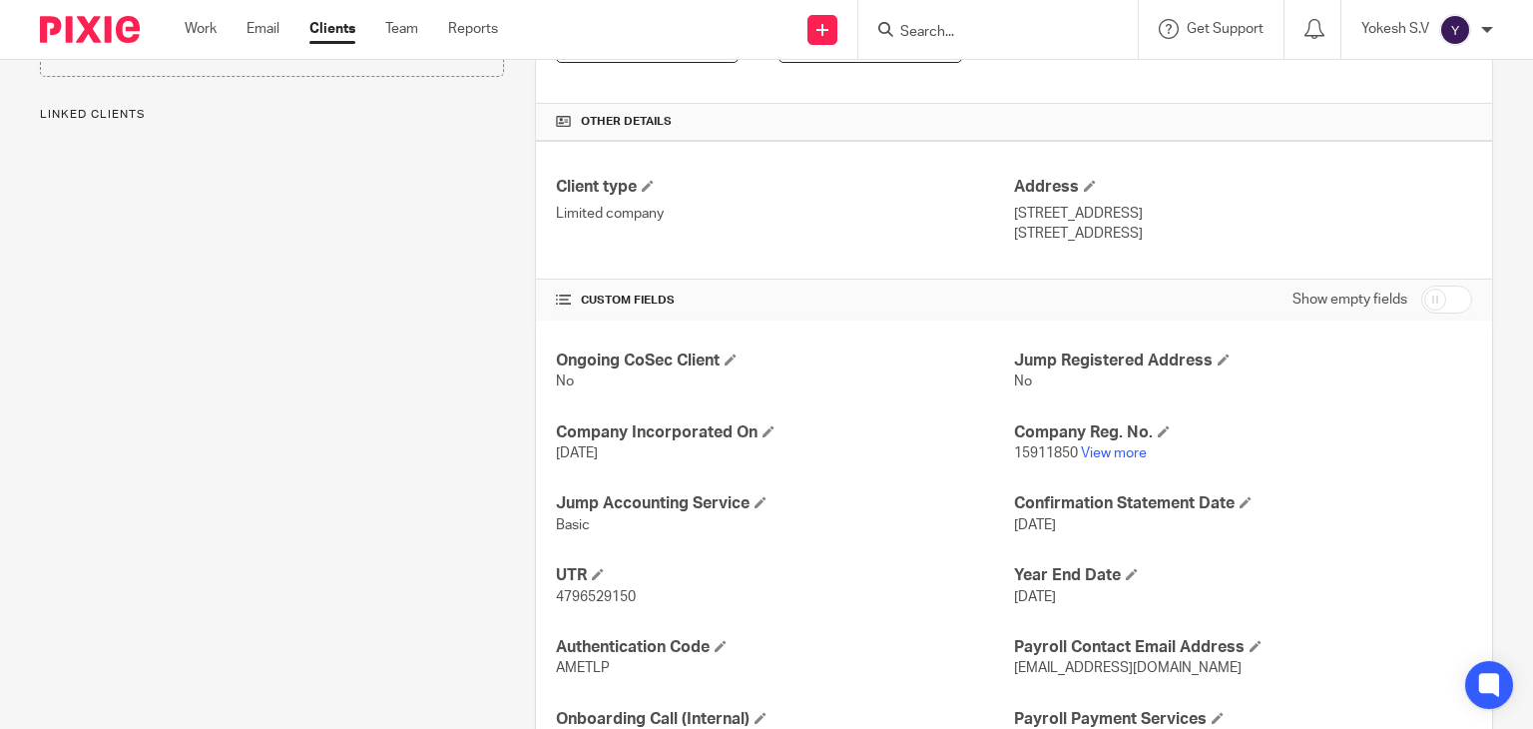
scroll to position [427, 0]
click at [1109, 446] on link "View more" at bounding box center [1114, 452] width 66 height 14
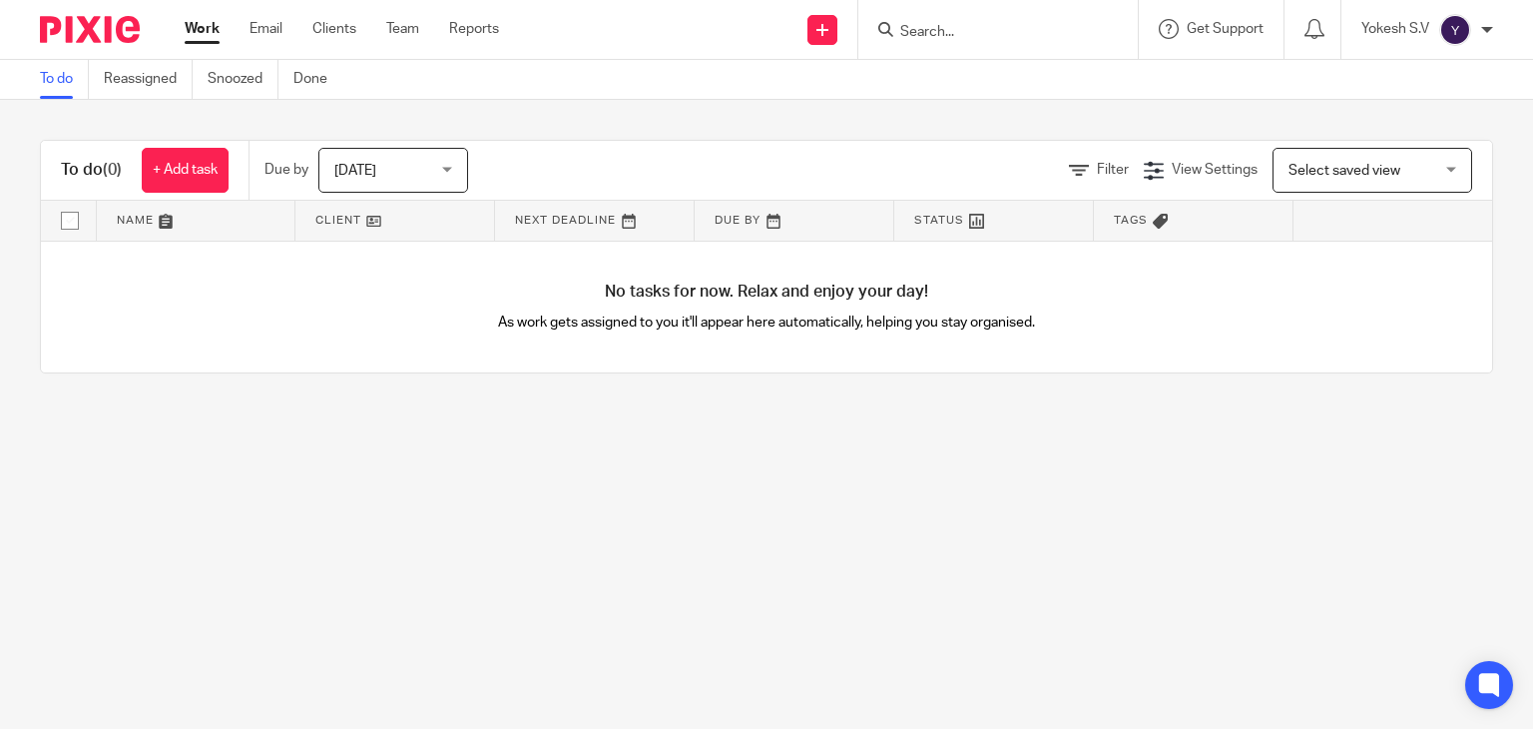
click at [970, 29] on input "Search" at bounding box center [988, 33] width 180 height 18
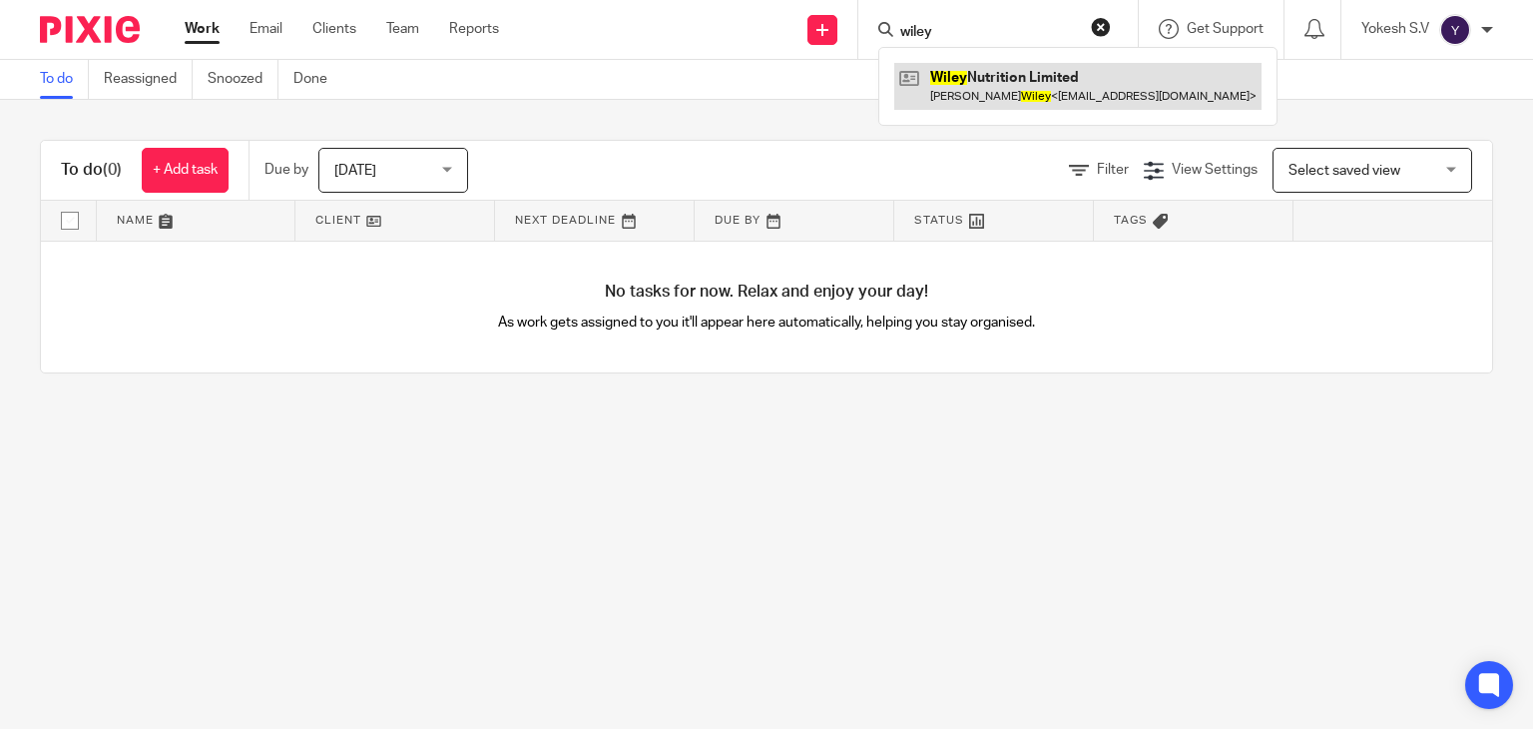
type input "wiley"
click at [996, 77] on link at bounding box center [1077, 86] width 367 height 46
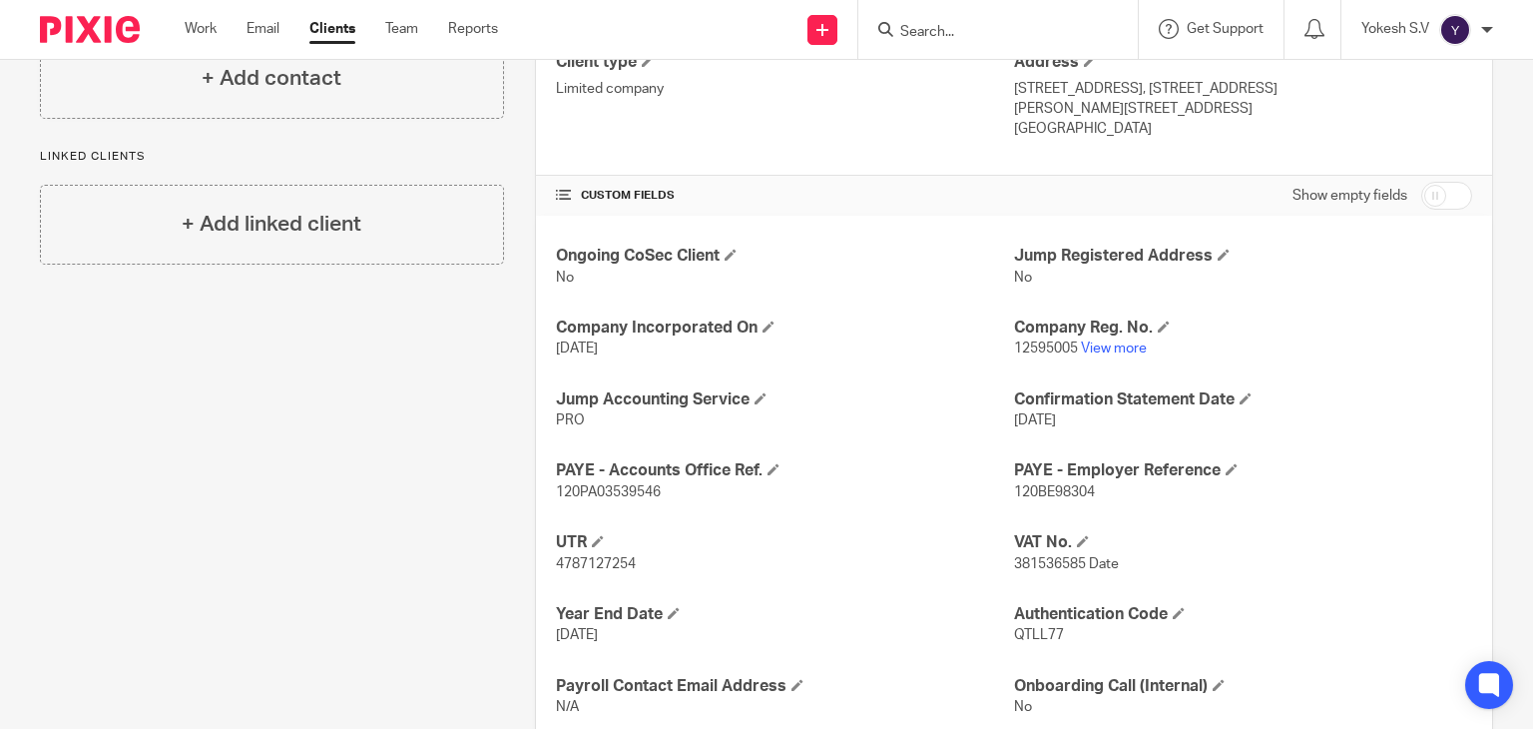
scroll to position [681, 0]
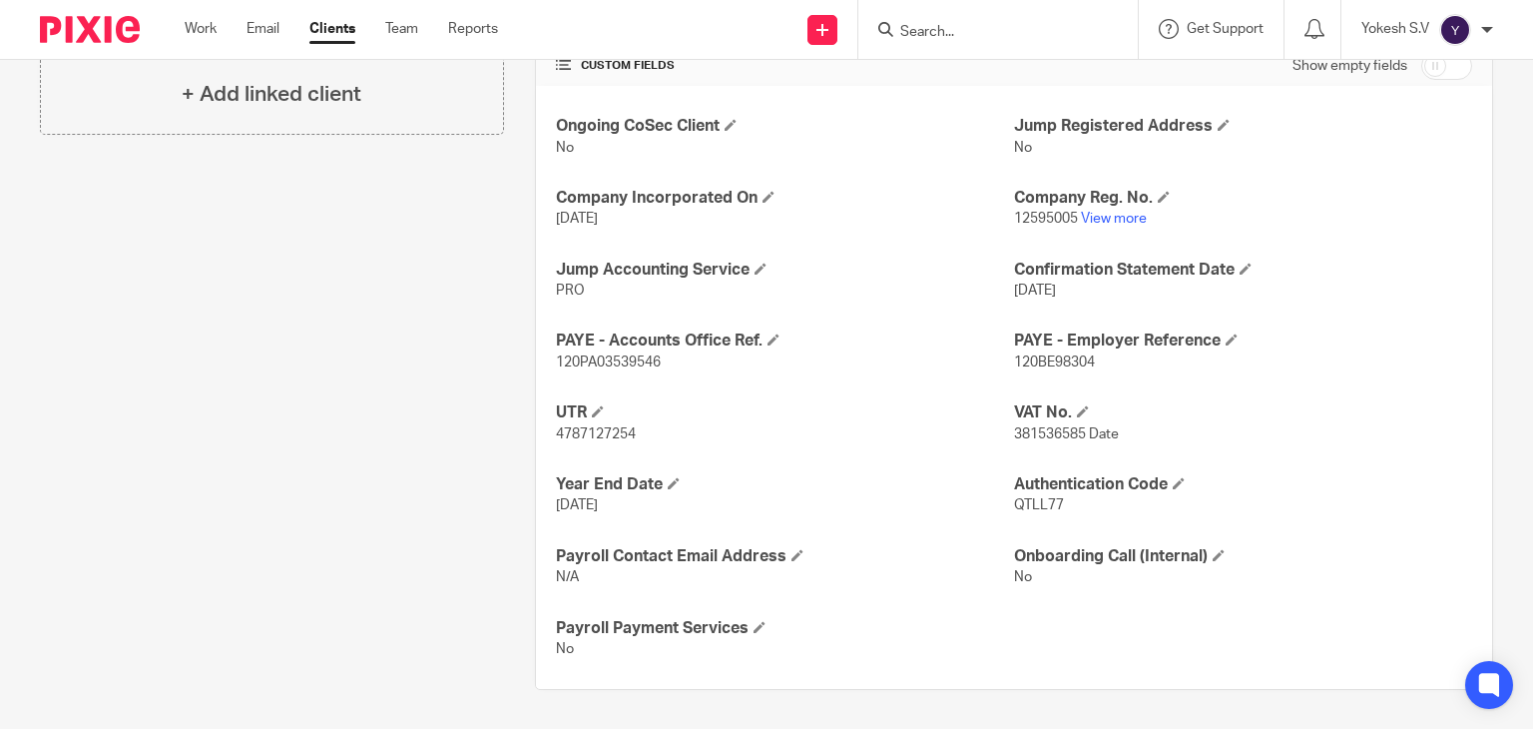
click at [641, 357] on span "120PA03539546" at bounding box center [608, 362] width 105 height 14
copy span "120PA03539546"
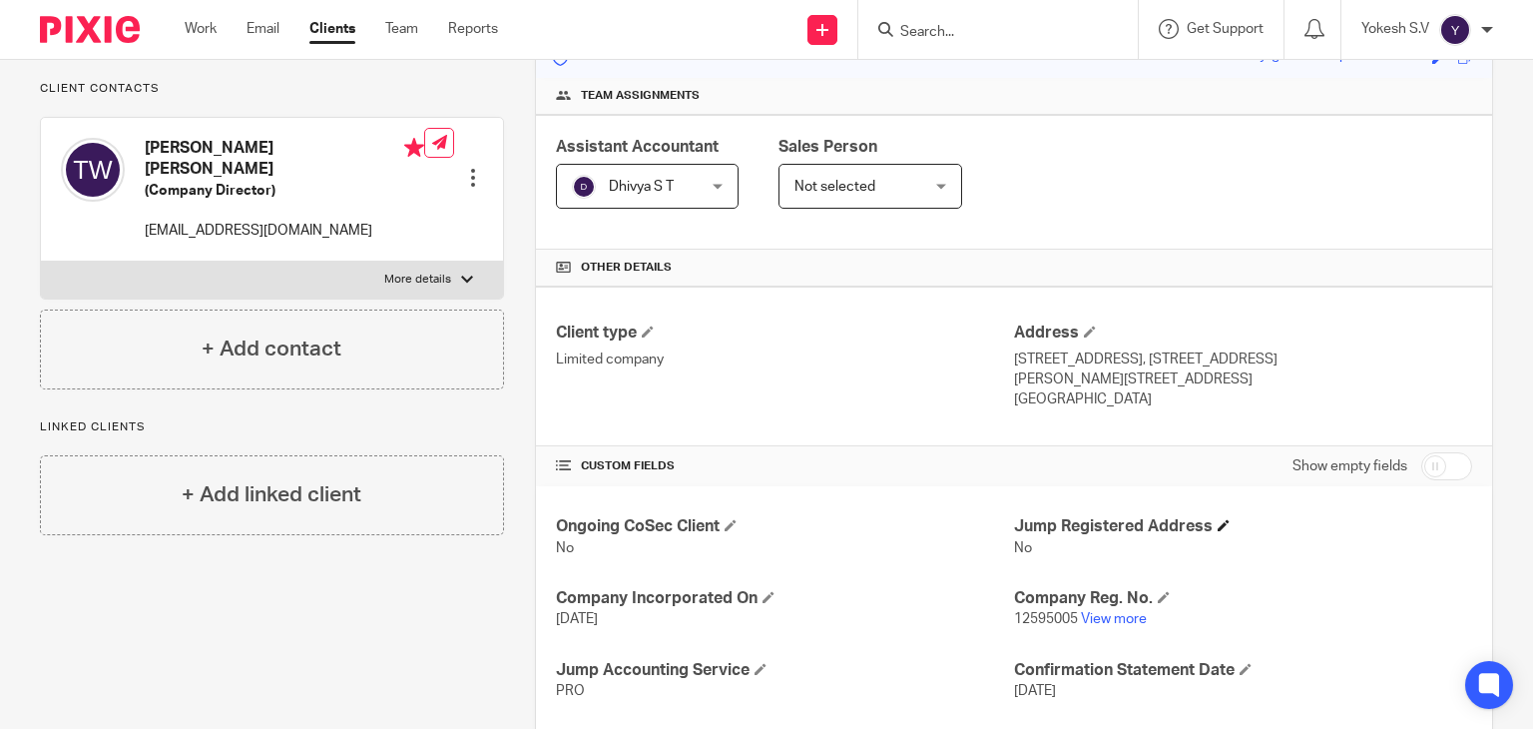
scroll to position [281, 0]
click at [1114, 612] on link "View more" at bounding box center [1114, 618] width 66 height 14
